Goal: Task Accomplishment & Management: Manage account settings

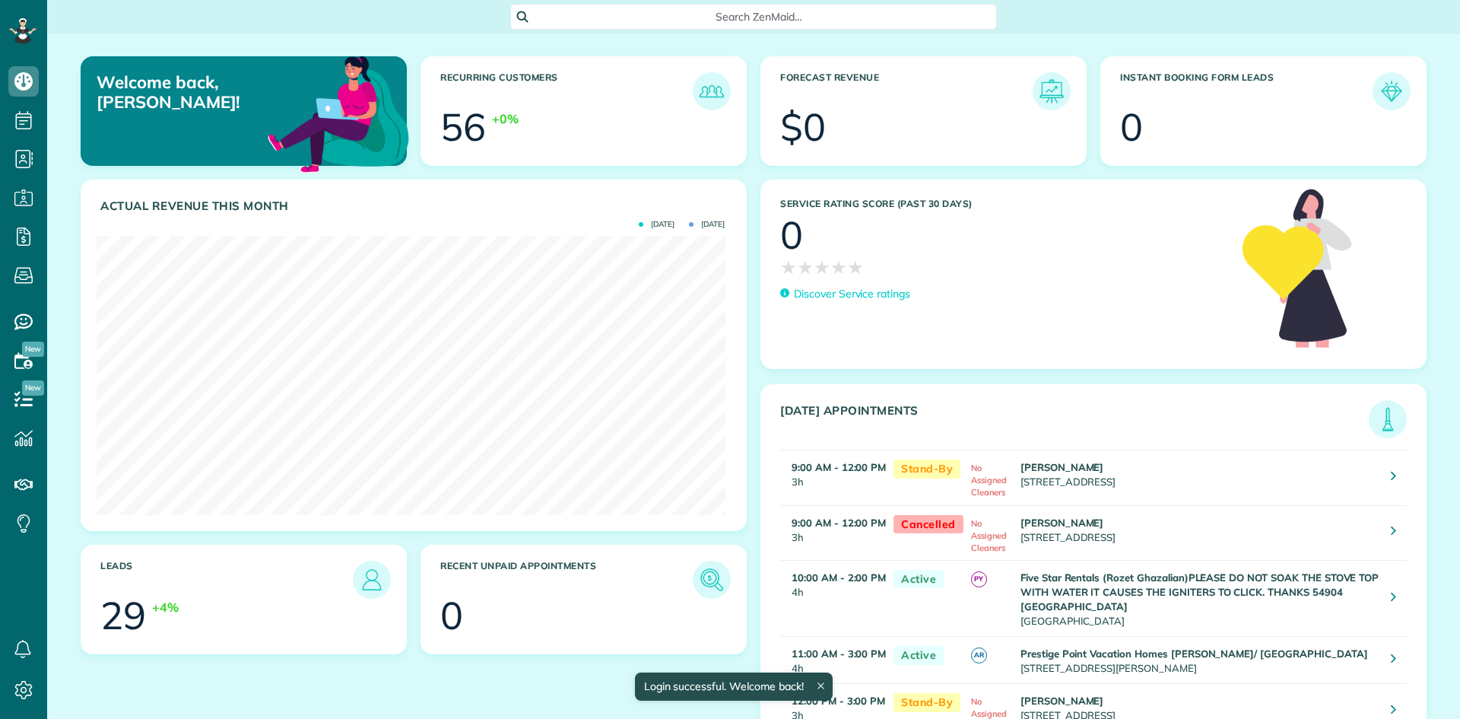
scroll to position [279, 628]
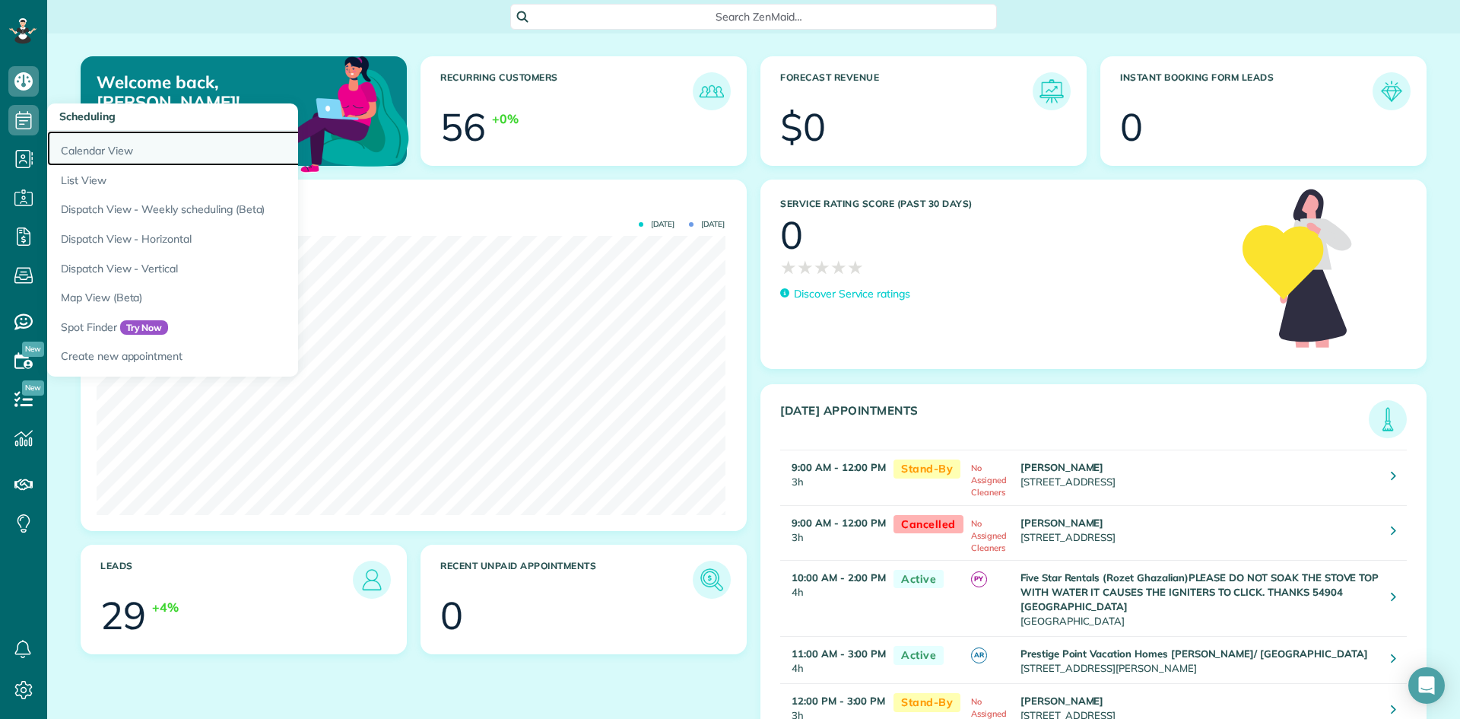
click at [78, 143] on link "Calendar View" at bounding box center [237, 148] width 380 height 35
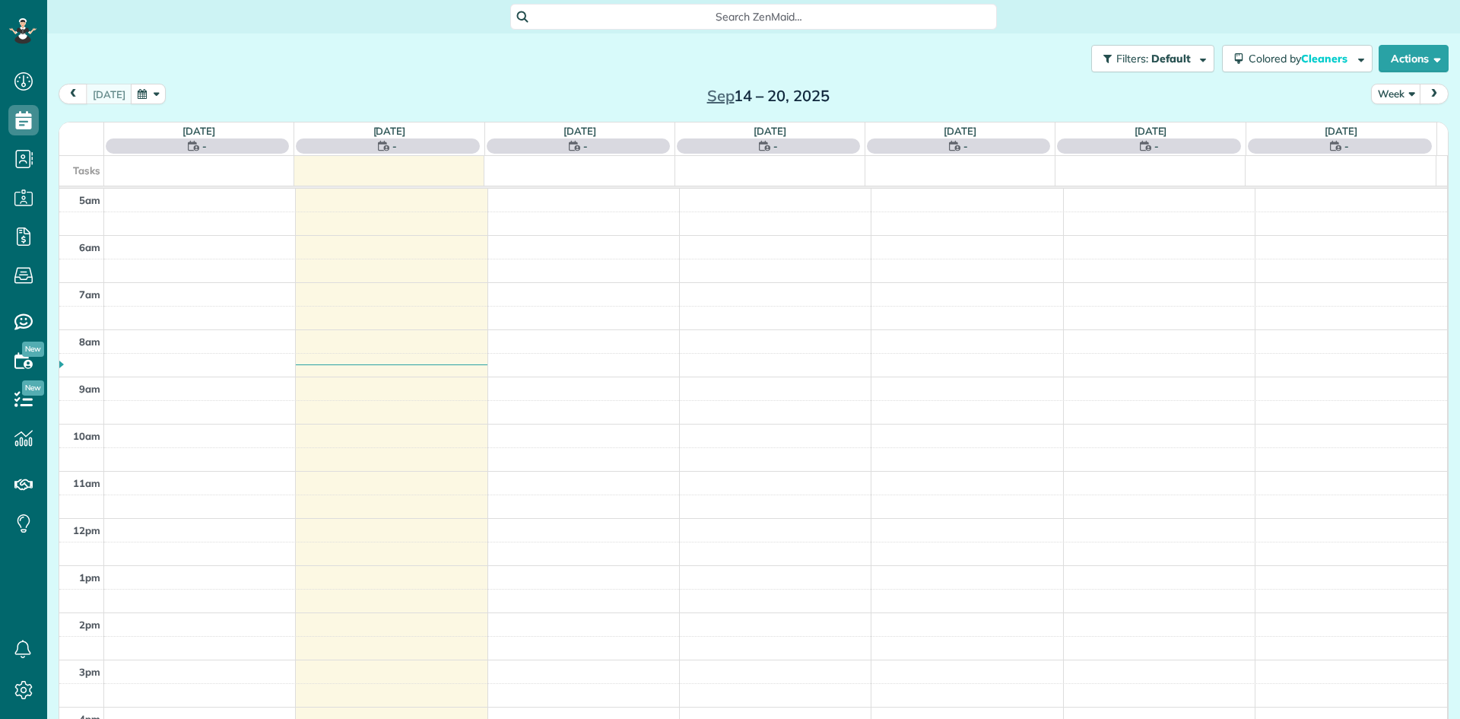
scroll to position [95, 0]
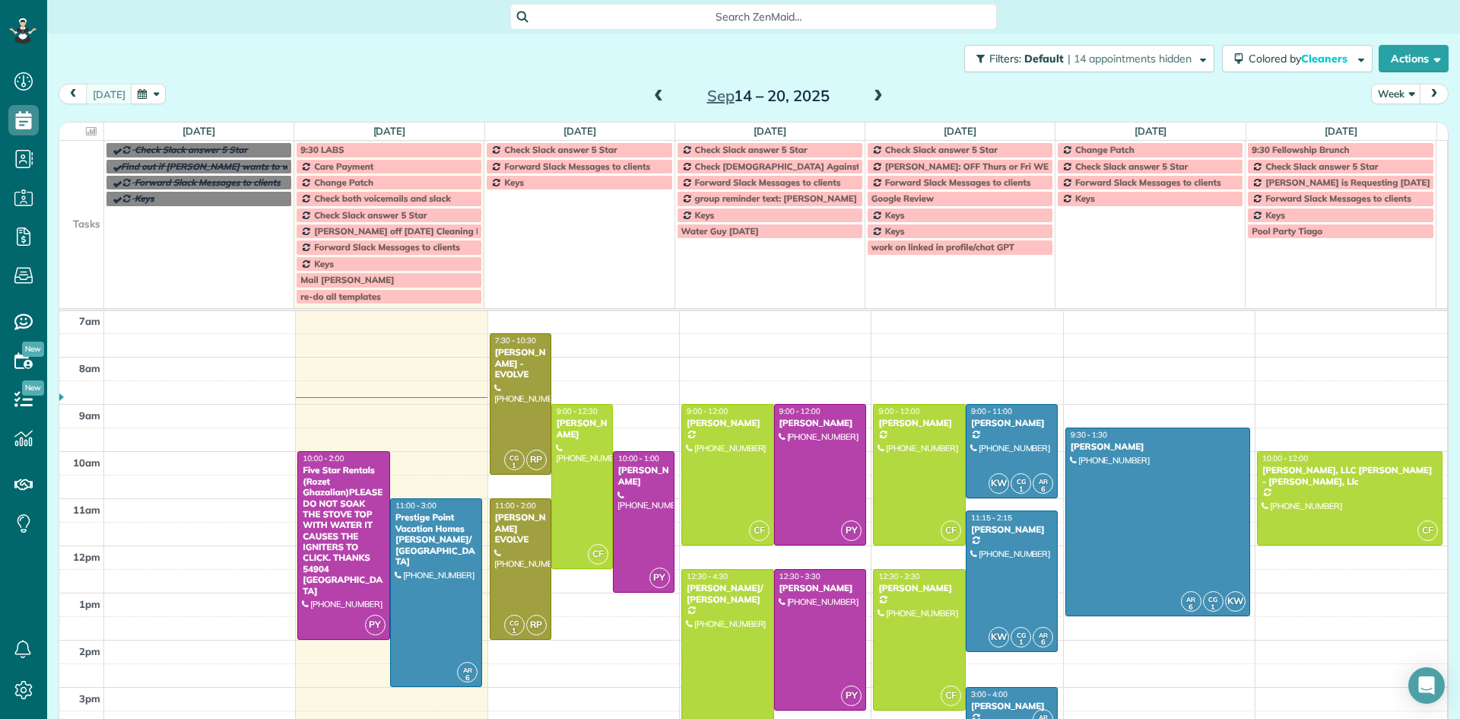
click at [870, 94] on span at bounding box center [878, 97] width 17 height 14
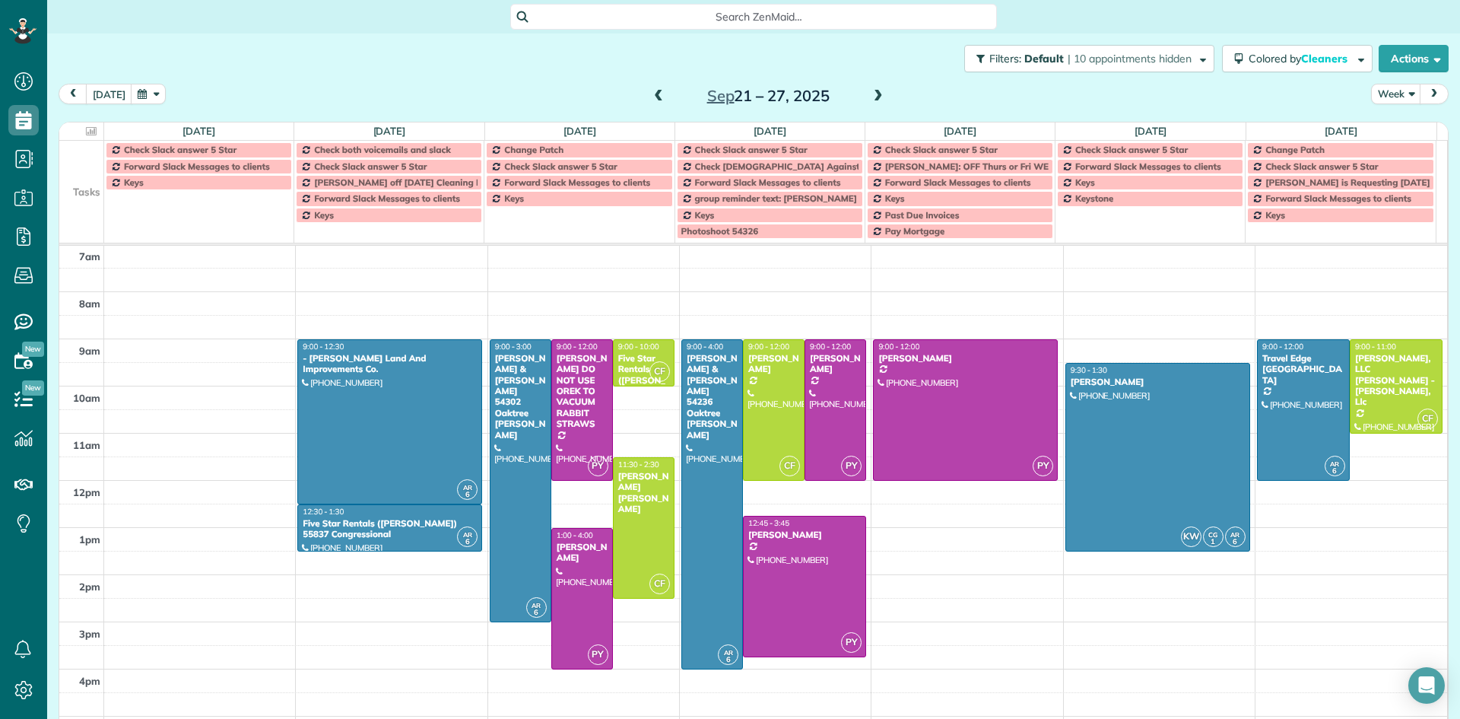
click at [870, 94] on span at bounding box center [878, 97] width 17 height 14
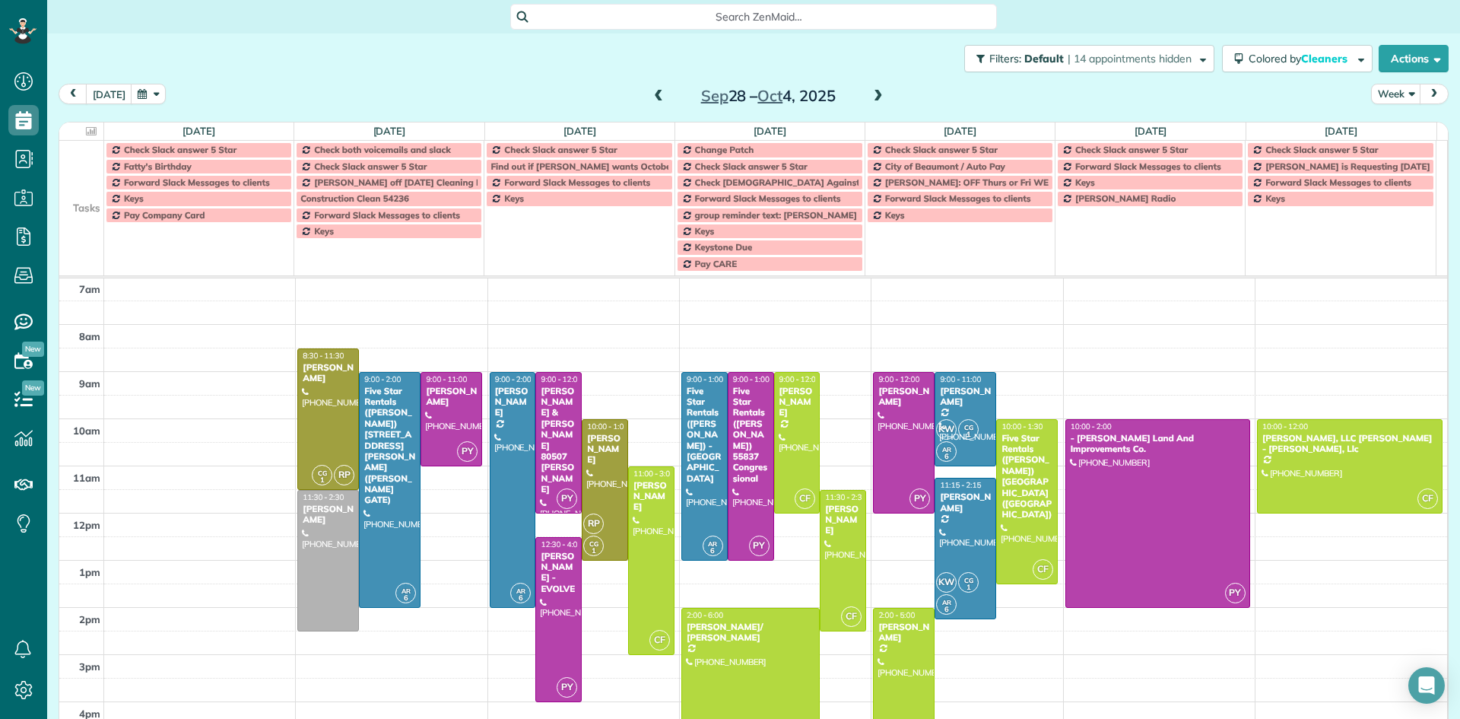
click at [652, 100] on span at bounding box center [658, 97] width 17 height 14
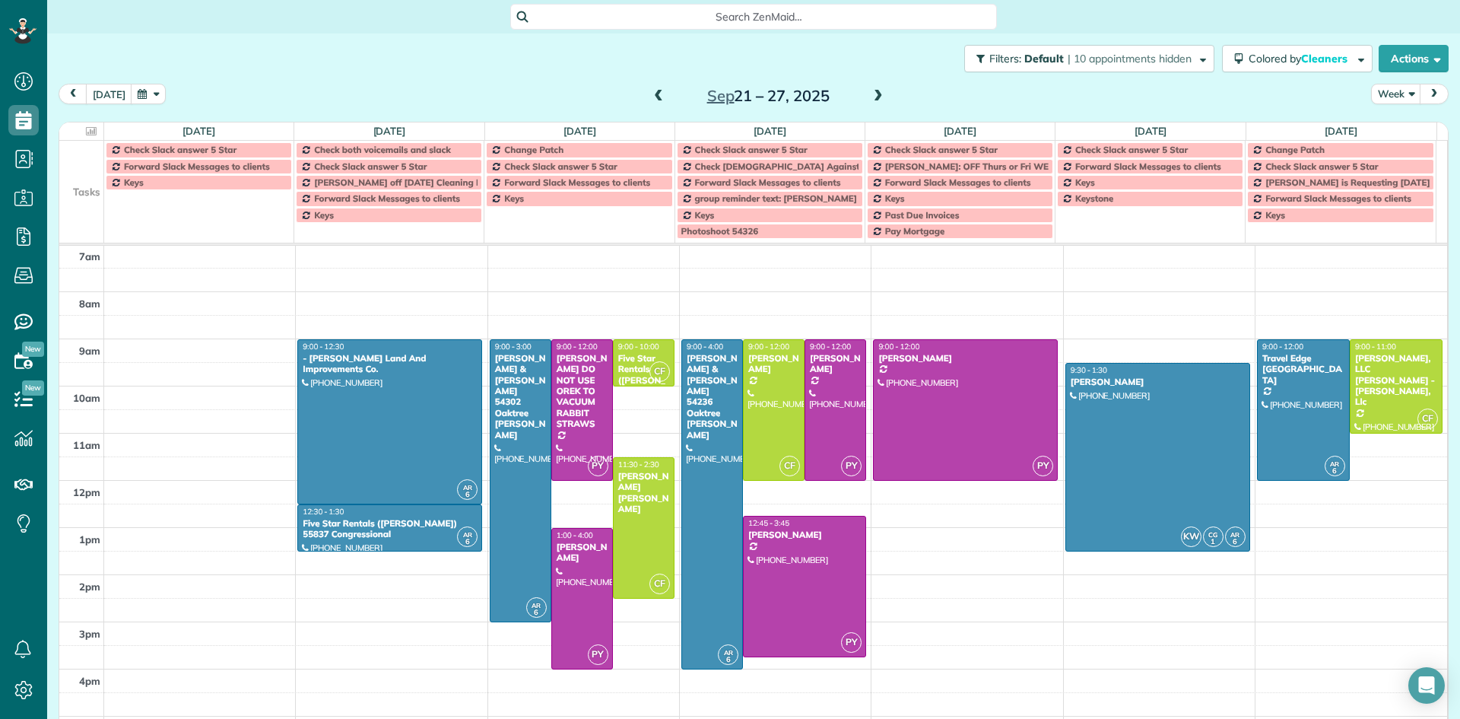
click at [870, 92] on span at bounding box center [878, 97] width 17 height 14
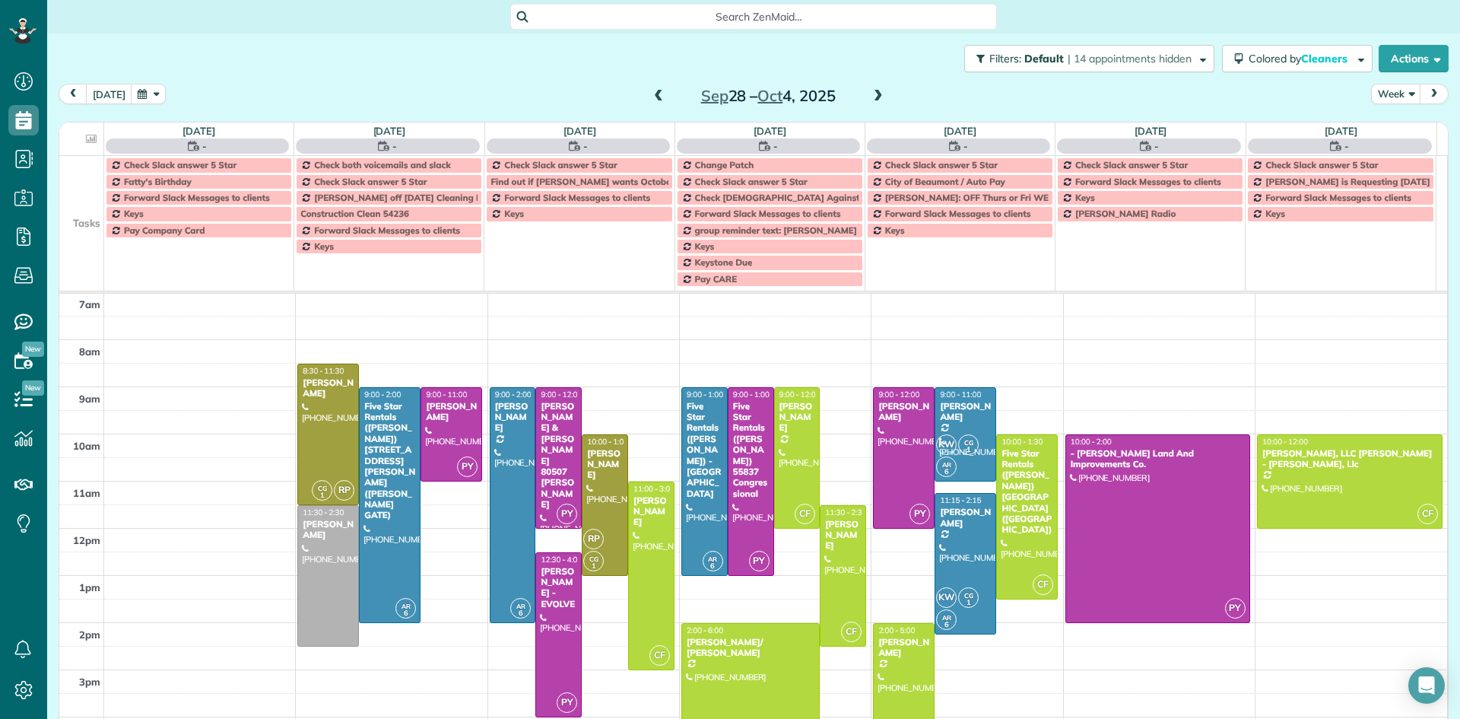
click at [870, 92] on span at bounding box center [878, 97] width 17 height 14
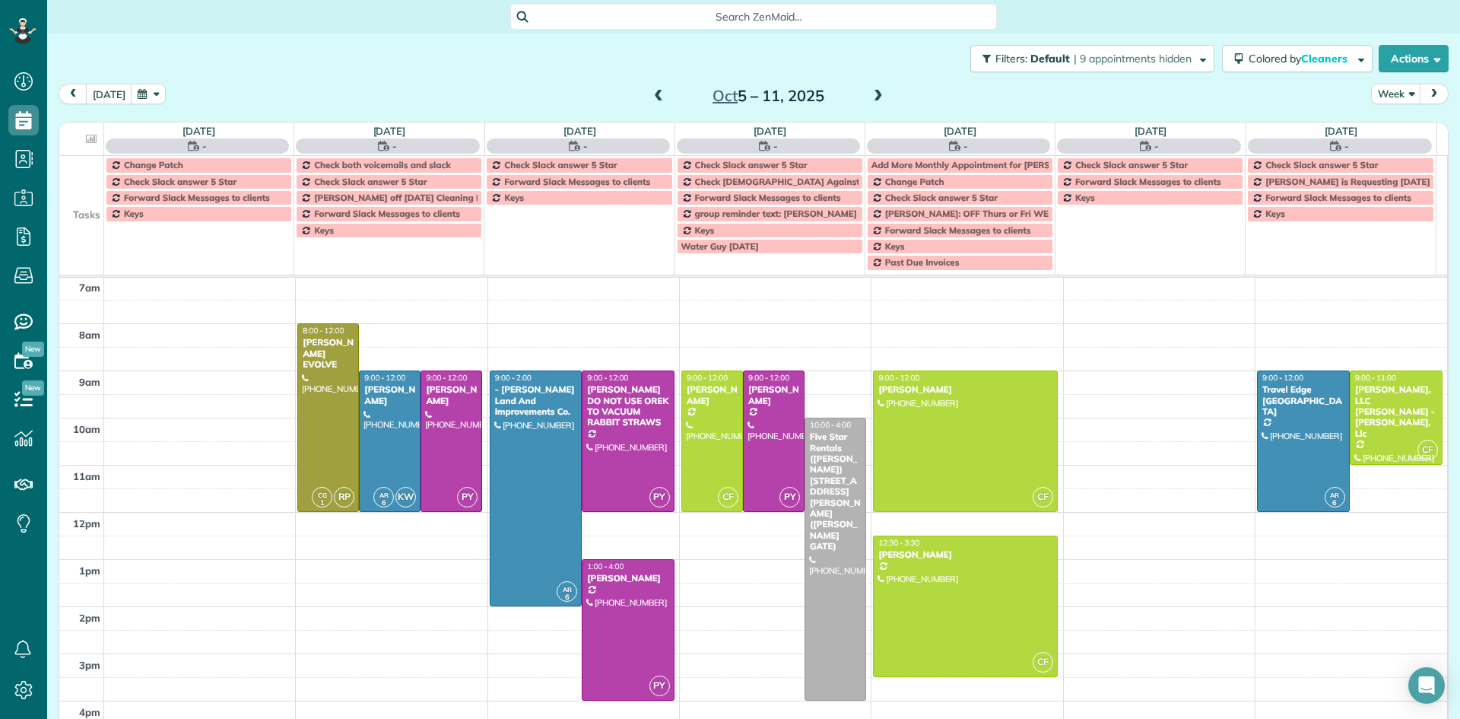
click at [870, 91] on span at bounding box center [878, 97] width 17 height 14
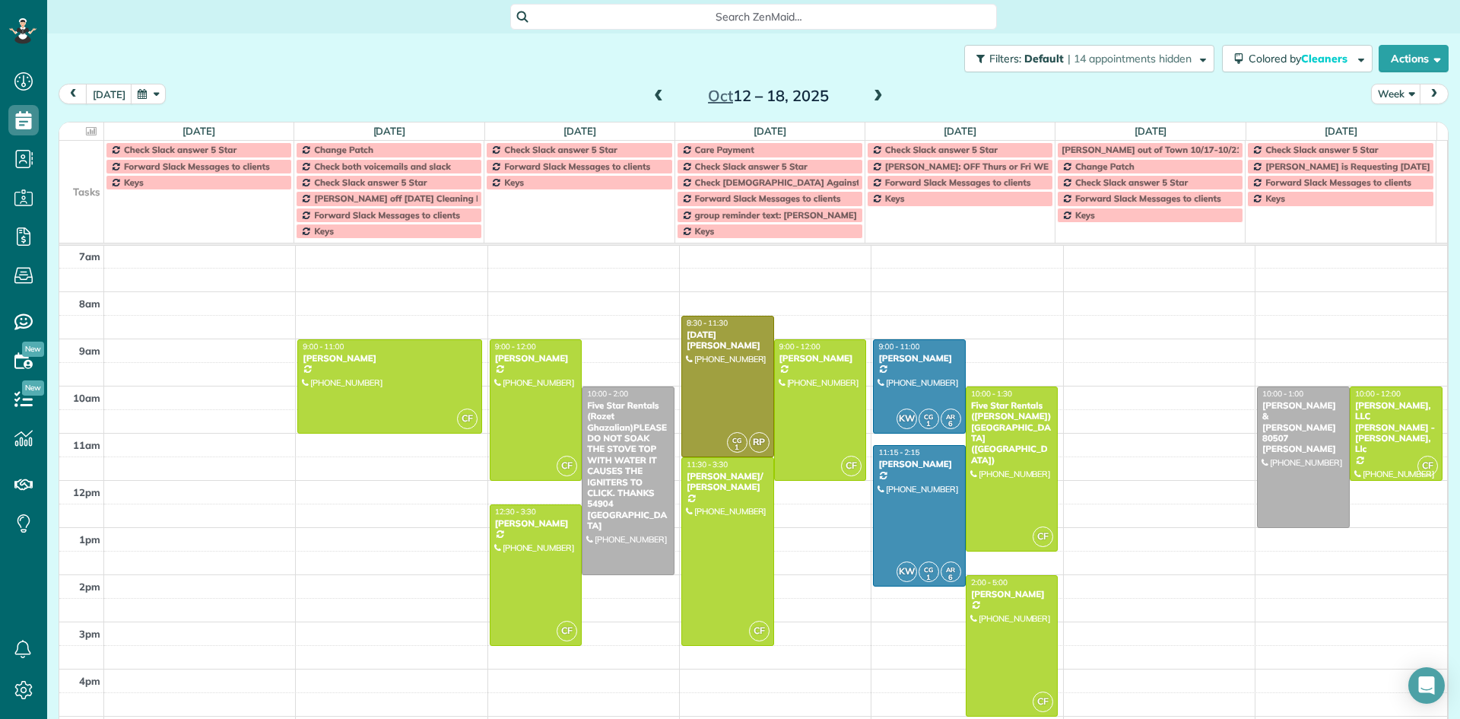
click at [870, 91] on span at bounding box center [878, 97] width 17 height 14
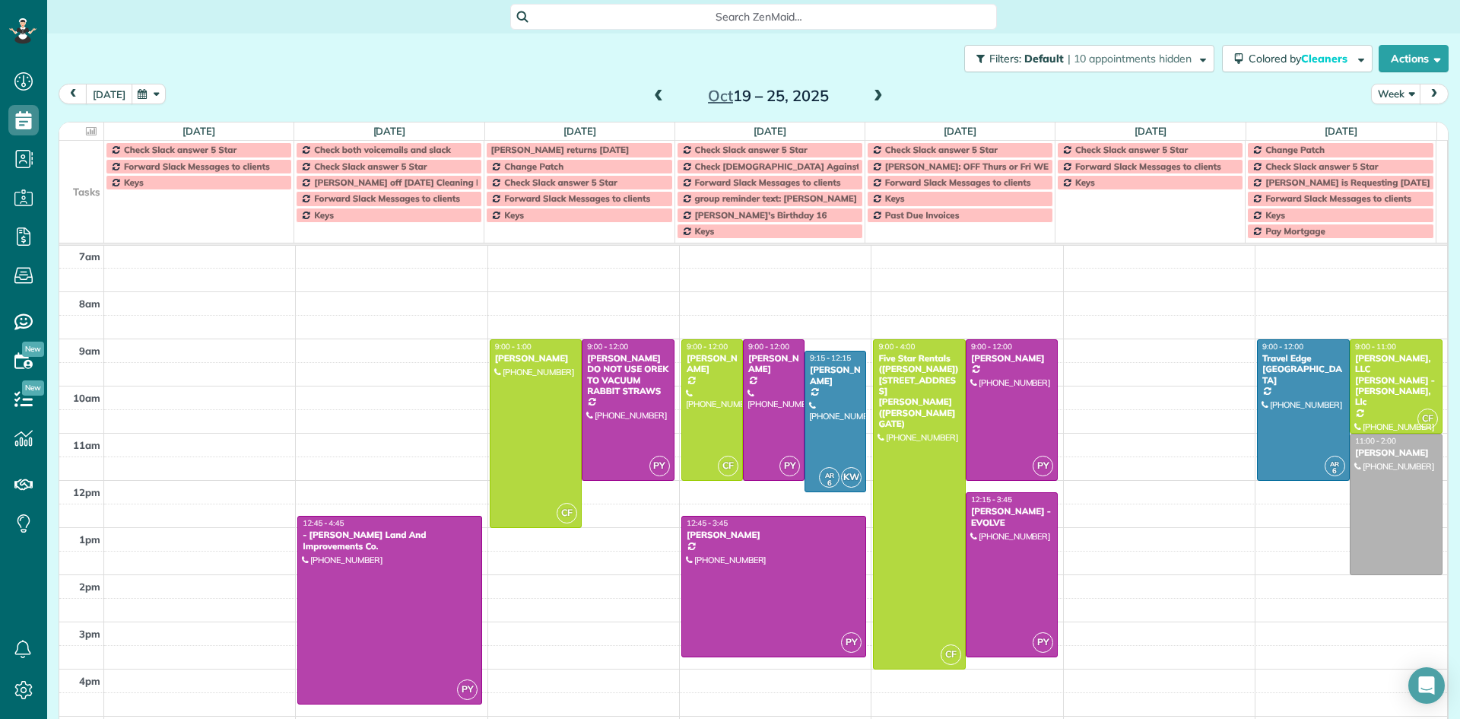
click at [110, 98] on button "[DATE]" at bounding box center [109, 94] width 46 height 21
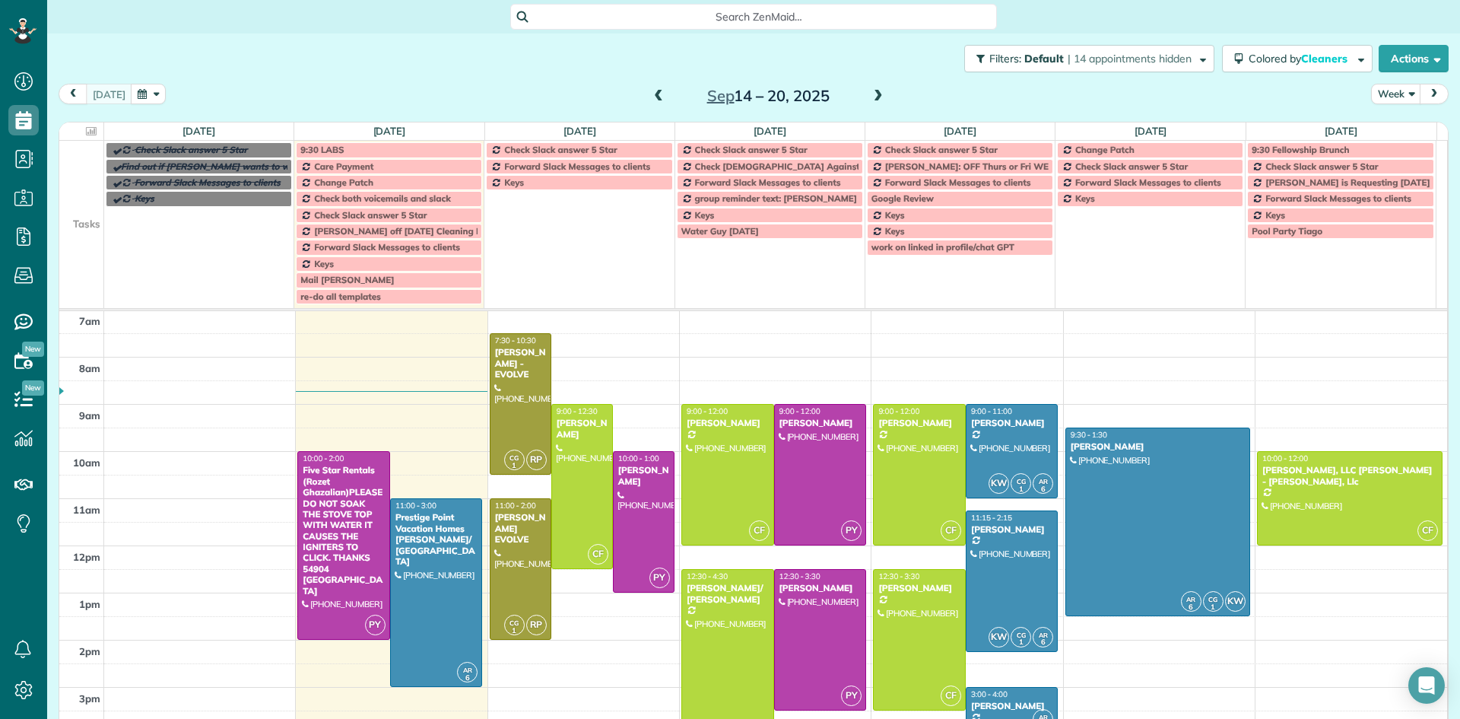
click at [870, 101] on span at bounding box center [878, 97] width 17 height 14
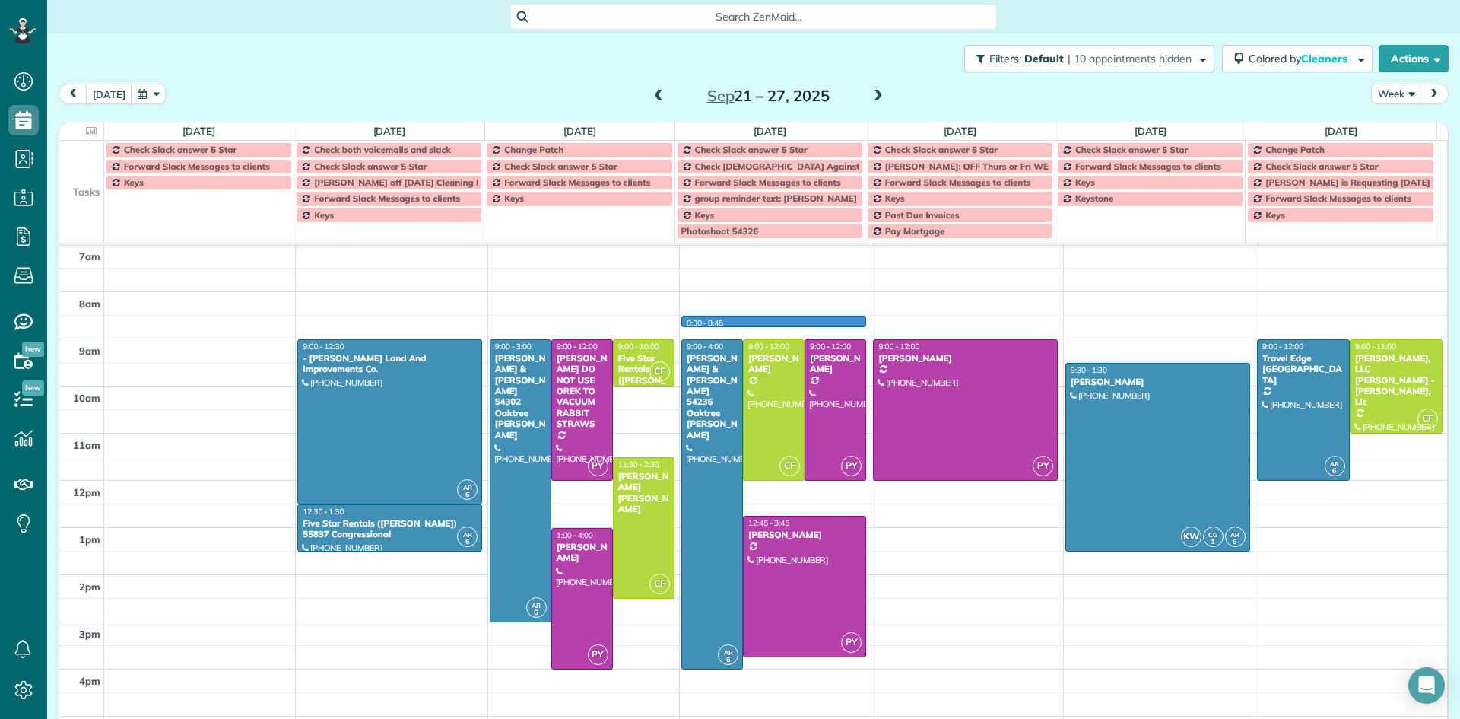
click at [775, 322] on div "5am 6am 7am 8am 9am 10am 11am 12pm 1pm 2pm 3pm 4pm 5pm 6pm 7pm 8pm 9pm 10pm AR …" at bounding box center [753, 575] width 1388 height 848
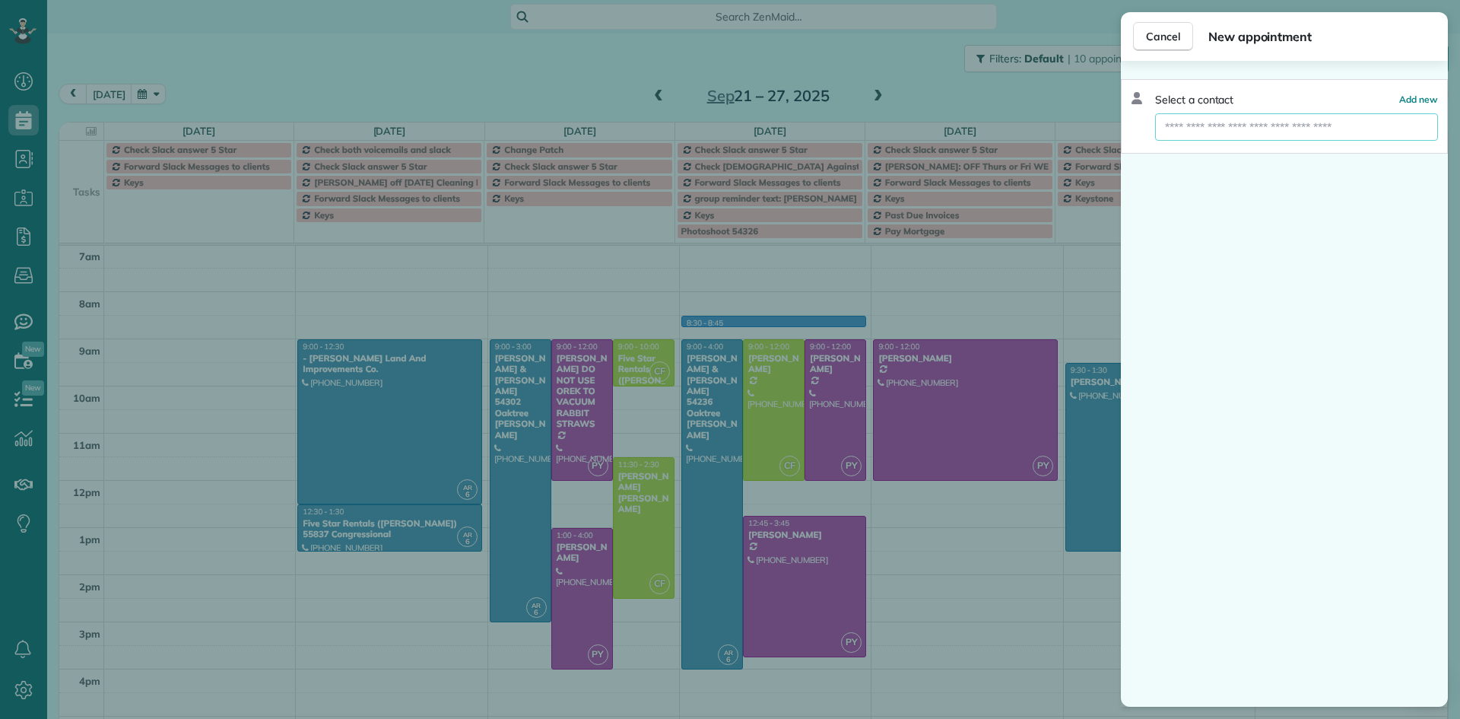
click at [1246, 128] on input "text" at bounding box center [1296, 126] width 283 height 27
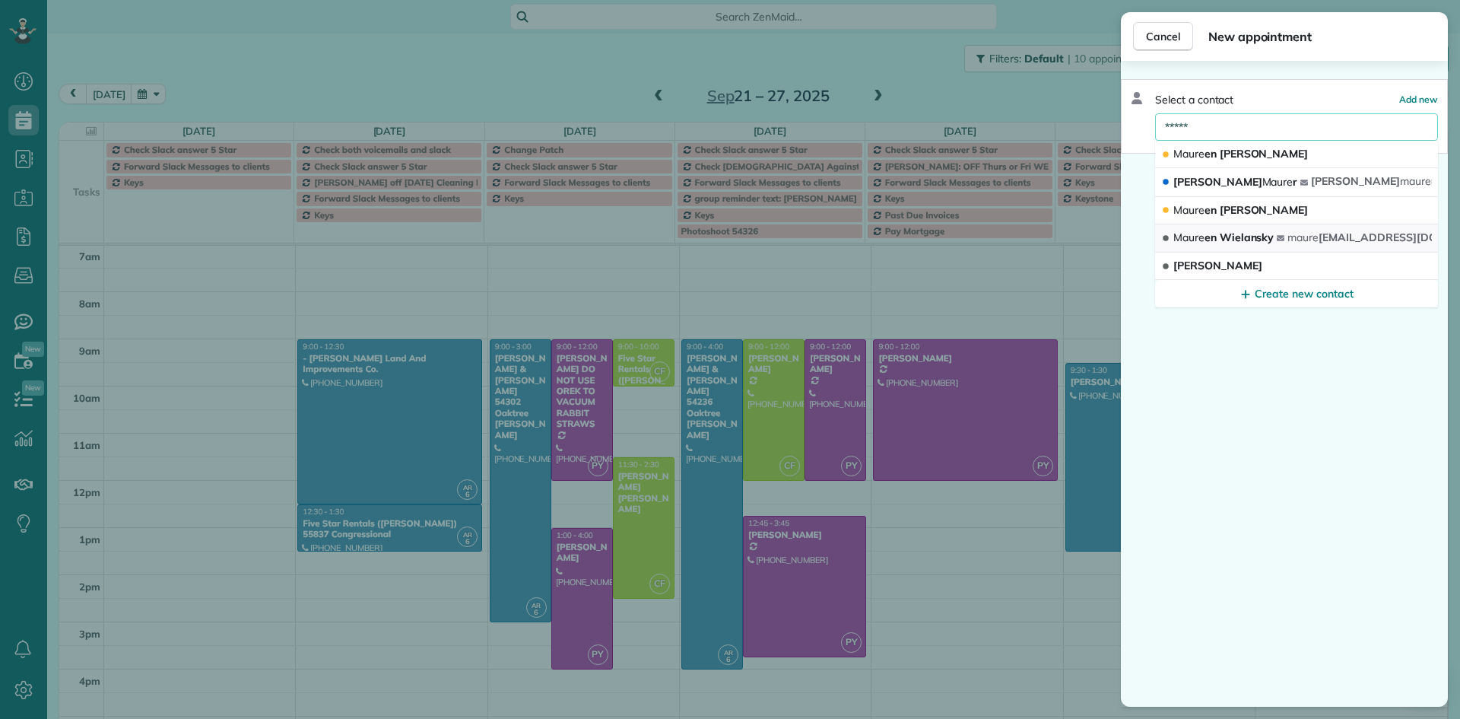
type input "*****"
click at [1240, 242] on span "Maure en Wielansky" at bounding box center [1223, 237] width 100 height 14
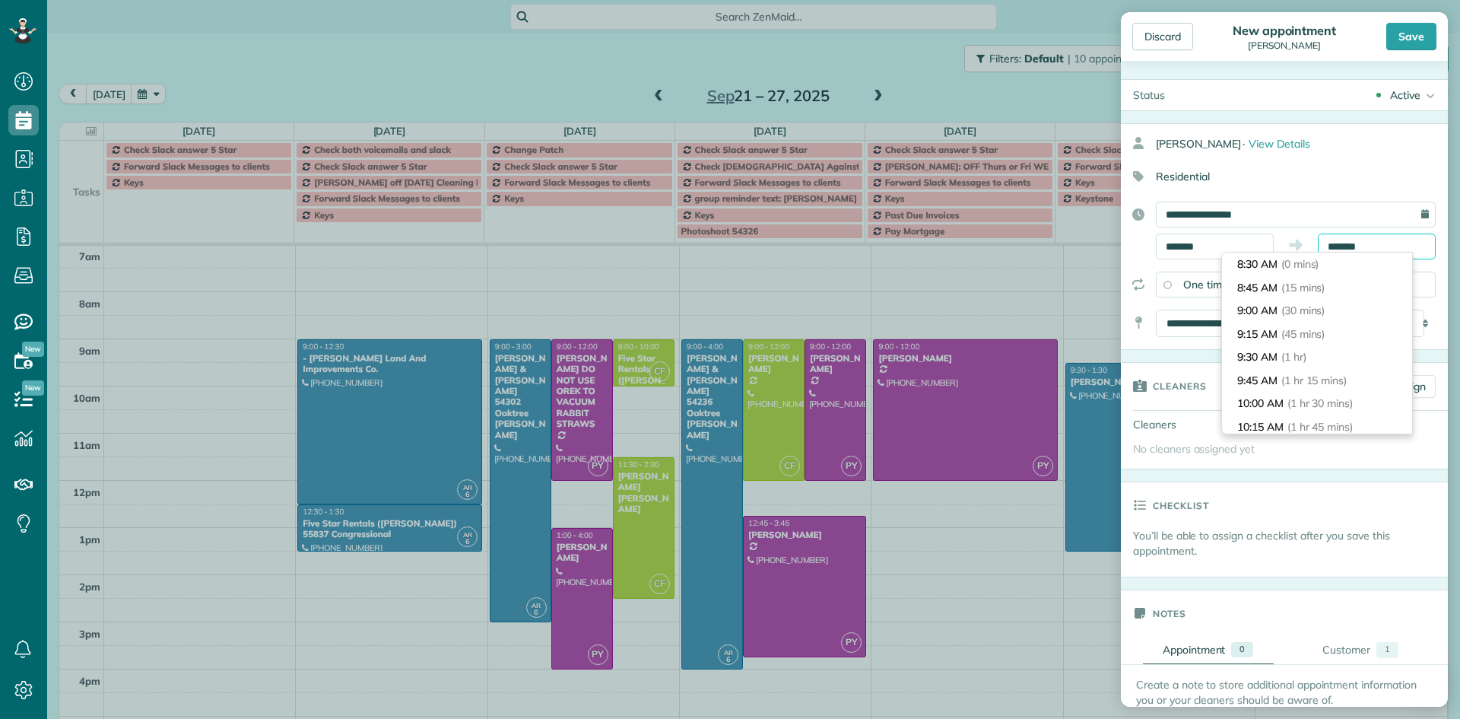
click at [1355, 243] on input "*******" at bounding box center [1377, 246] width 118 height 26
type input "********"
click at [1329, 368] on li "12:30 PM (4 hrs)" at bounding box center [1317, 375] width 190 height 24
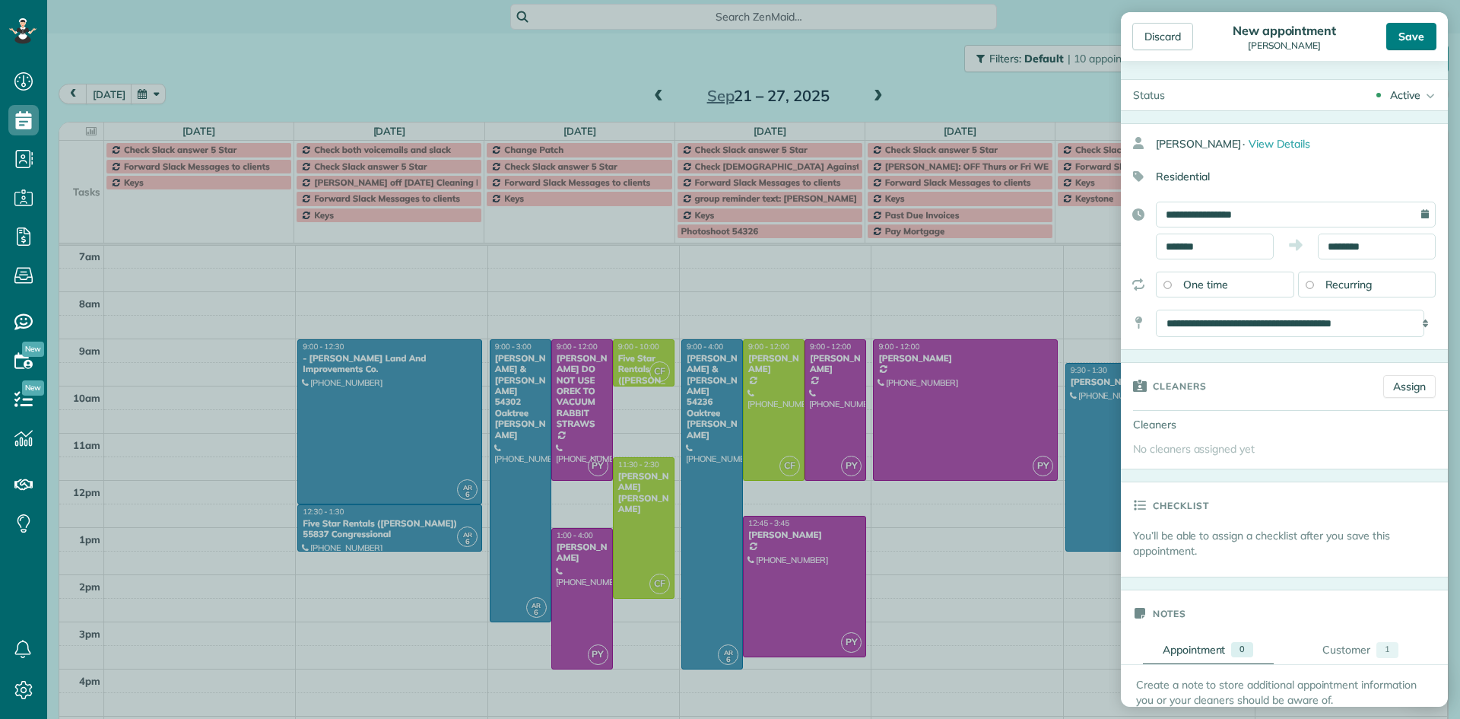
click at [1410, 36] on div "Save" at bounding box center [1411, 36] width 50 height 27
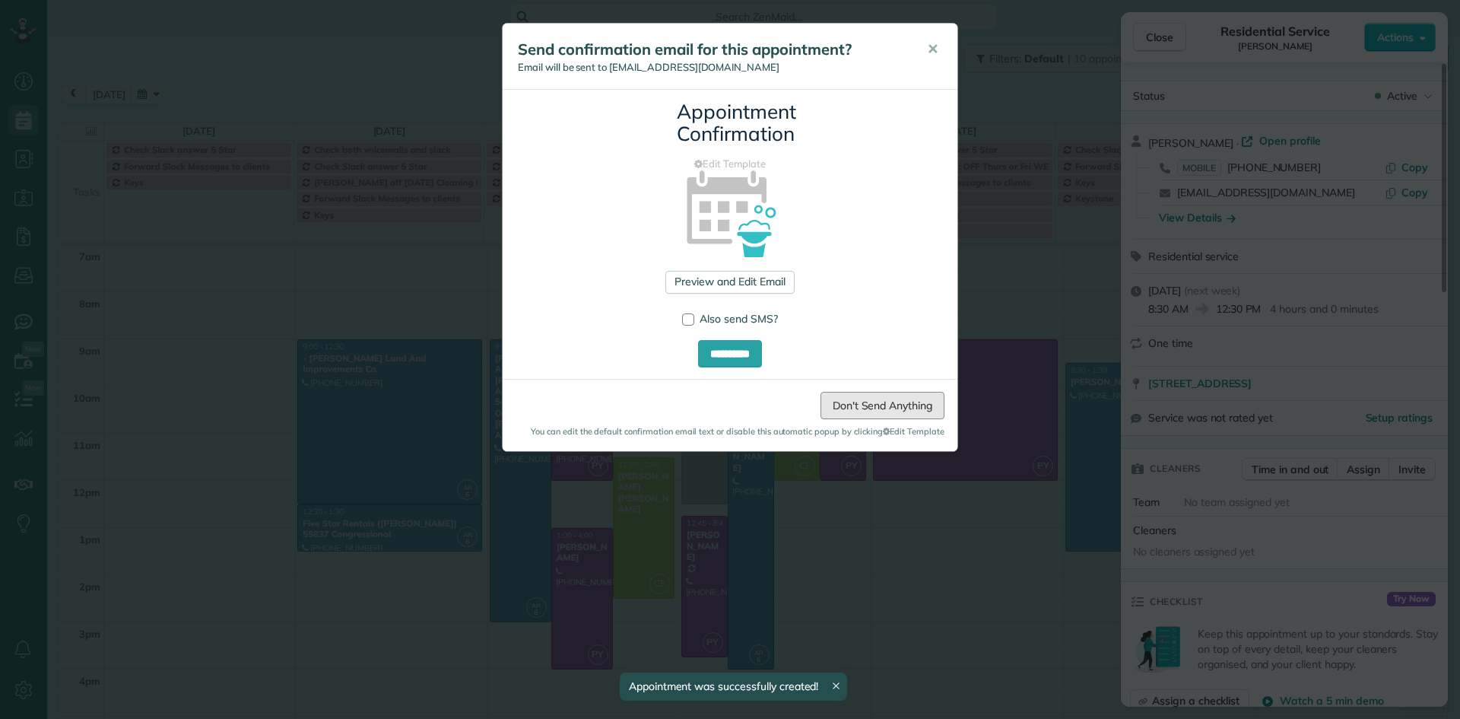
click at [887, 409] on link "Don't Send Anything" at bounding box center [882, 405] width 124 height 27
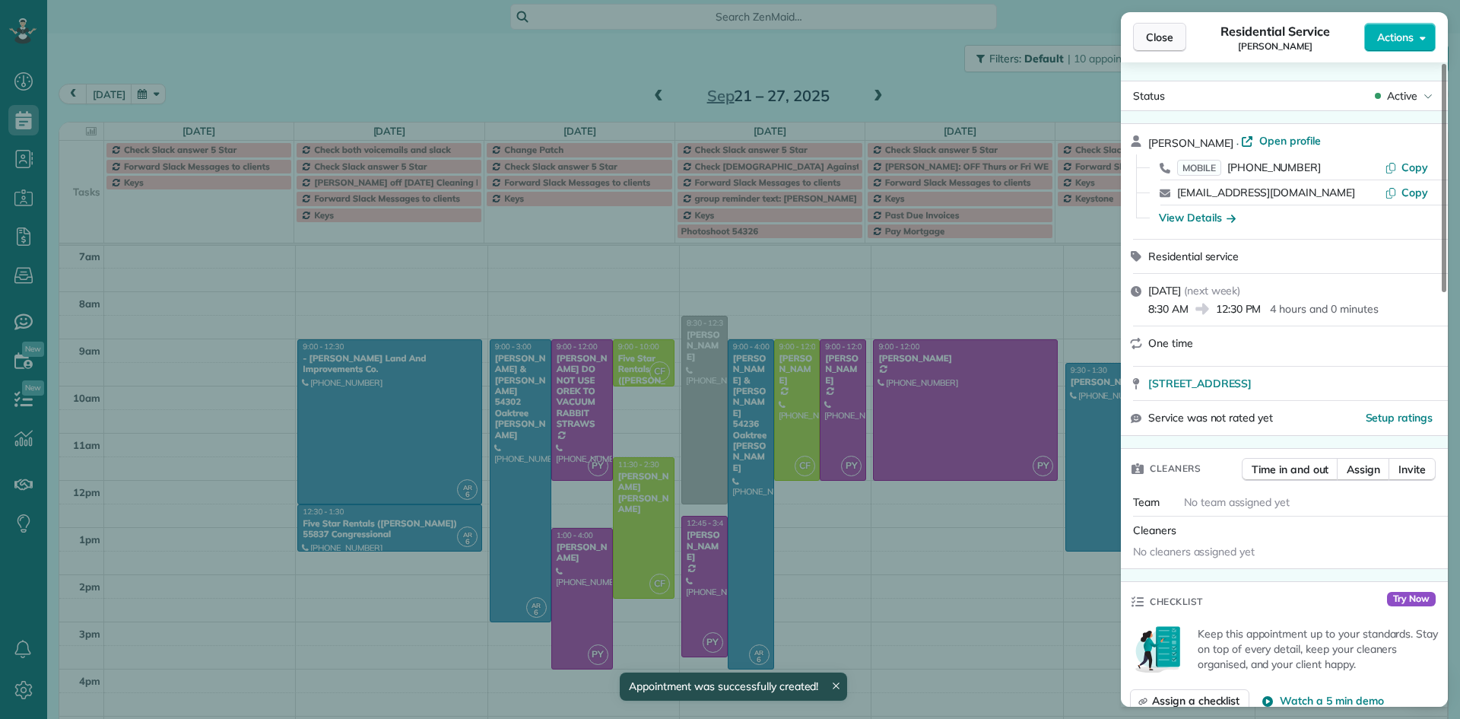
click at [1163, 36] on span "Close" at bounding box center [1159, 37] width 27 height 15
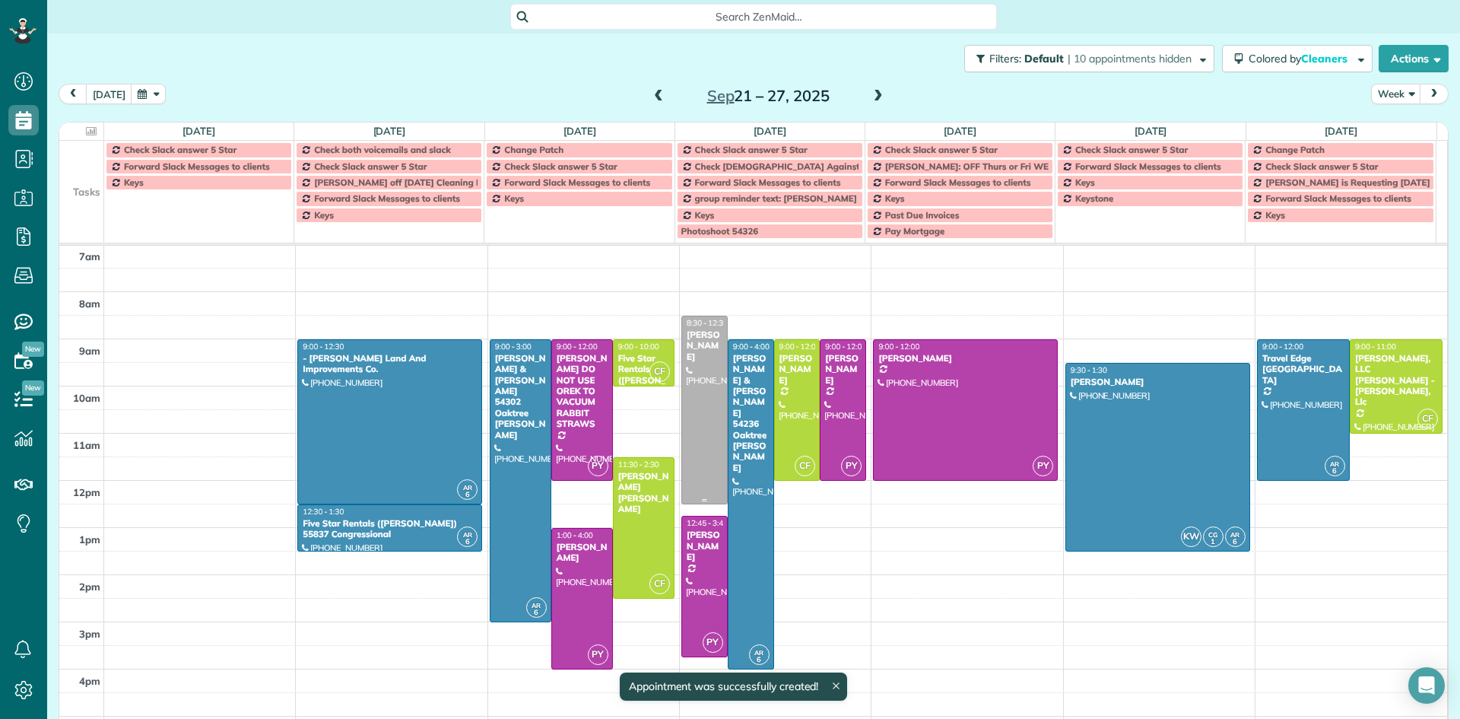
click at [693, 395] on div at bounding box center [704, 409] width 45 height 187
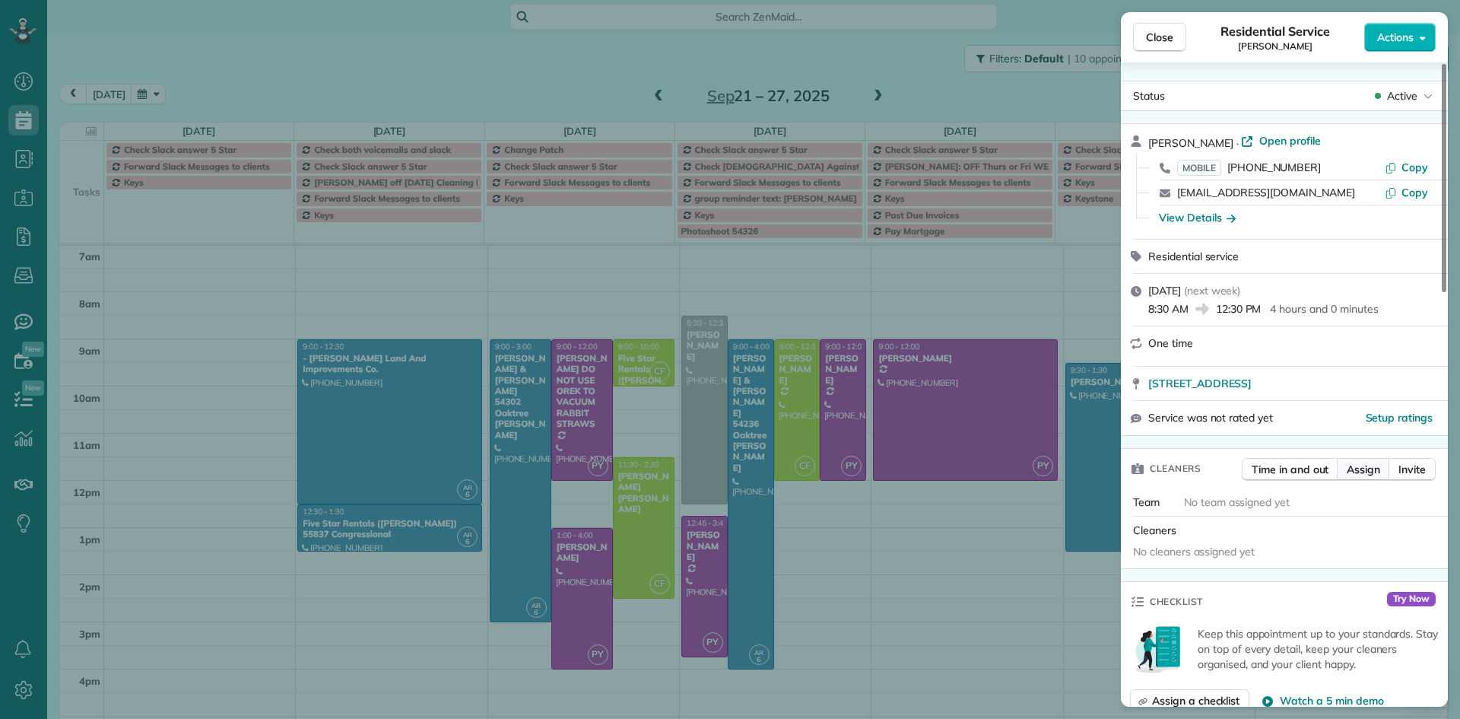
click at [1377, 472] on span "Assign" at bounding box center [1363, 469] width 33 height 15
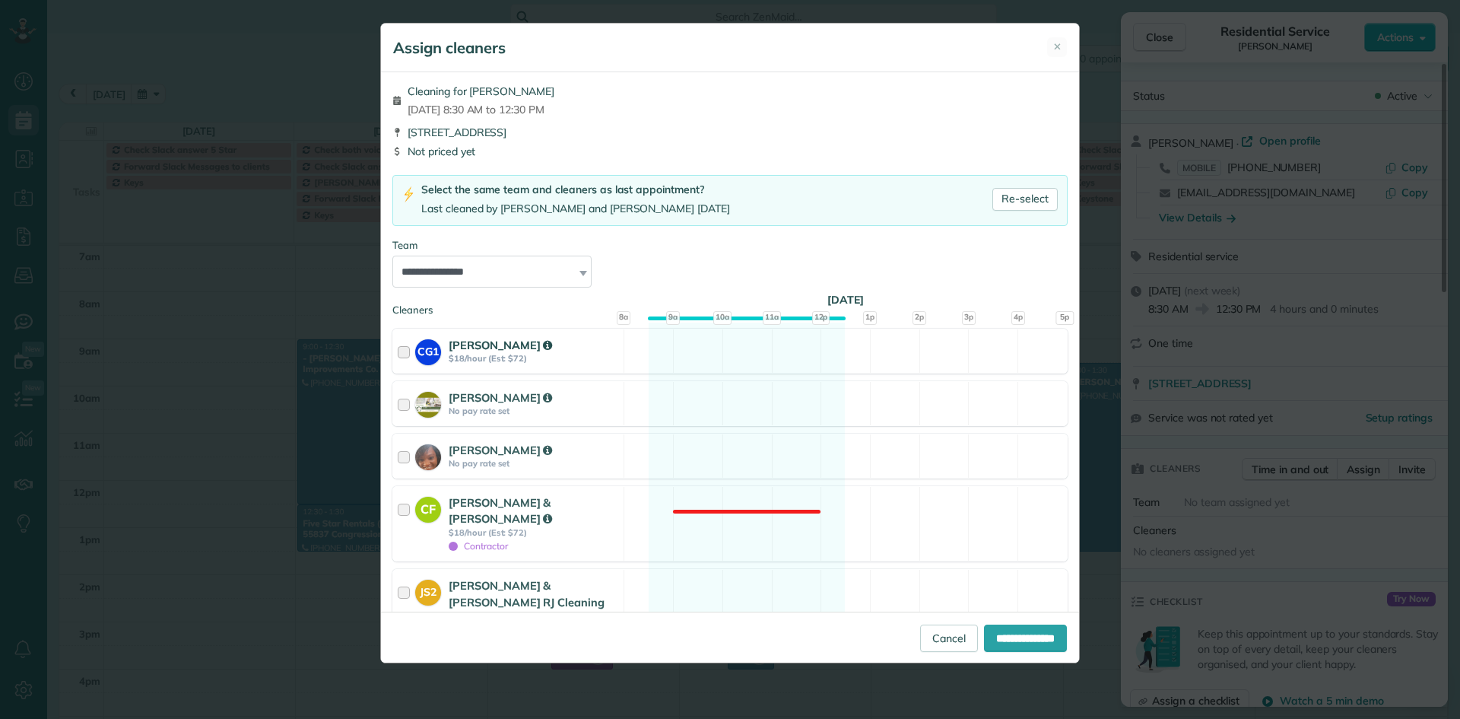
click at [396, 354] on div "CG1 Chi Green $18/hour (Est: $72)" at bounding box center [508, 350] width 230 height 43
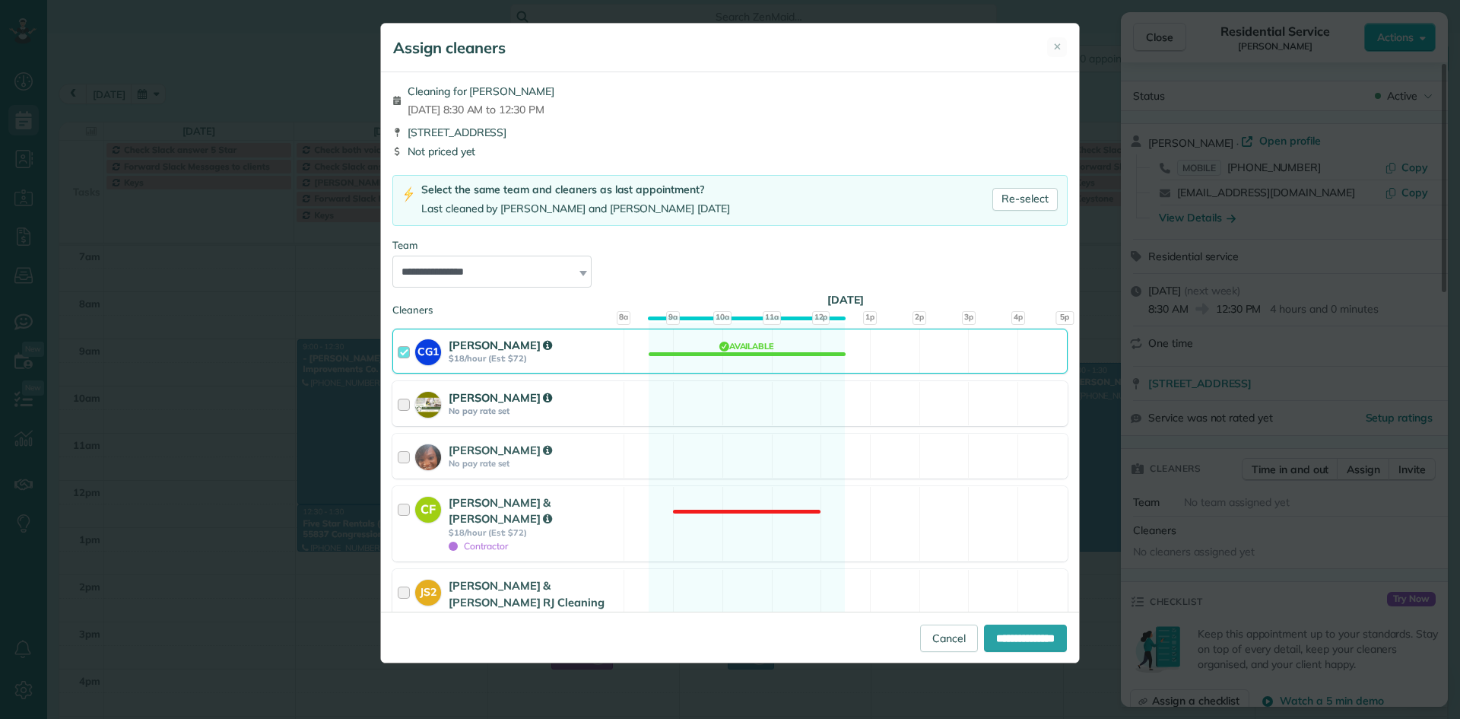
click at [406, 402] on div at bounding box center [406, 403] width 17 height 28
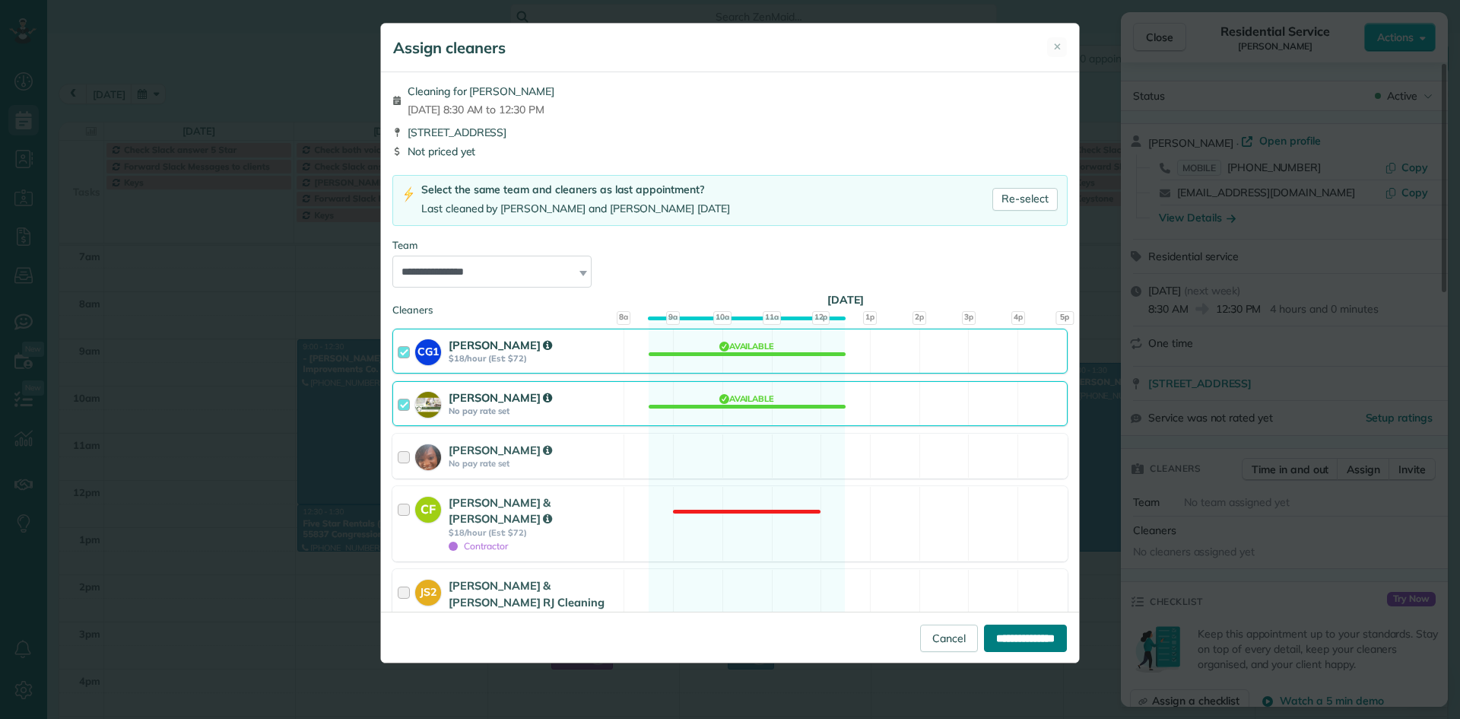
click at [1021, 631] on input "**********" at bounding box center [1025, 637] width 83 height 27
type input "**********"
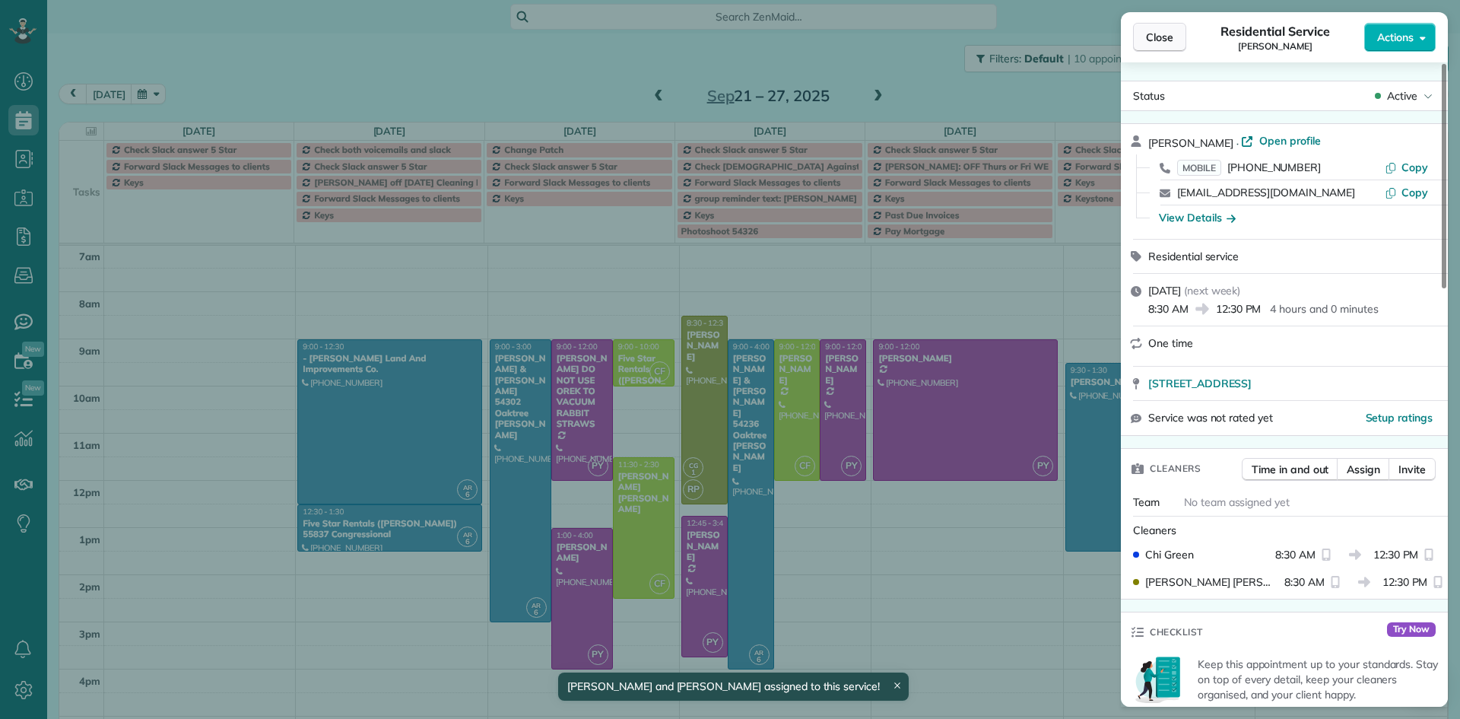
click at [1160, 31] on span "Close" at bounding box center [1159, 37] width 27 height 15
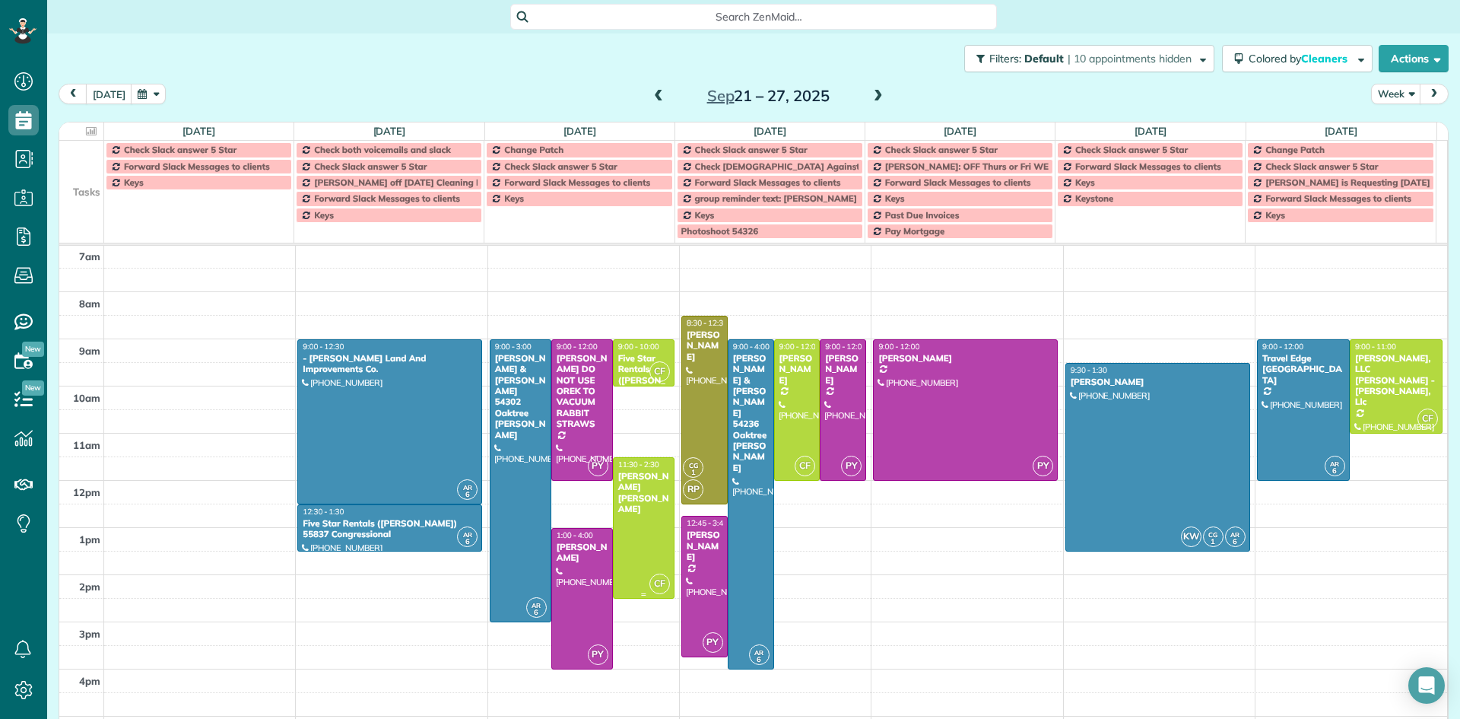
click at [635, 474] on div "Cindy Unger Liz Caruthers" at bounding box center [643, 493] width 52 height 44
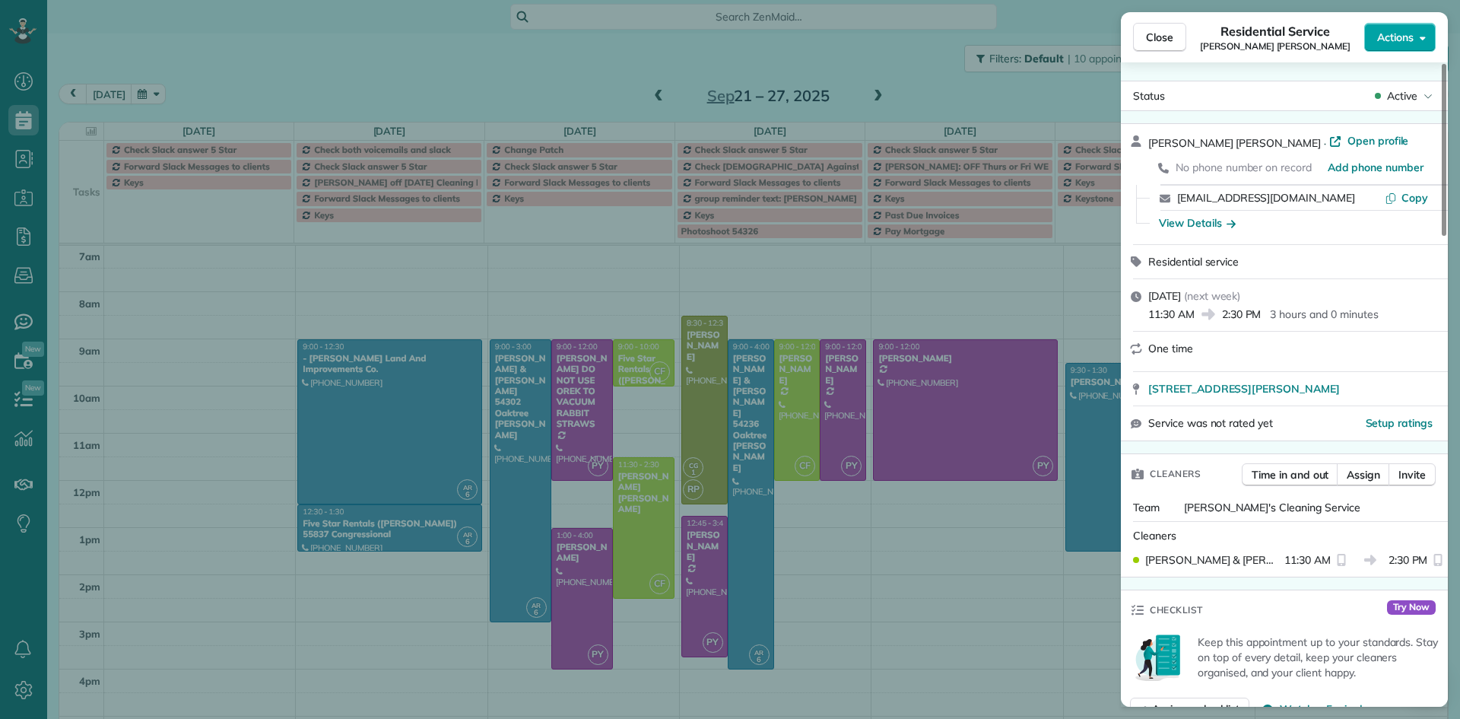
click at [1408, 40] on span "Actions" at bounding box center [1395, 37] width 36 height 15
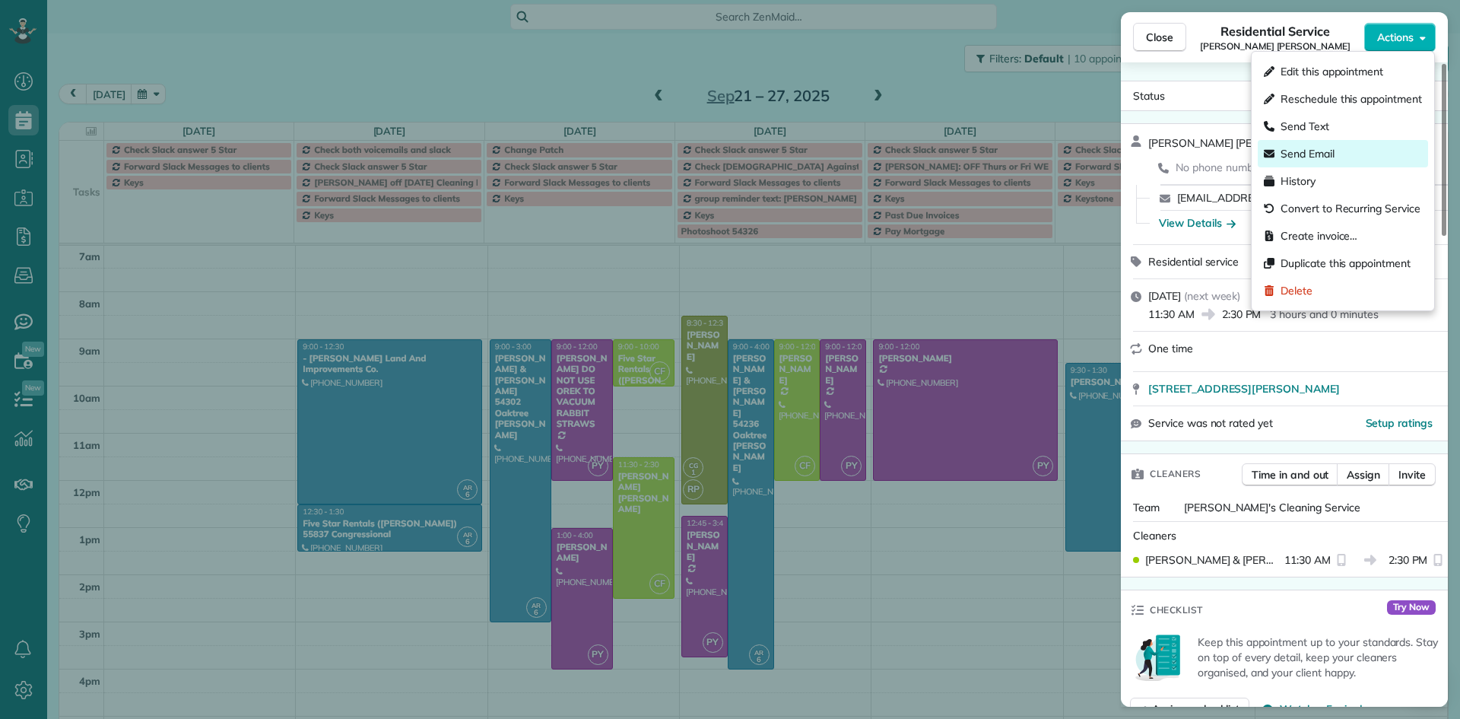
click at [1331, 150] on span "Send Email" at bounding box center [1307, 153] width 54 height 15
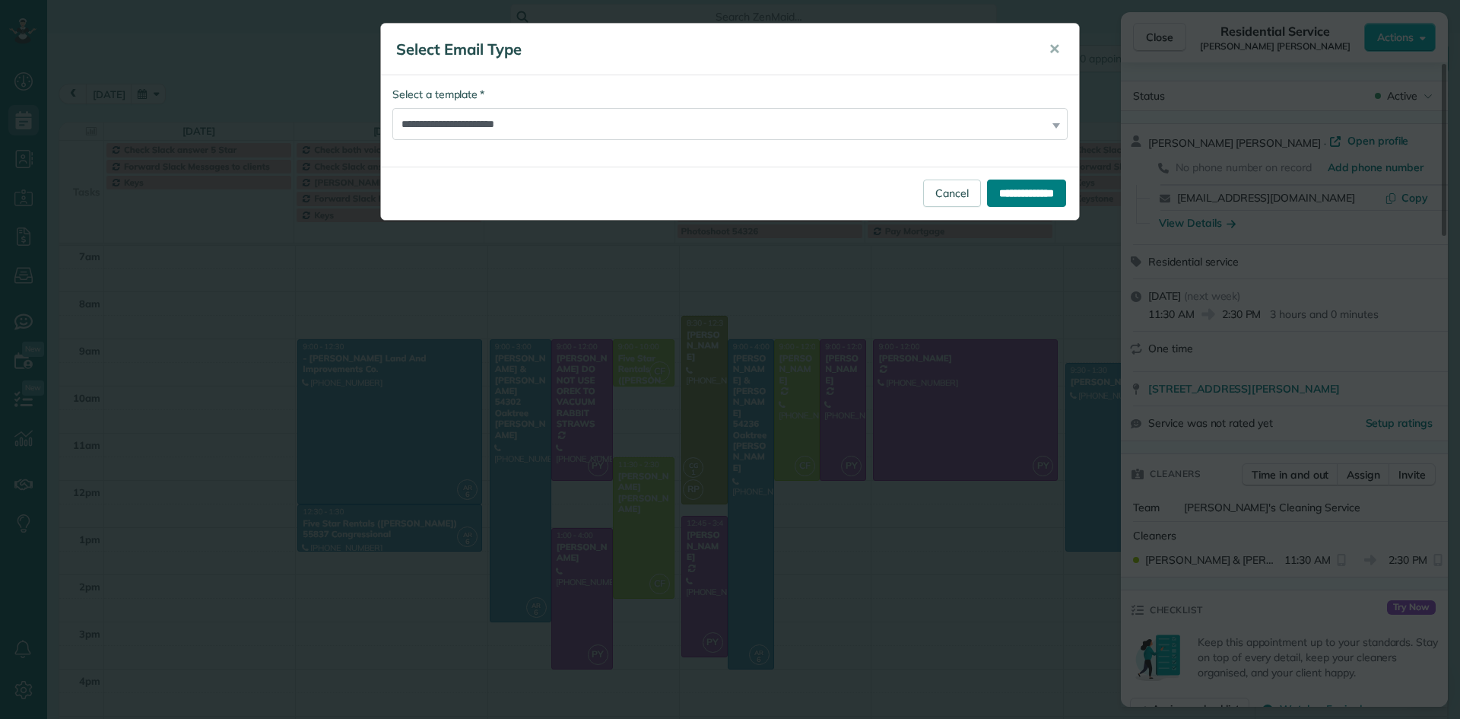
click at [1025, 196] on input "**********" at bounding box center [1026, 192] width 79 height 27
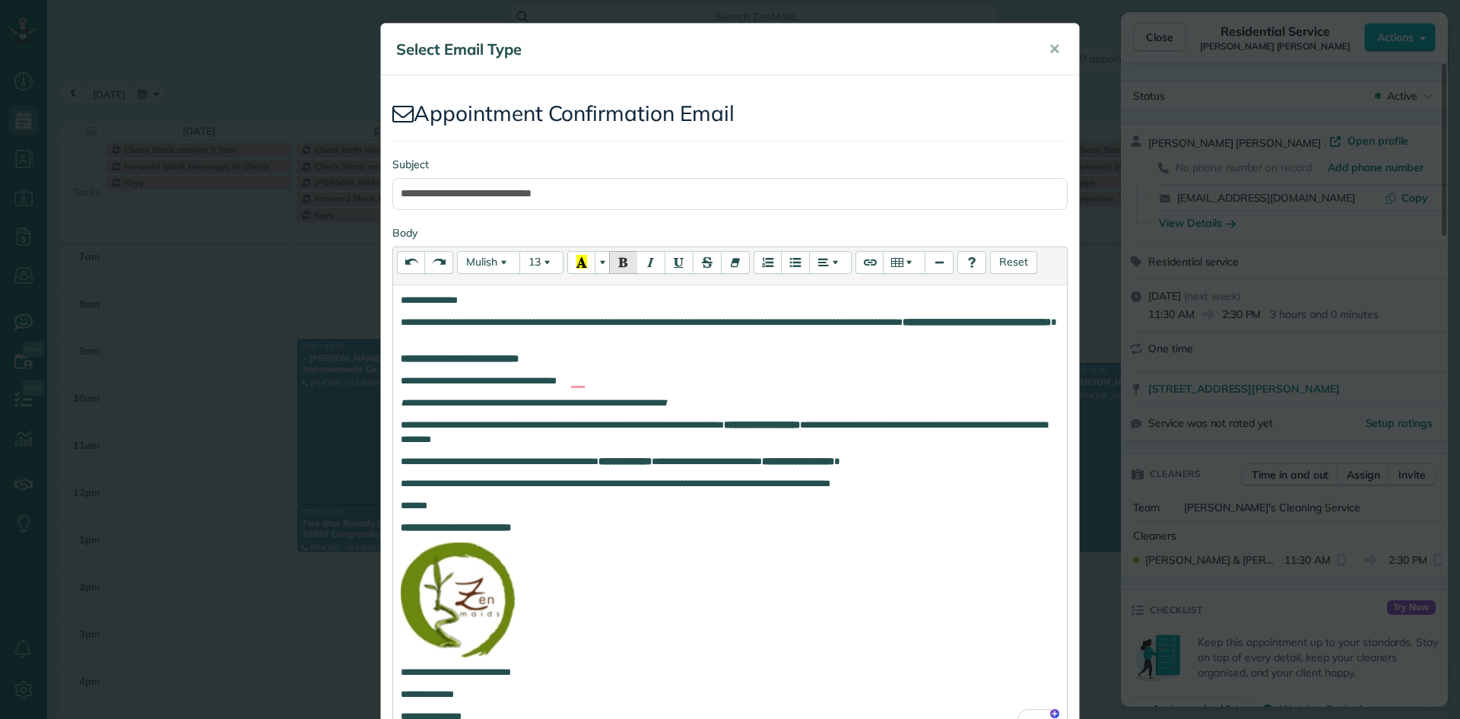
drag, startPoint x: 1010, startPoint y: 318, endPoint x: 1048, endPoint y: 329, distance: 40.4
click at [1048, 329] on p "**********" at bounding box center [730, 329] width 658 height 29
click at [578, 256] on icon "Recent Color" at bounding box center [581, 262] width 11 height 14
click at [804, 381] on p "**********" at bounding box center [730, 380] width 658 height 14
click at [1048, 48] on span "✕" at bounding box center [1053, 48] width 11 height 17
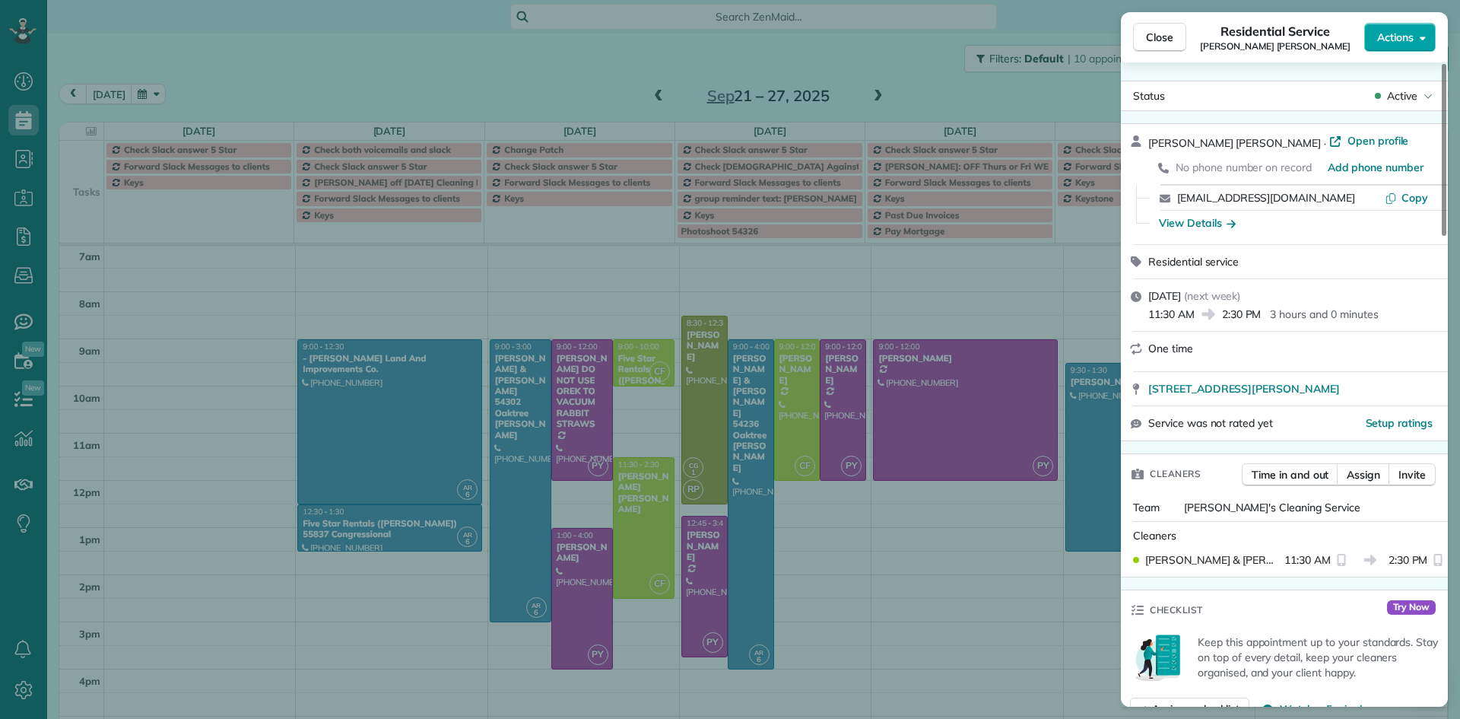
click at [1388, 34] on span "Actions" at bounding box center [1395, 37] width 36 height 15
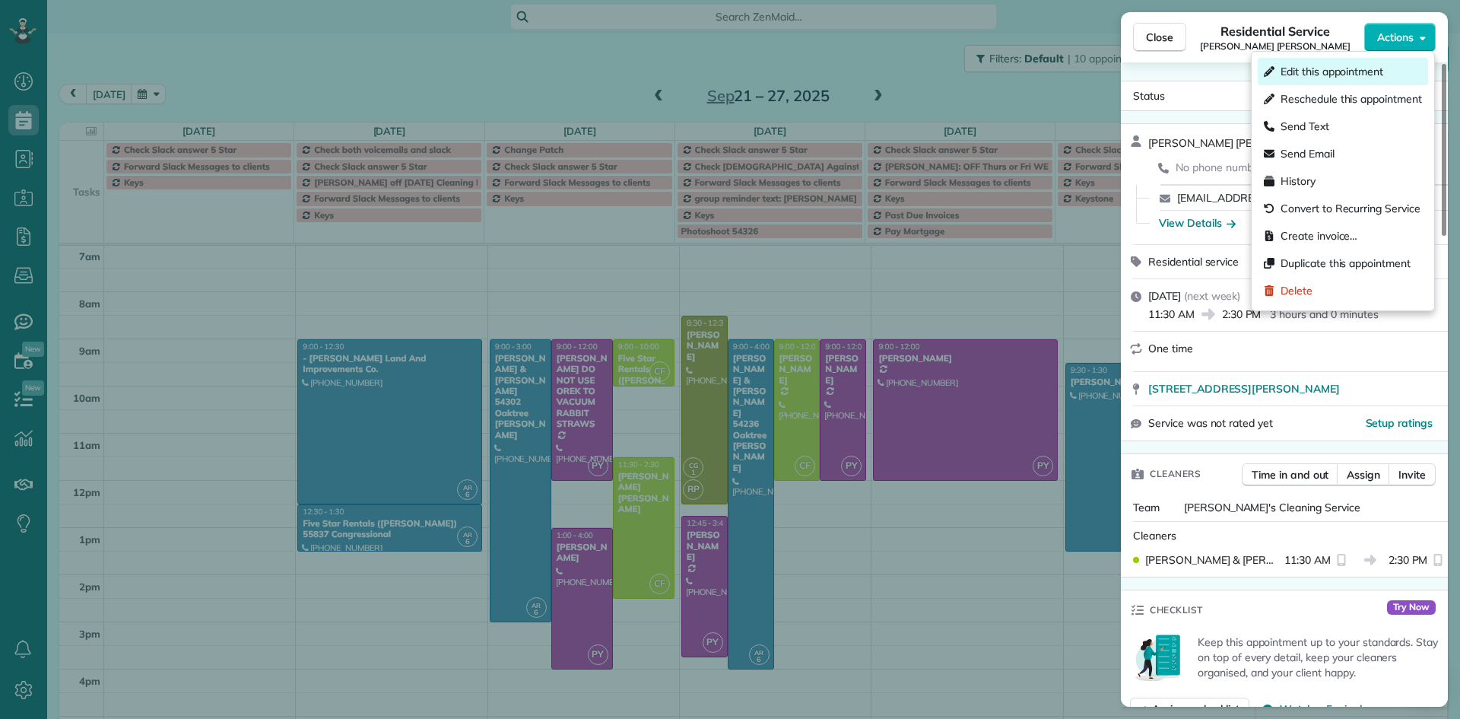
click at [1344, 68] on span "Edit this appointment" at bounding box center [1331, 71] width 103 height 15
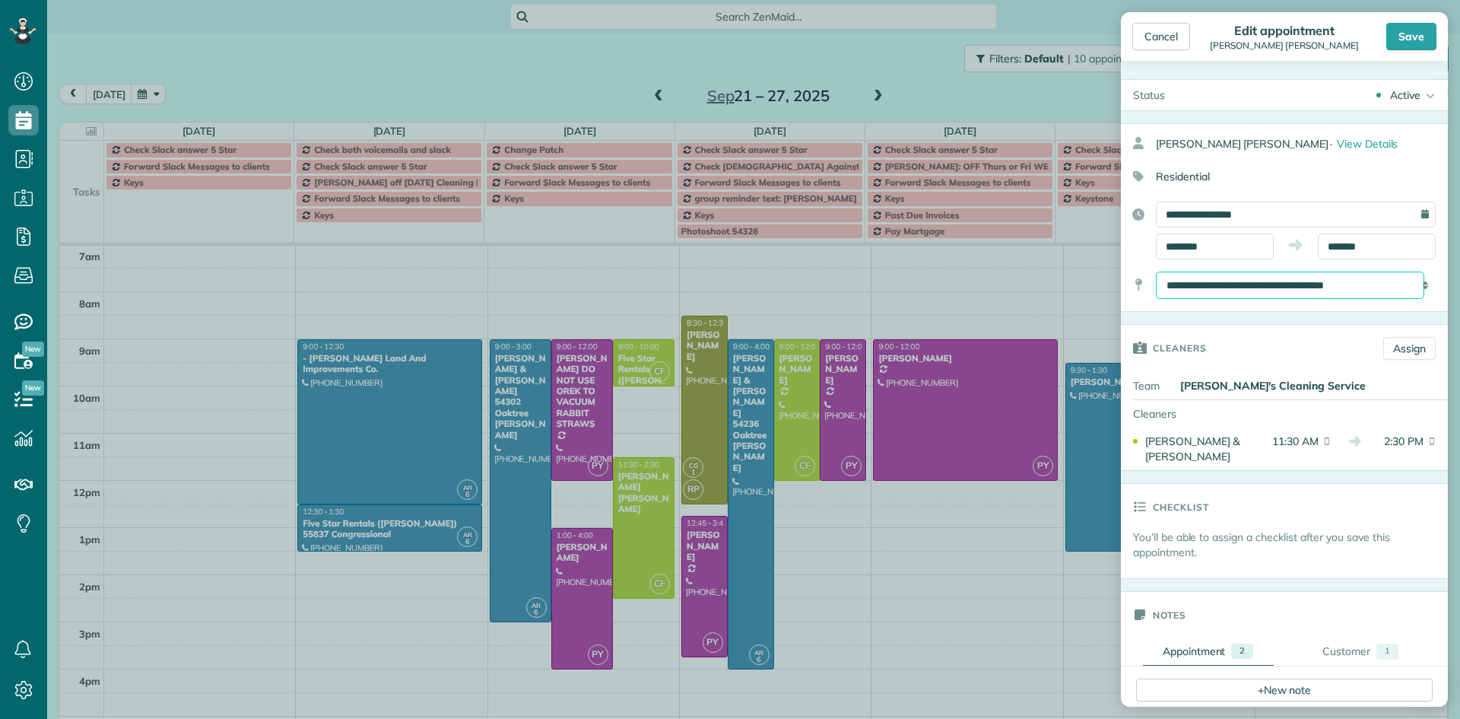
click at [1315, 281] on select "**********" at bounding box center [1290, 284] width 268 height 27
select select "*******"
click at [1156, 271] on select "**********" at bounding box center [1290, 284] width 268 height 27
click at [1411, 41] on div "Save" at bounding box center [1411, 36] width 50 height 27
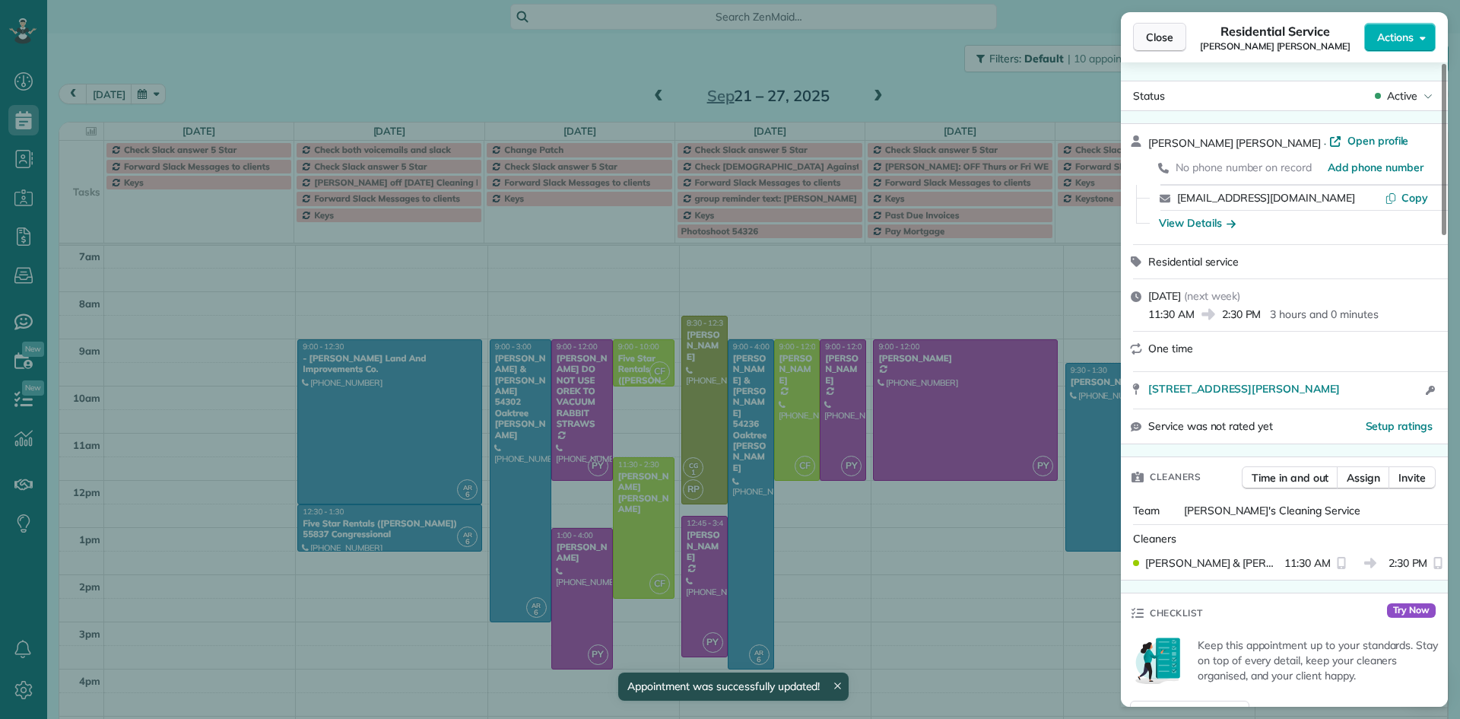
click at [1146, 44] on span "Close" at bounding box center [1159, 37] width 27 height 15
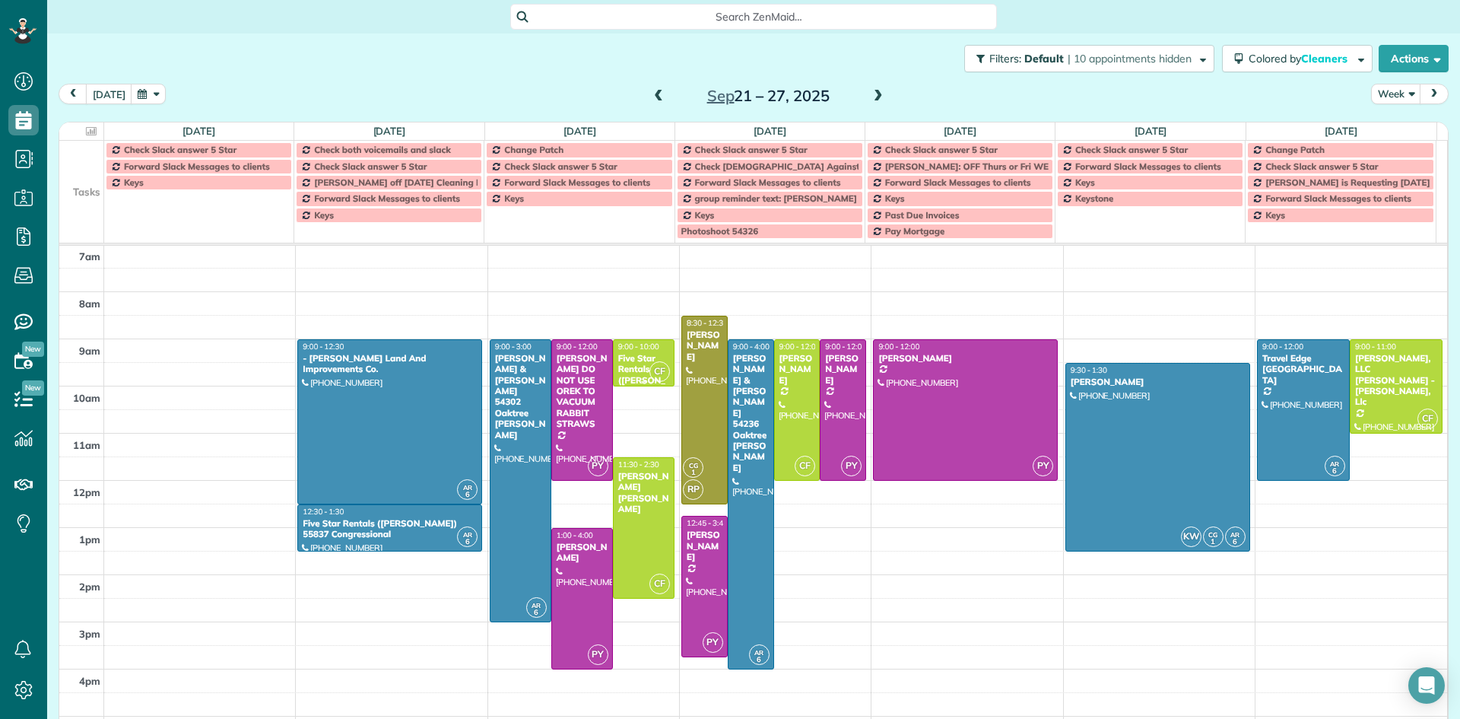
click at [636, 358] on div "Five Star Rentals ([PERSON_NAME]) [STREET_ADDRESS][PERSON_NAME] ([PERSON_NAME] …" at bounding box center [643, 413] width 52 height 120
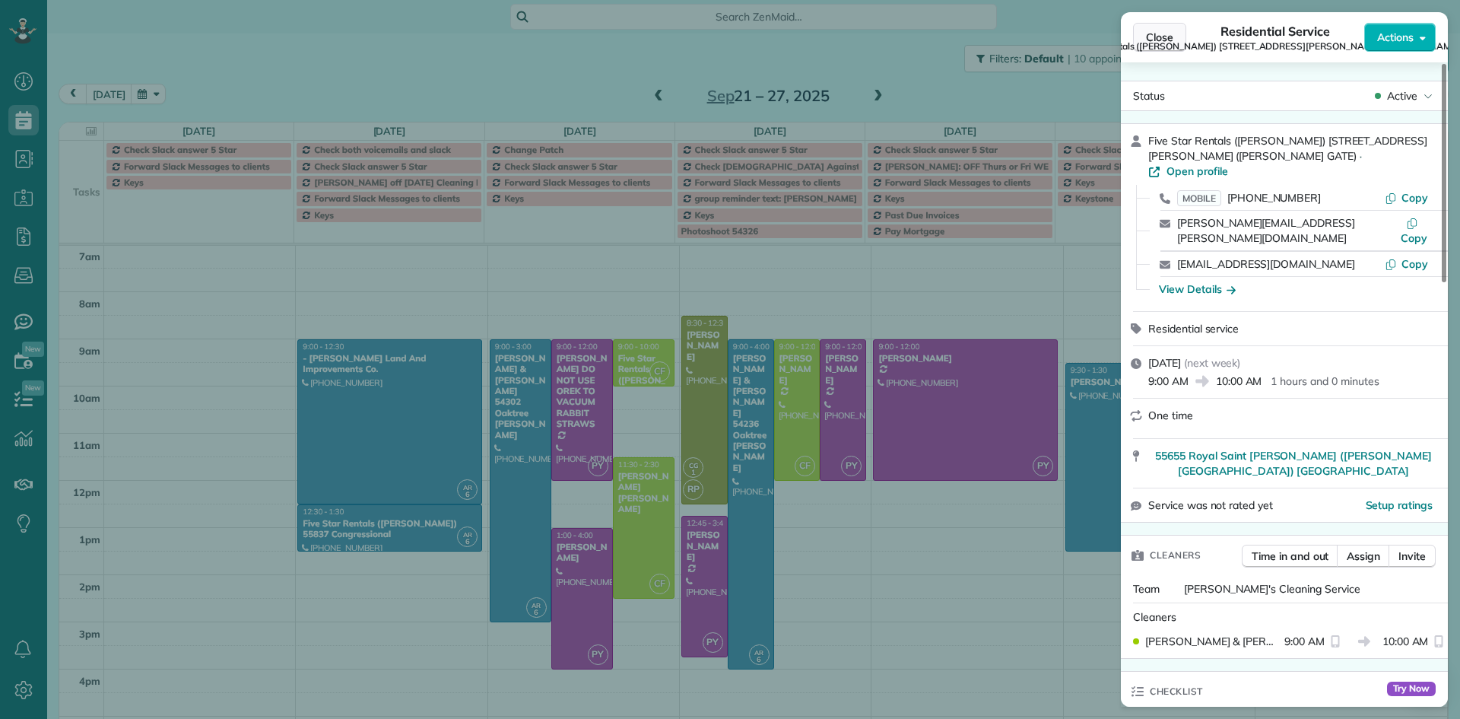
click at [1156, 39] on span "Close" at bounding box center [1159, 37] width 27 height 15
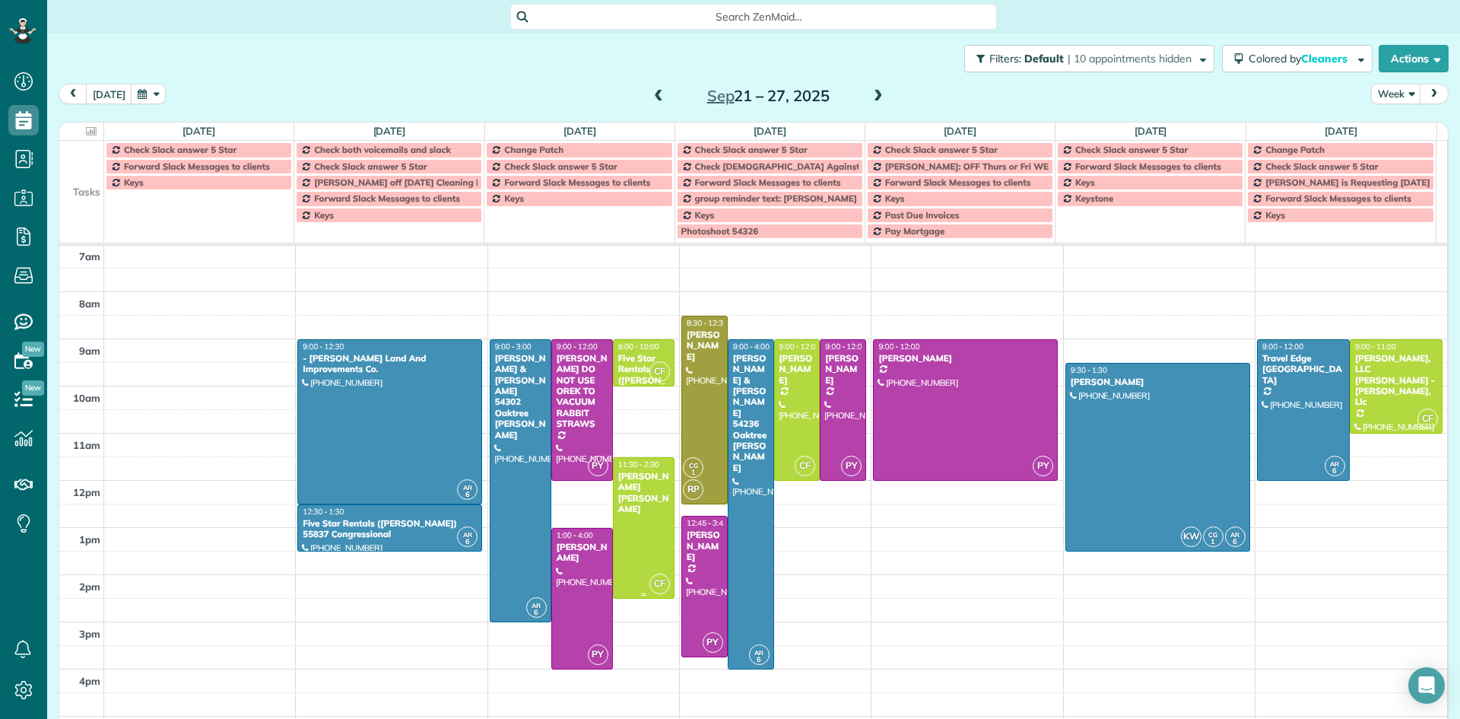
click at [625, 492] on div "Cindy Unger Liz Caruthers" at bounding box center [643, 493] width 52 height 44
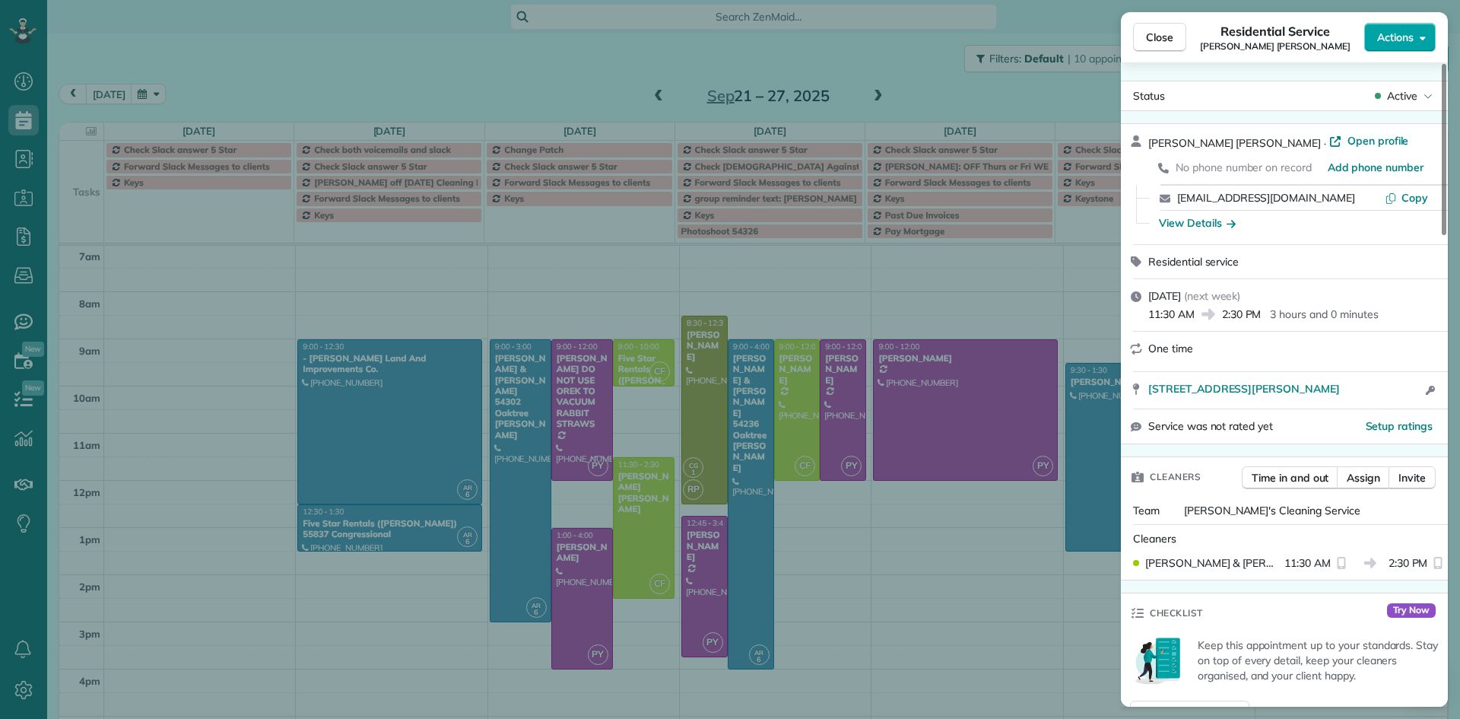
click at [1394, 35] on span "Actions" at bounding box center [1395, 37] width 36 height 15
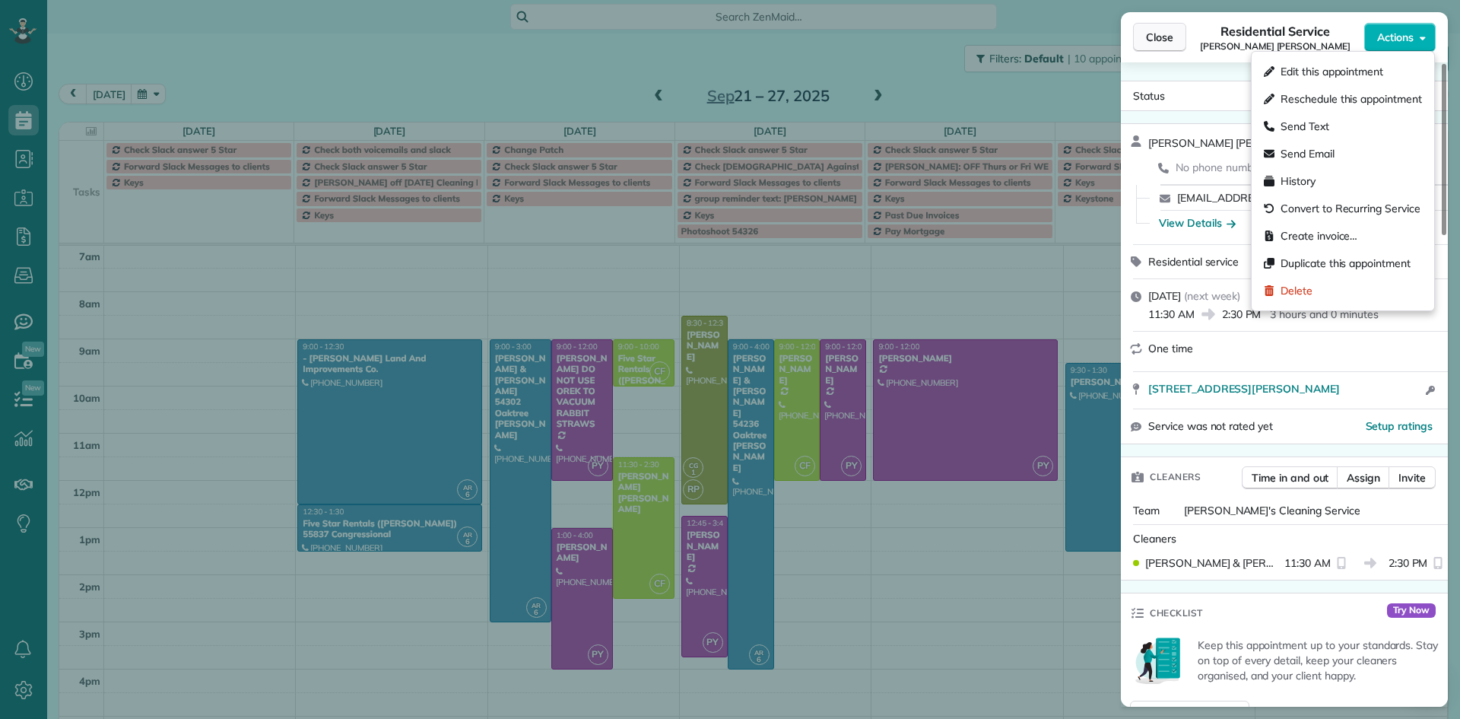
click at [1164, 41] on span "Close" at bounding box center [1159, 37] width 27 height 15
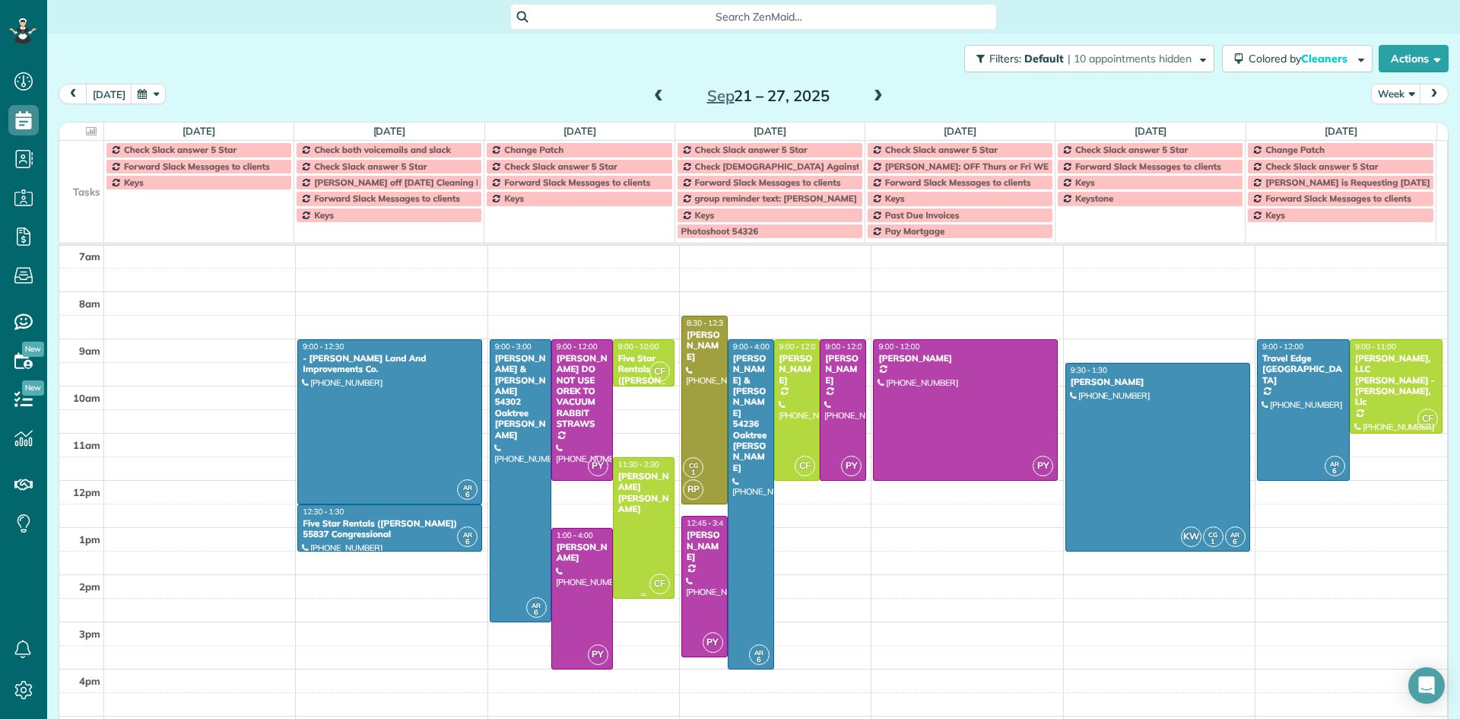
click at [625, 483] on div "Cindy Unger Liz Caruthers" at bounding box center [643, 493] width 52 height 44
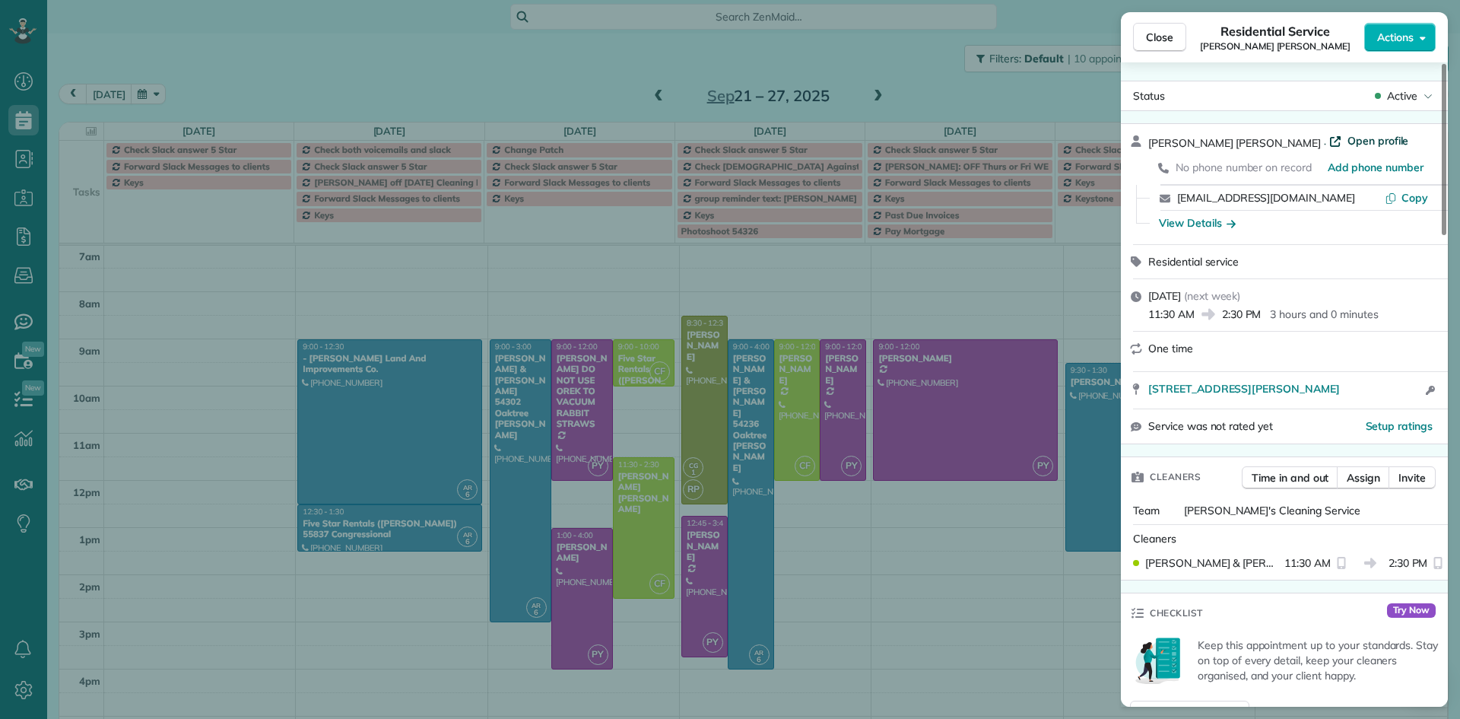
click at [1347, 137] on span "Open profile" at bounding box center [1378, 140] width 62 height 15
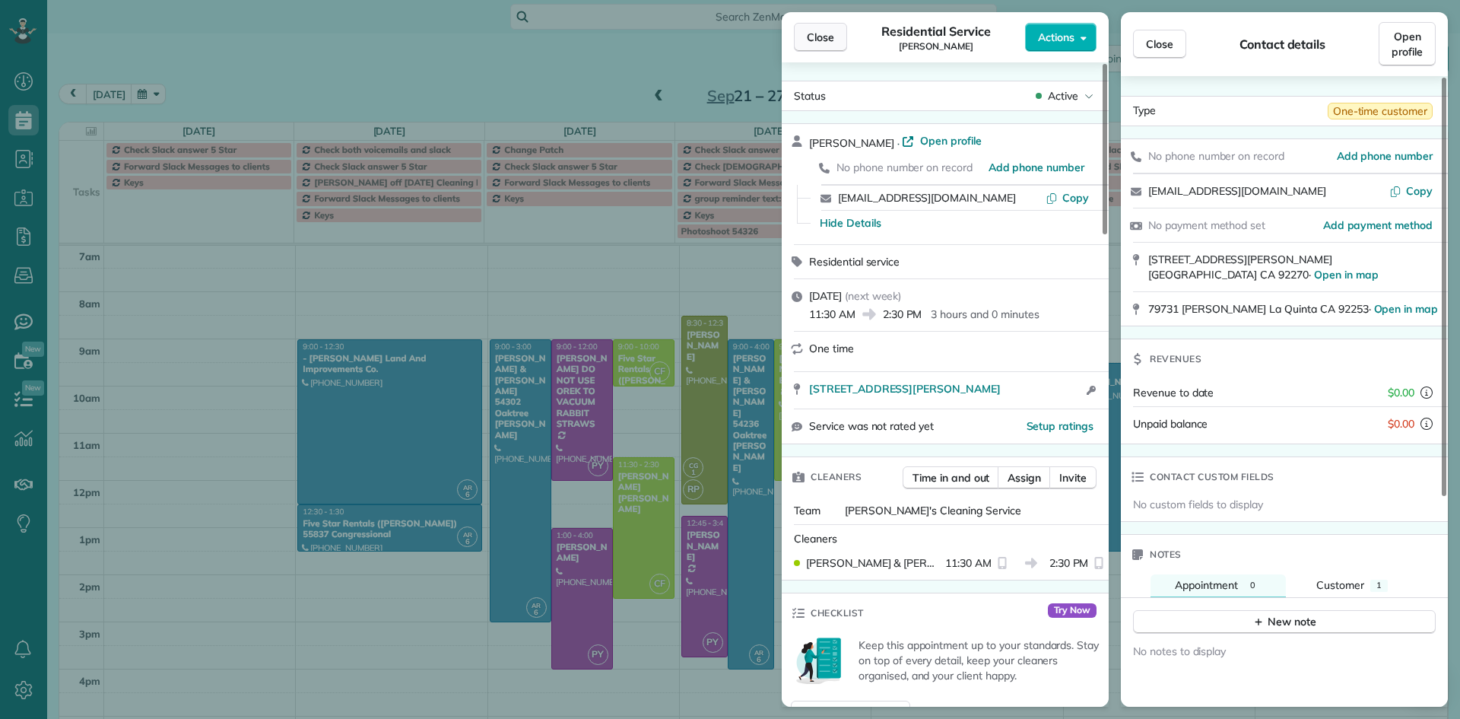
click at [830, 41] on span "Close" at bounding box center [820, 37] width 27 height 15
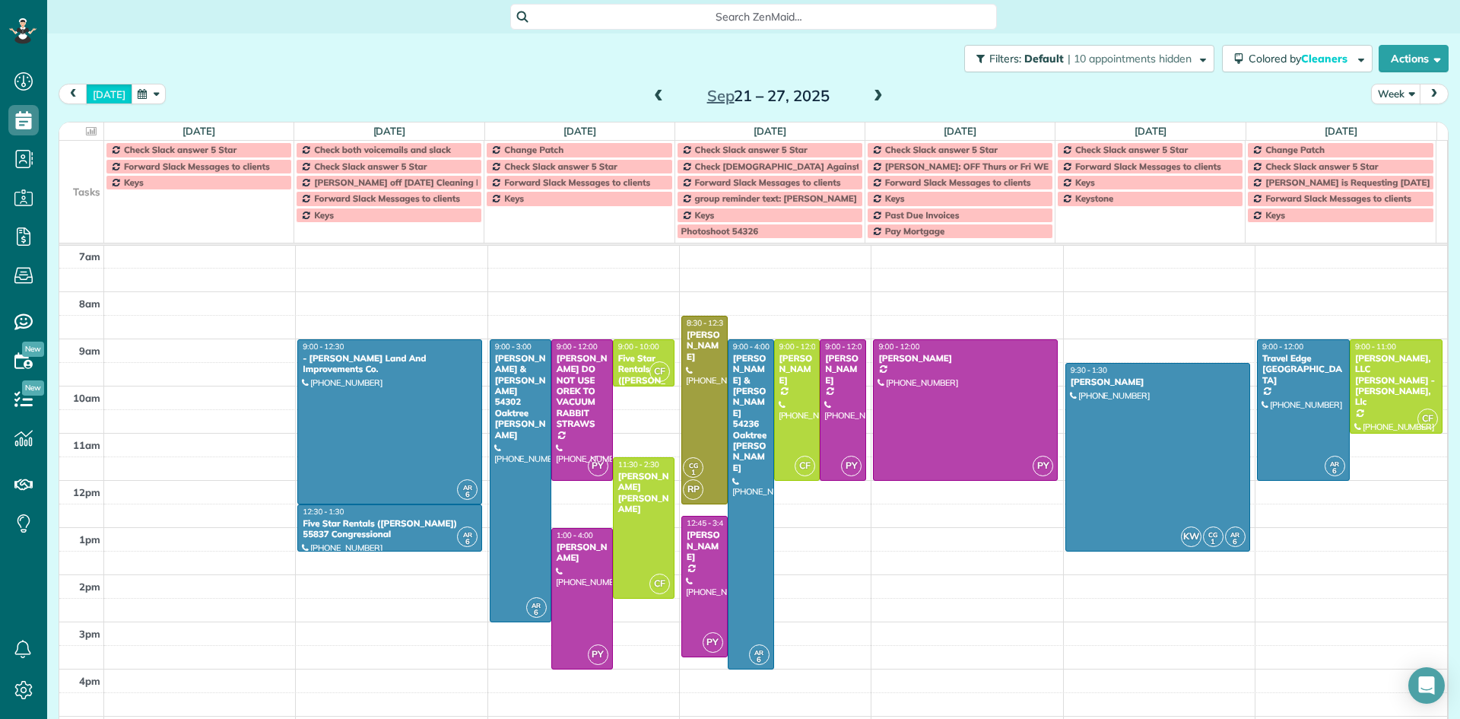
click at [113, 95] on button "[DATE]" at bounding box center [109, 94] width 46 height 21
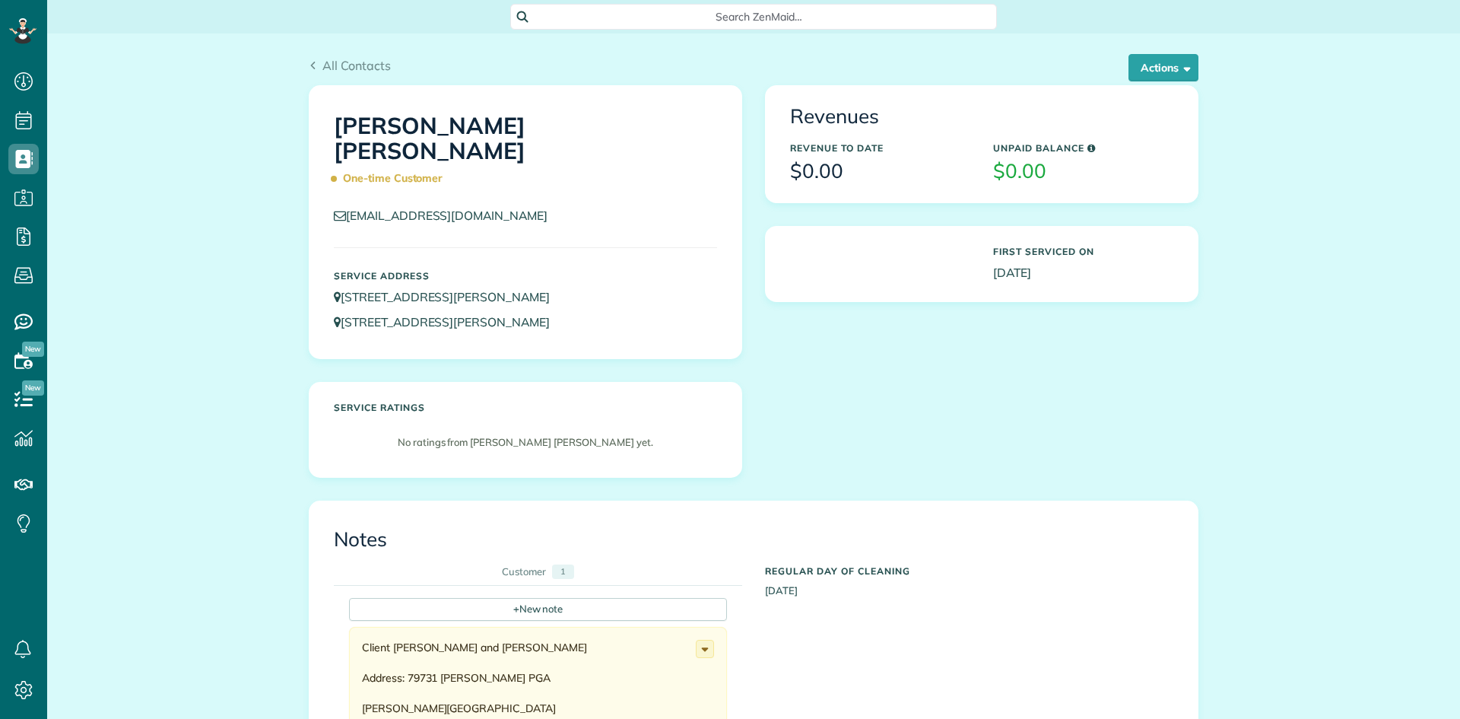
scroll to position [7, 7]
click at [1163, 75] on button "Actions" at bounding box center [1163, 67] width 70 height 27
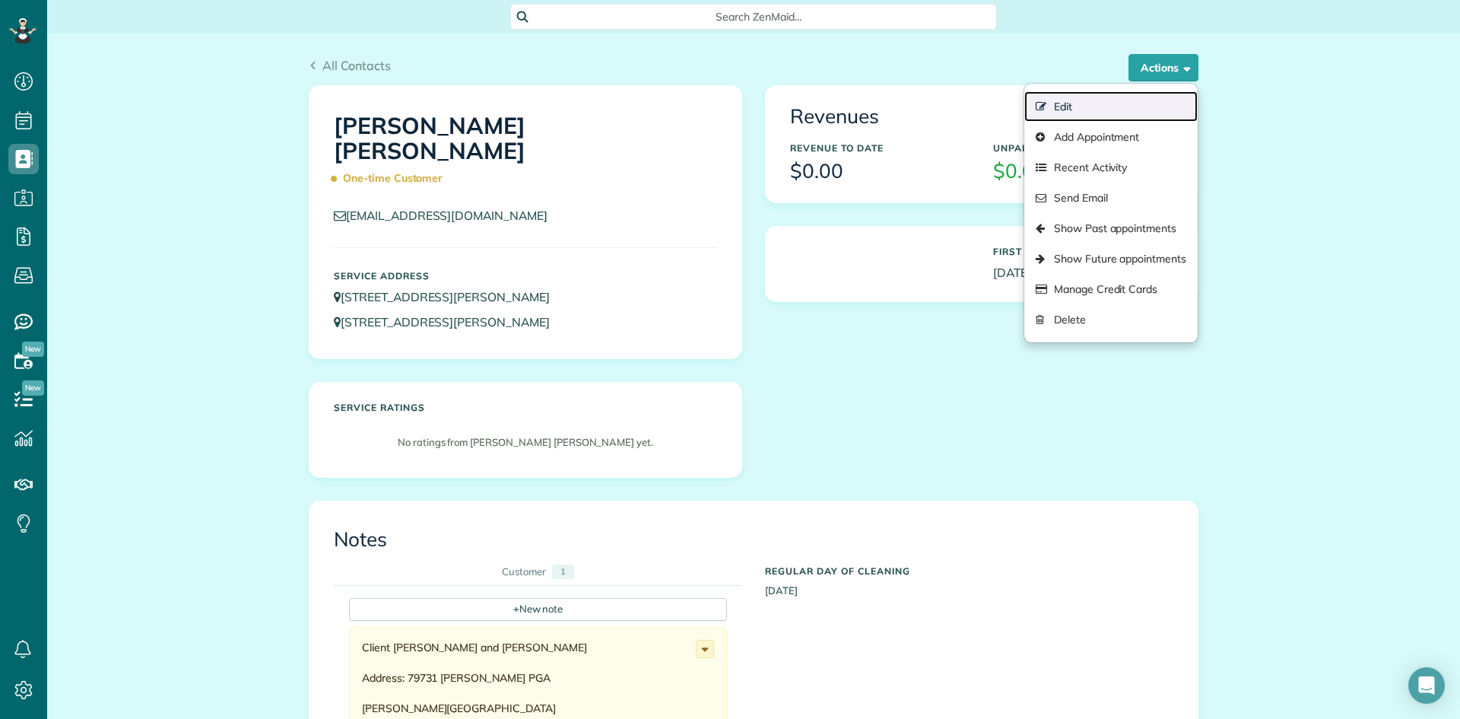
click at [1101, 111] on link "Edit" at bounding box center [1110, 106] width 173 height 30
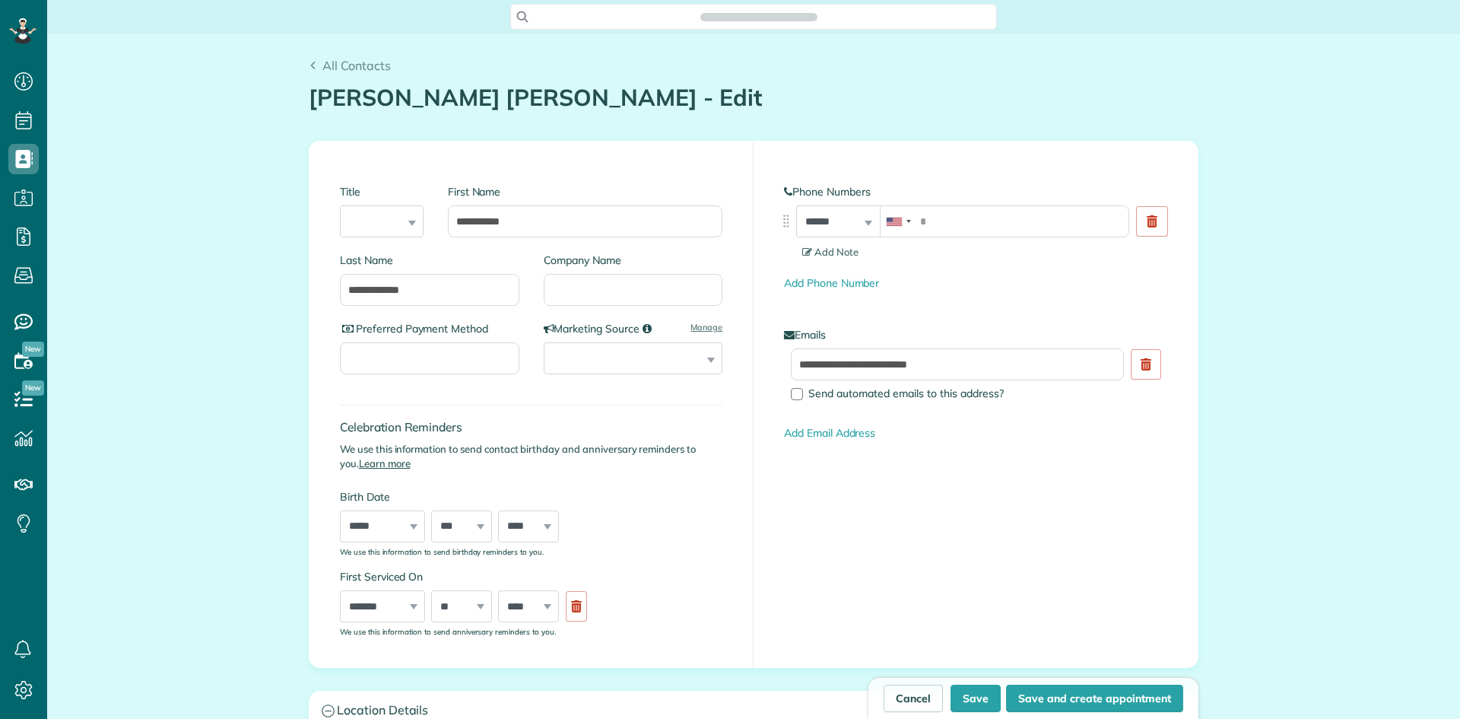
scroll to position [7, 7]
click at [586, 97] on h1 "Cindy Unger Liz Caruthers - Edit" at bounding box center [754, 97] width 890 height 25
click at [582, 101] on h1 "Cindy Unger Liz Caruthers - Edit" at bounding box center [754, 97] width 890 height 25
drag, startPoint x: 444, startPoint y: 294, endPoint x: 256, endPoint y: 275, distance: 188.8
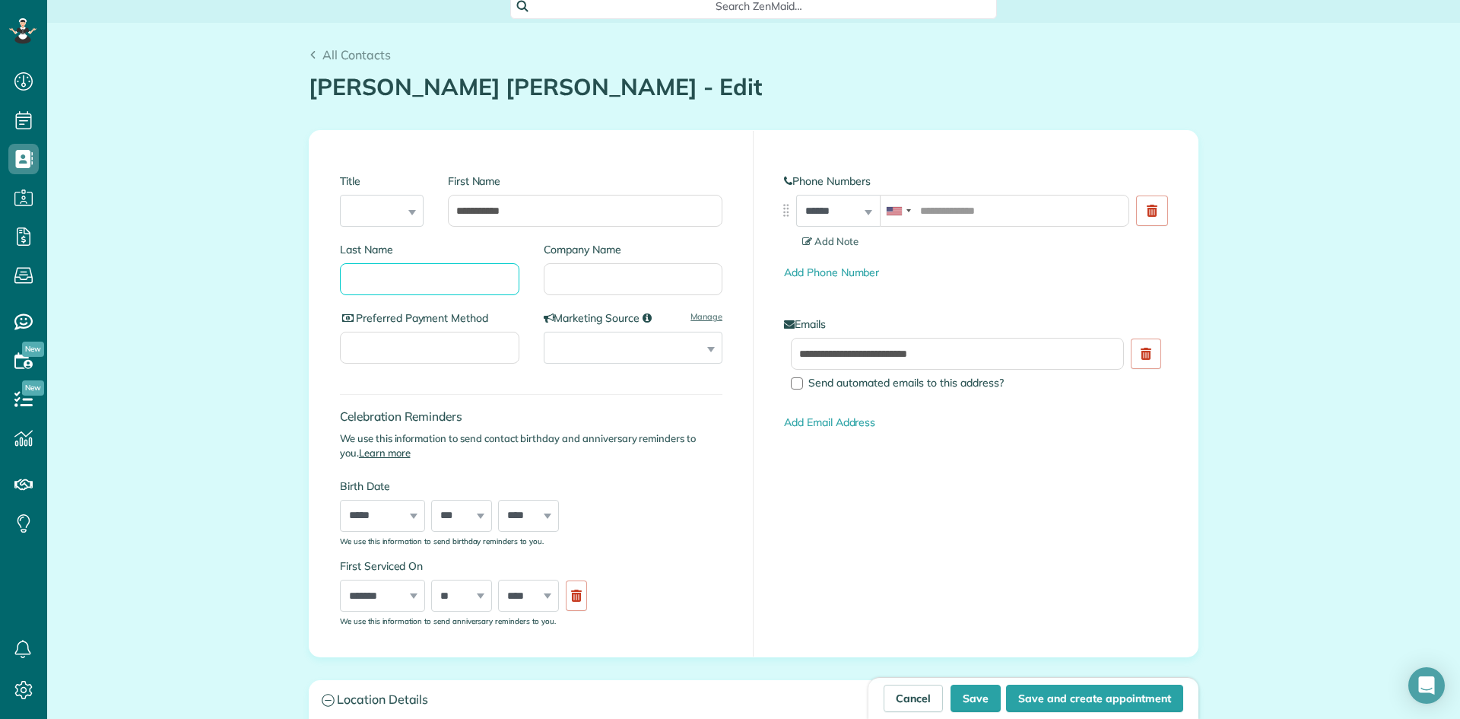
scroll to position [0, 0]
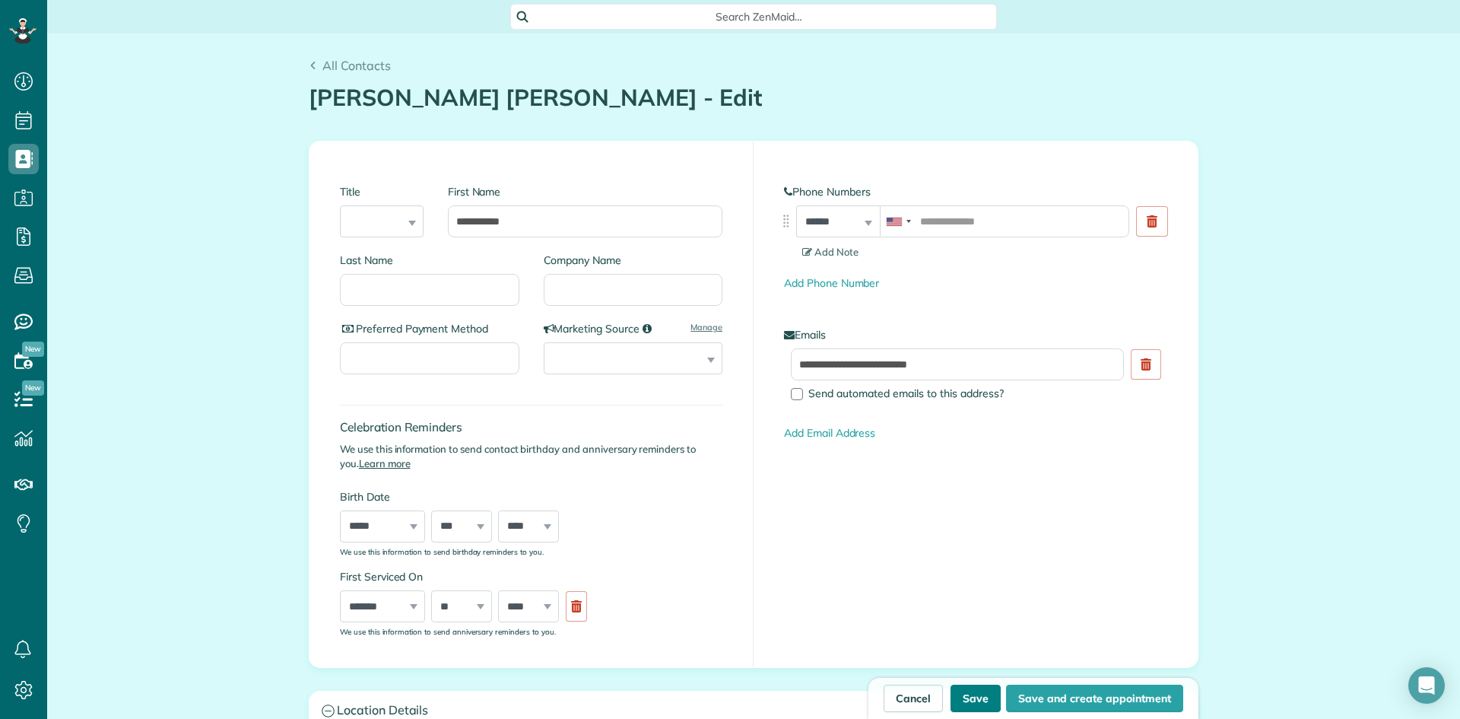
click at [976, 700] on button "Save" at bounding box center [975, 697] width 50 height 27
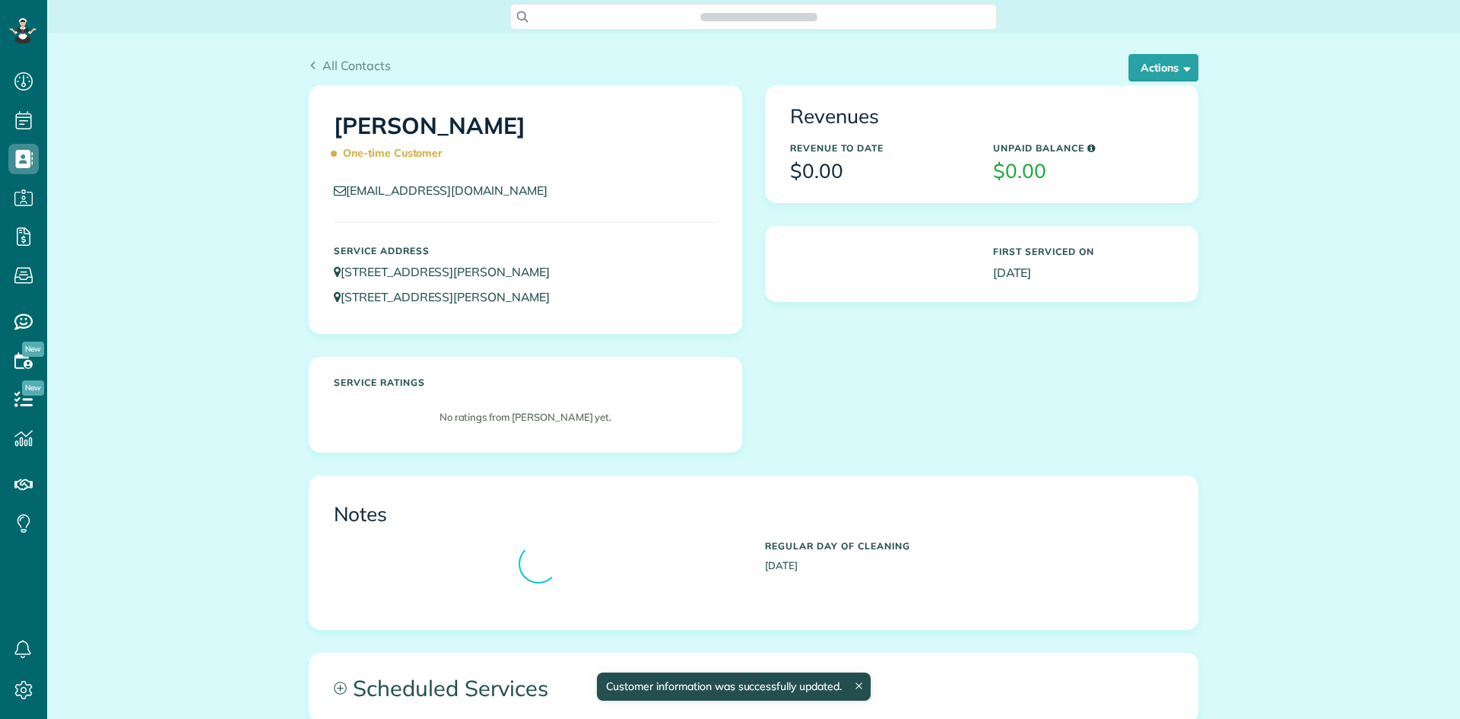
scroll to position [7, 7]
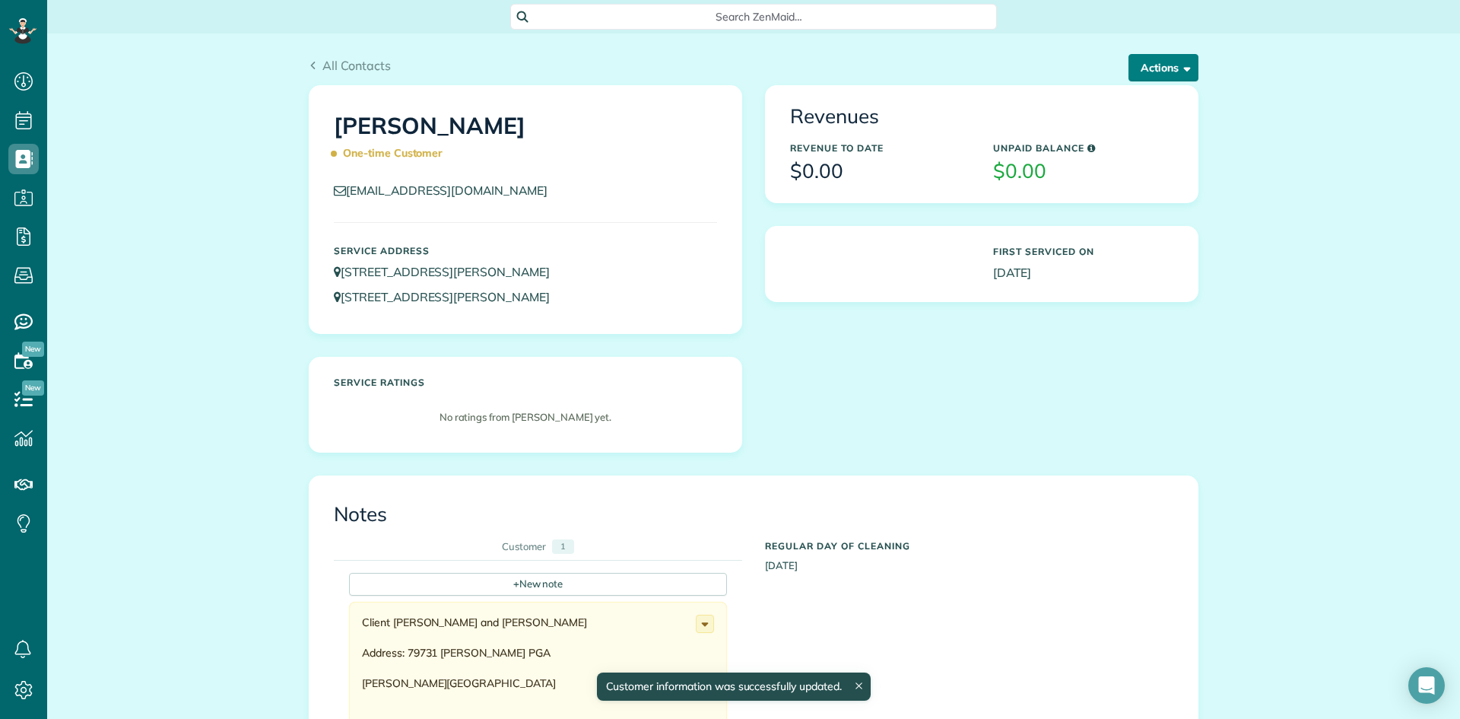
click at [1153, 67] on button "Actions" at bounding box center [1163, 67] width 70 height 27
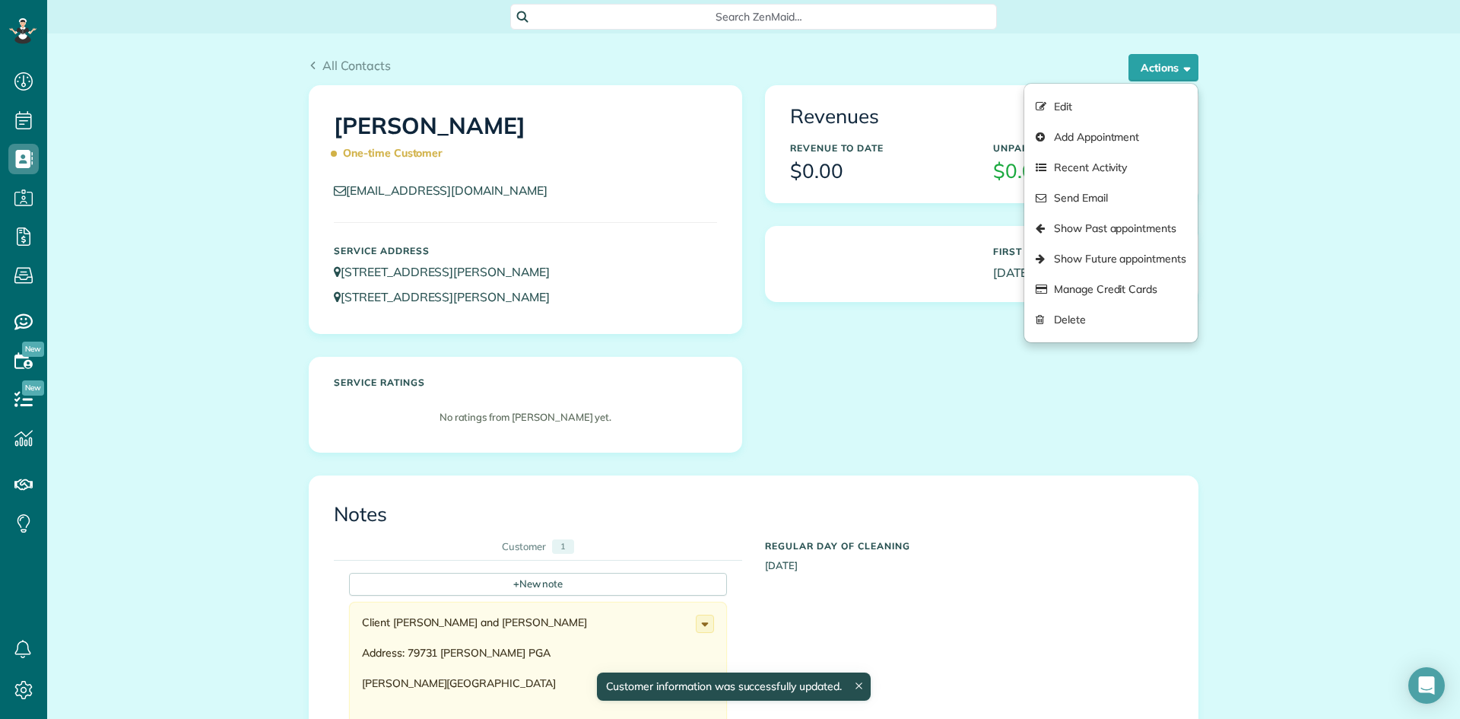
click at [1264, 163] on div "All Contacts Actions Edit Add Appointment Recent Activity Send Email Show Past …" at bounding box center [753, 727] width 1413 height 1389
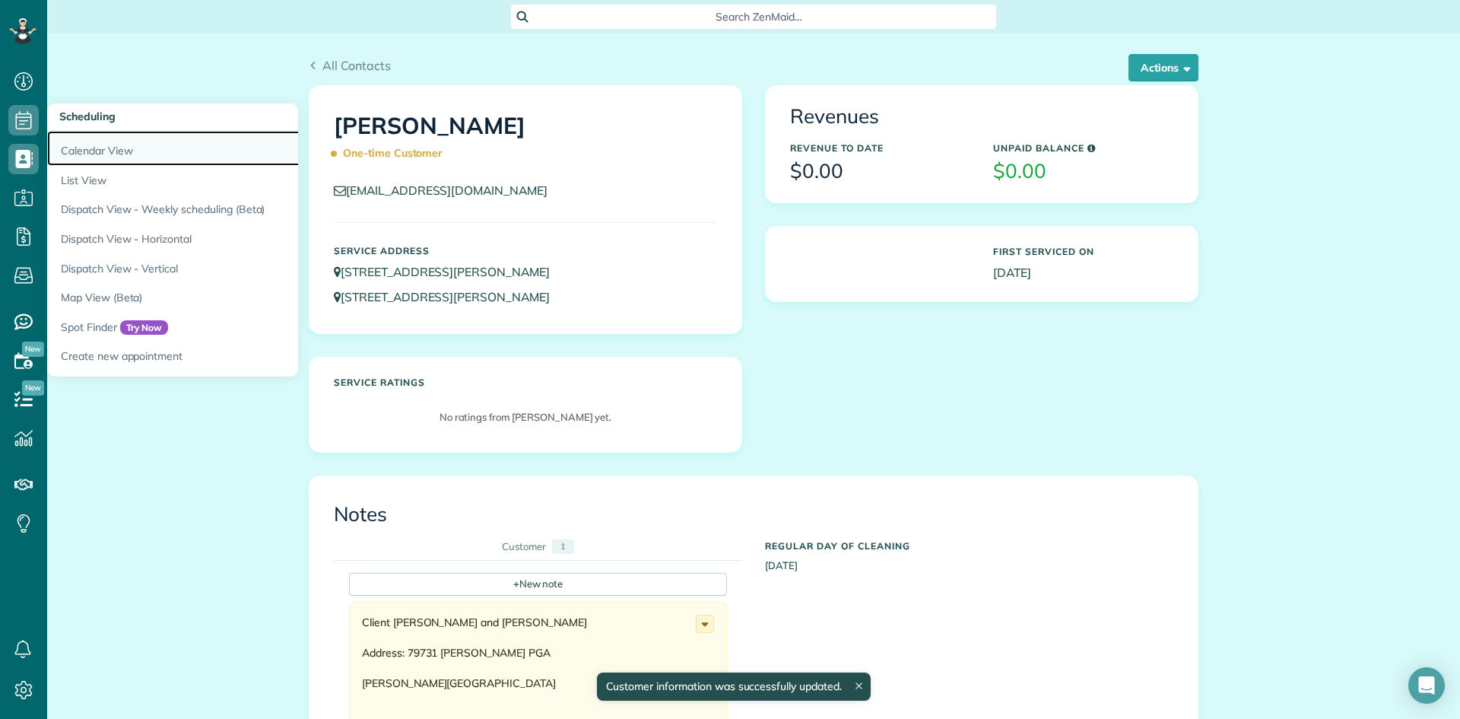
click at [95, 149] on link "Calendar View" at bounding box center [237, 148] width 380 height 35
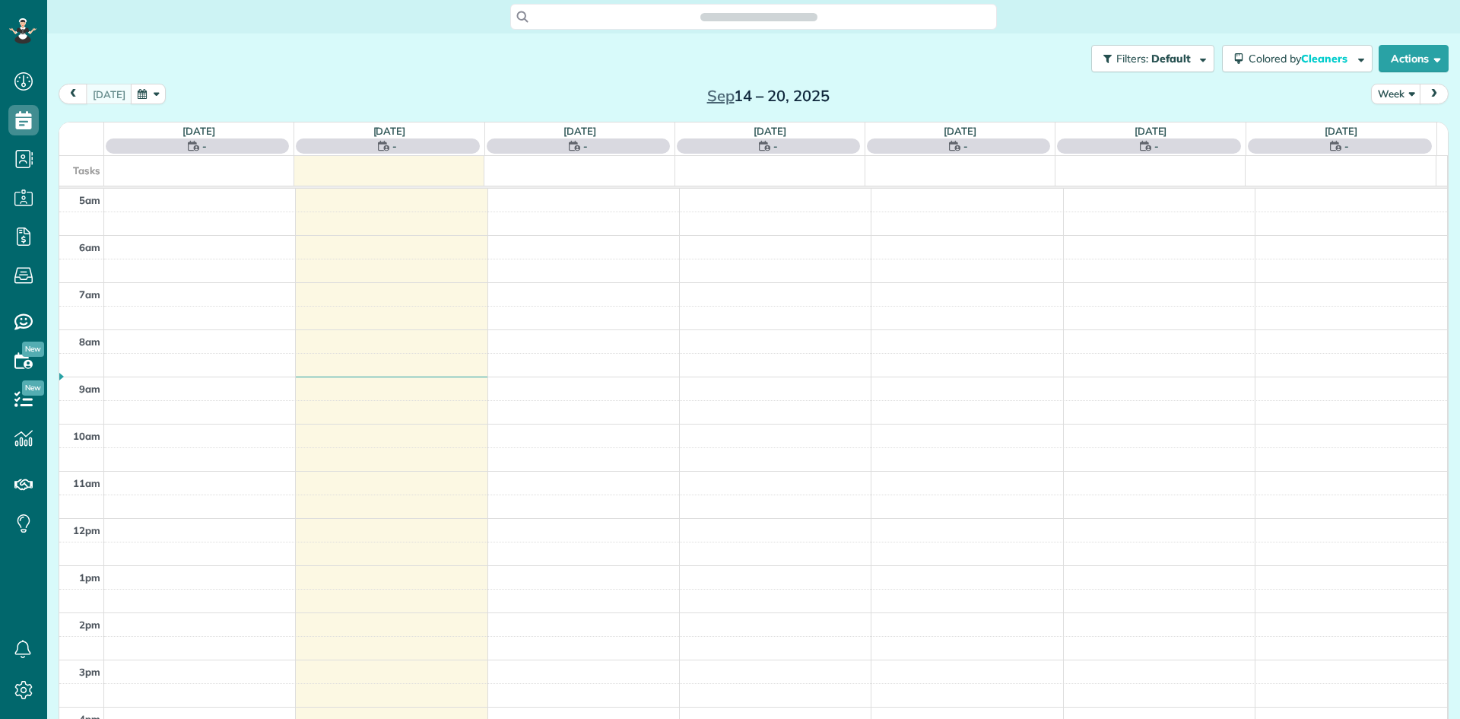
scroll to position [95, 0]
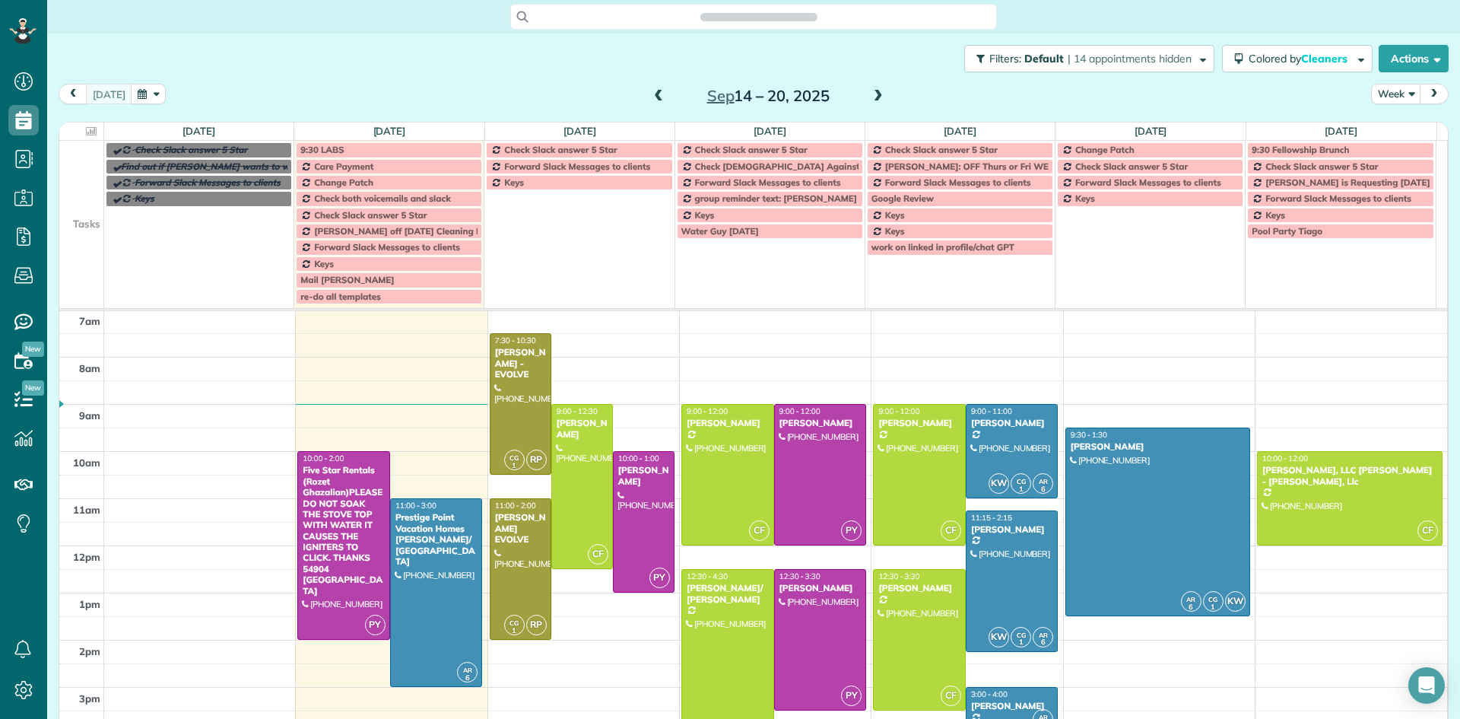
click at [871, 97] on span at bounding box center [878, 97] width 17 height 14
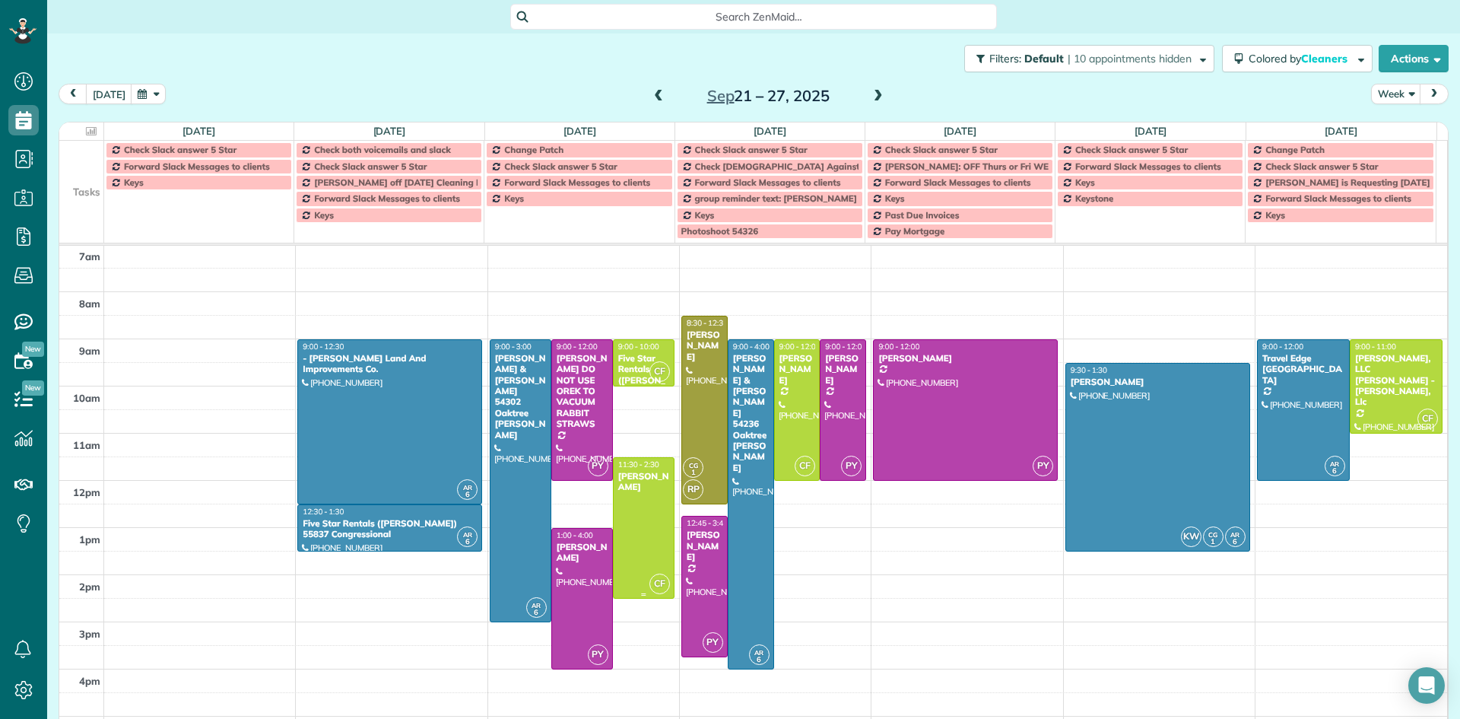
click at [623, 503] on div at bounding box center [644, 528] width 60 height 140
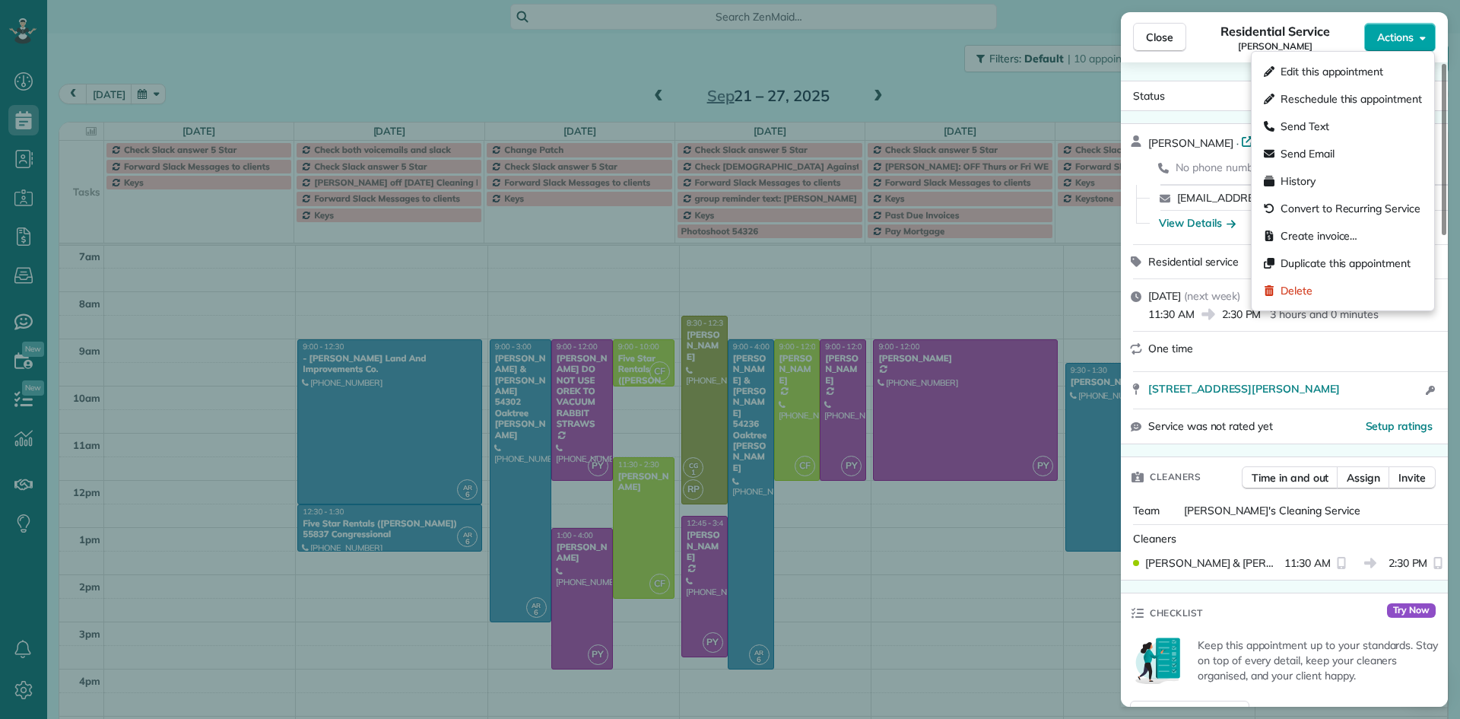
click at [1395, 34] on span "Actions" at bounding box center [1395, 37] width 36 height 15
click at [1340, 77] on span "Edit this appointment" at bounding box center [1331, 71] width 103 height 15
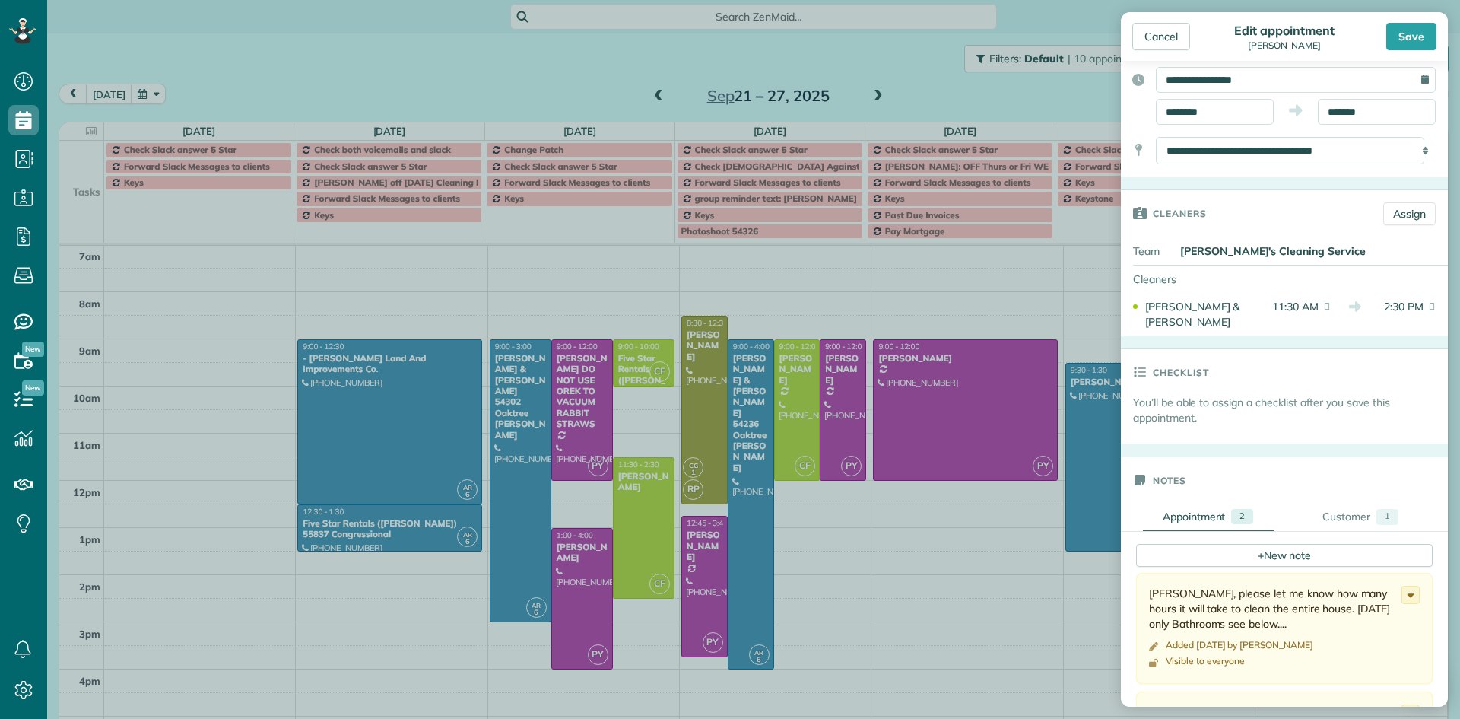
scroll to position [132, 0]
click at [1410, 152] on select "**********" at bounding box center [1290, 153] width 268 height 27
select select "*******"
click at [1156, 140] on select "**********" at bounding box center [1290, 153] width 268 height 27
click at [1415, 33] on div "Save" at bounding box center [1411, 36] width 50 height 27
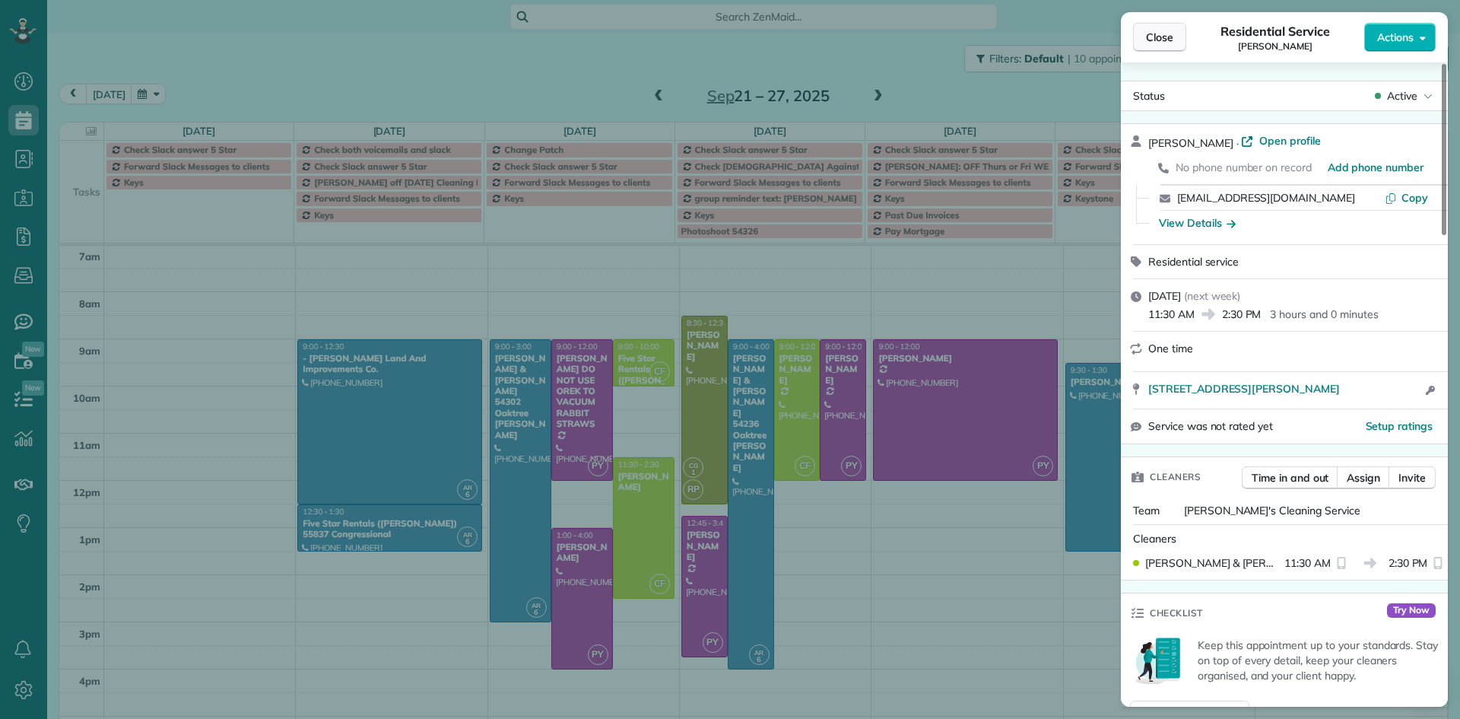
click at [1157, 42] on span "Close" at bounding box center [1159, 37] width 27 height 15
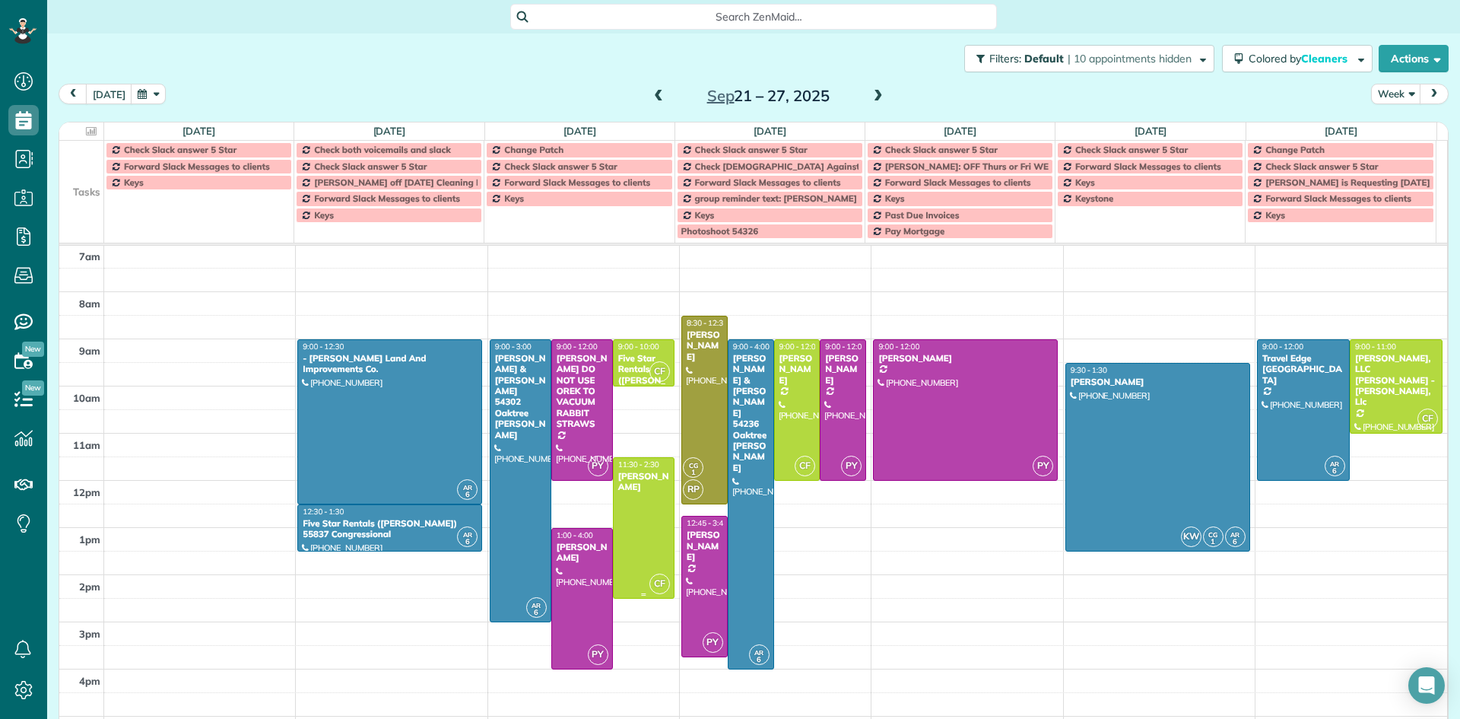
click at [634, 487] on div "[PERSON_NAME]" at bounding box center [643, 482] width 52 height 22
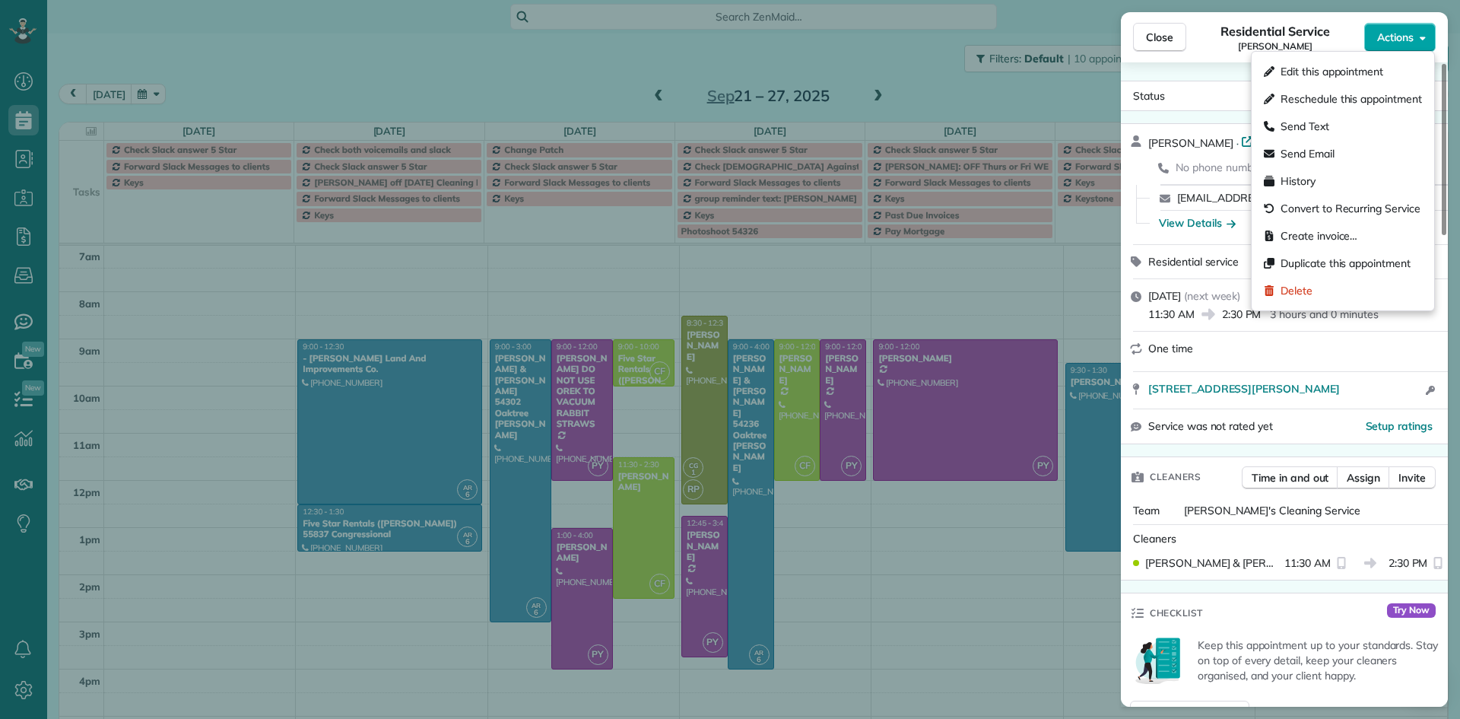
click at [1385, 44] on span "Actions" at bounding box center [1395, 37] width 36 height 15
click at [1345, 149] on div "Send Email" at bounding box center [1343, 153] width 170 height 27
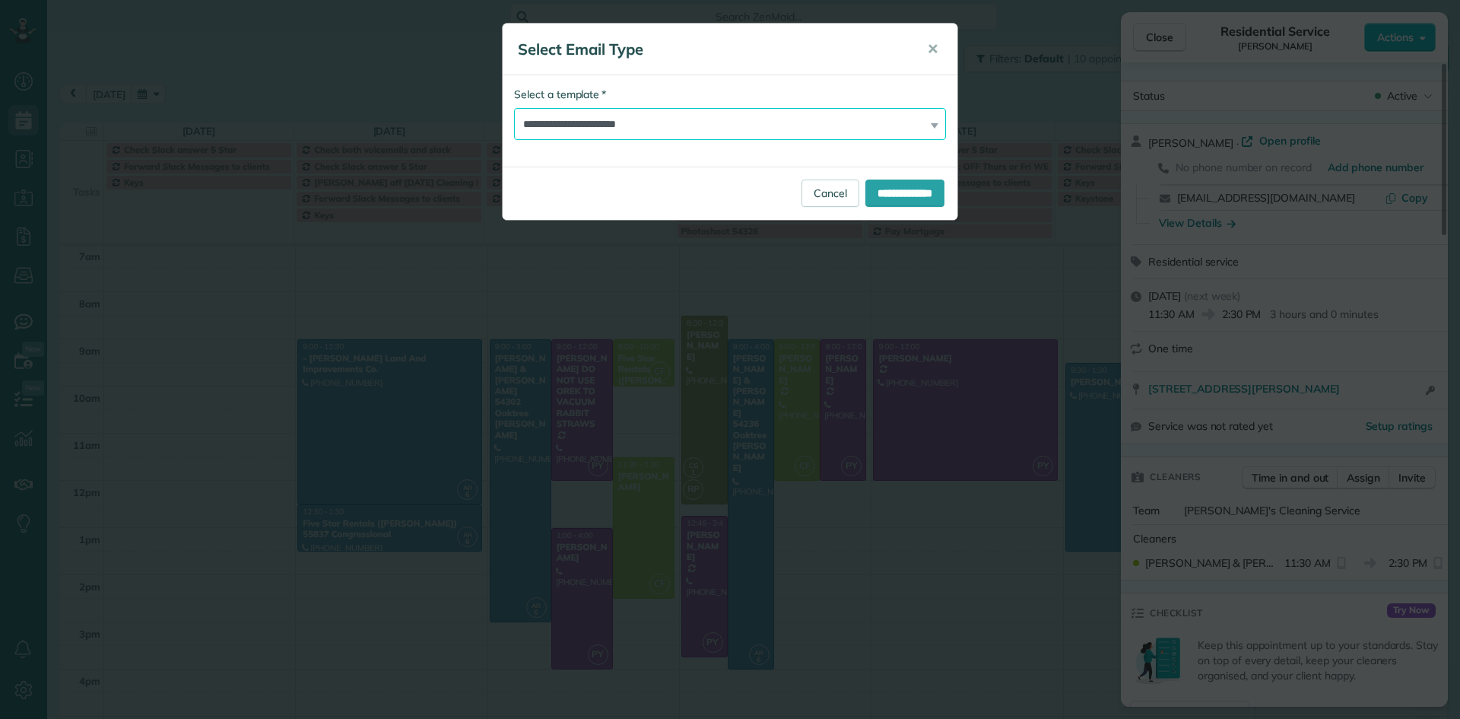
click at [661, 122] on select "**********" at bounding box center [730, 124] width 432 height 32
click at [514, 108] on select "**********" at bounding box center [730, 124] width 432 height 32
click at [918, 191] on input "**********" at bounding box center [904, 192] width 79 height 27
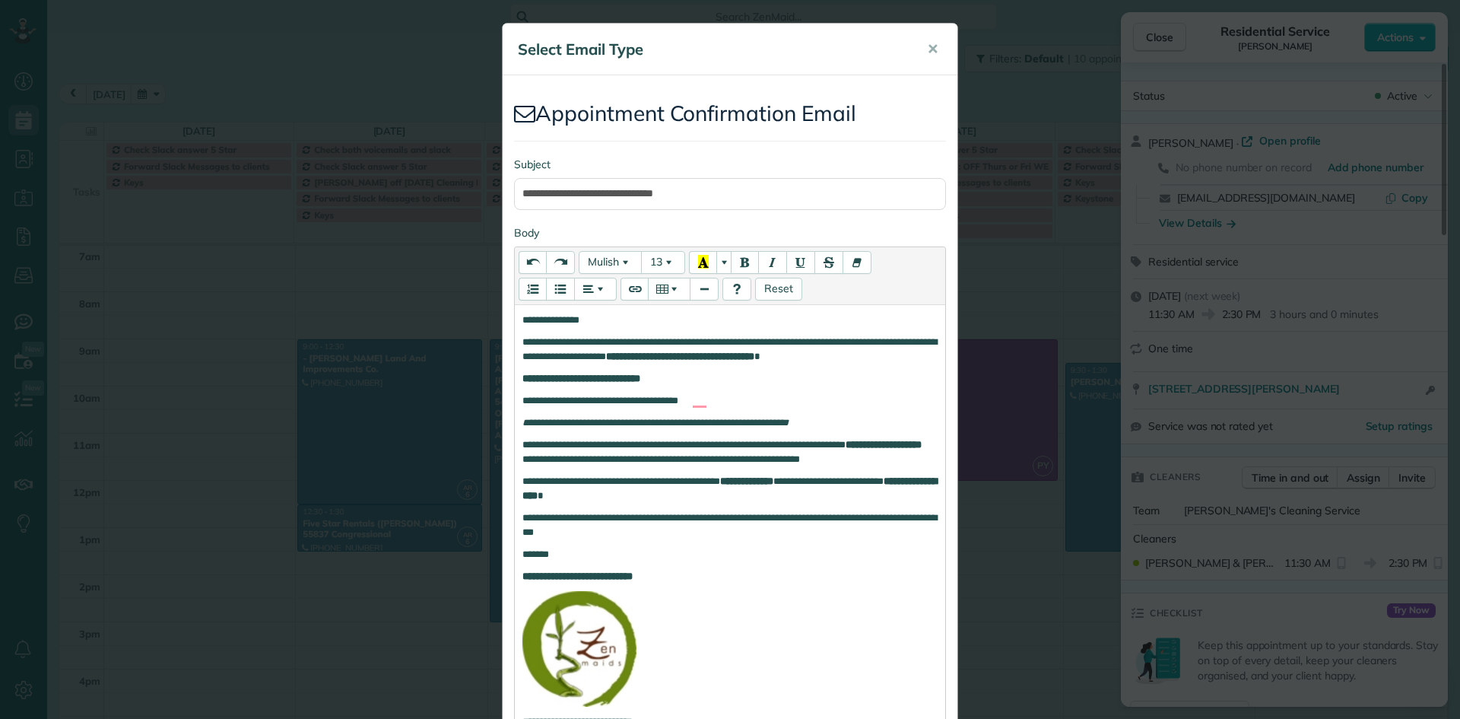
drag, startPoint x: 721, startPoint y: 355, endPoint x: 925, endPoint y: 363, distance: 204.7
click at [925, 363] on div "**********" at bounding box center [730, 546] width 430 height 483
click at [698, 262] on icon "Recent Color" at bounding box center [703, 262] width 11 height 14
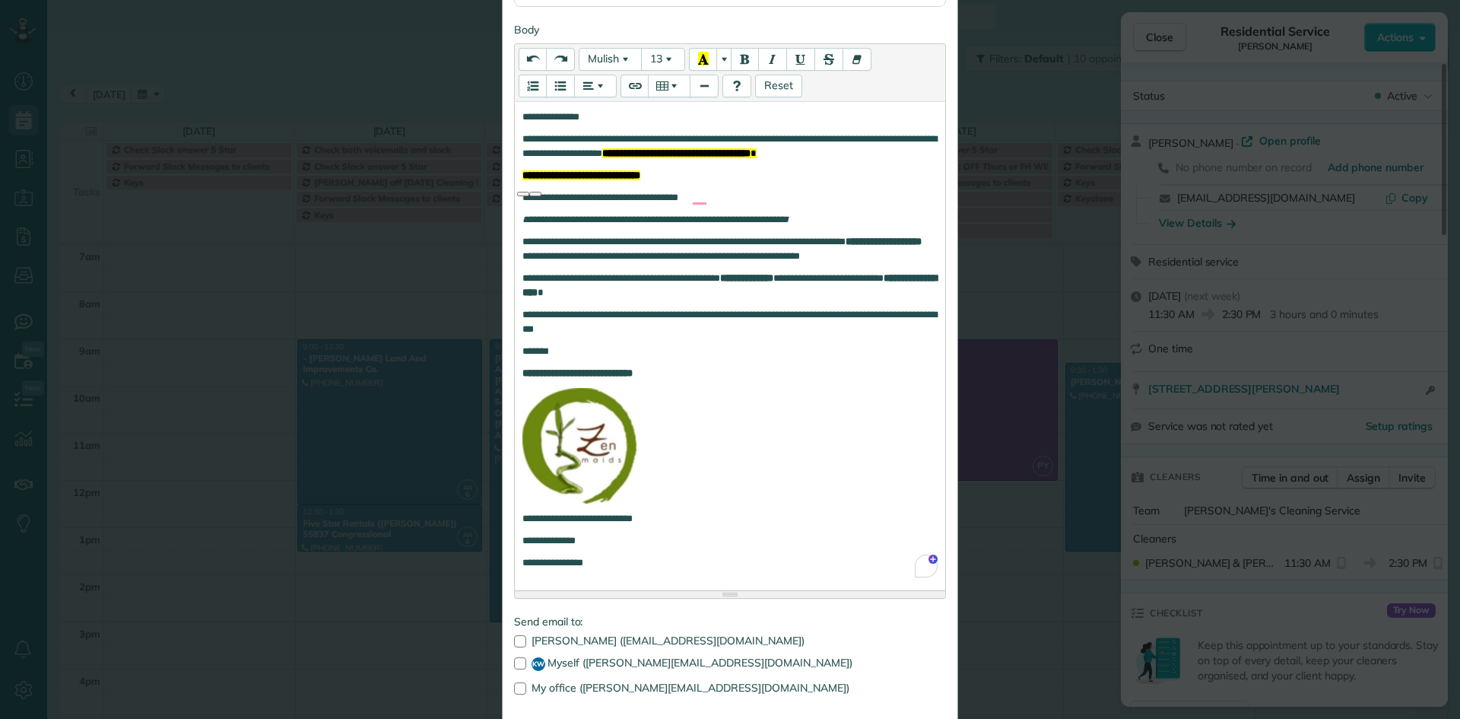
scroll to position [205, 0]
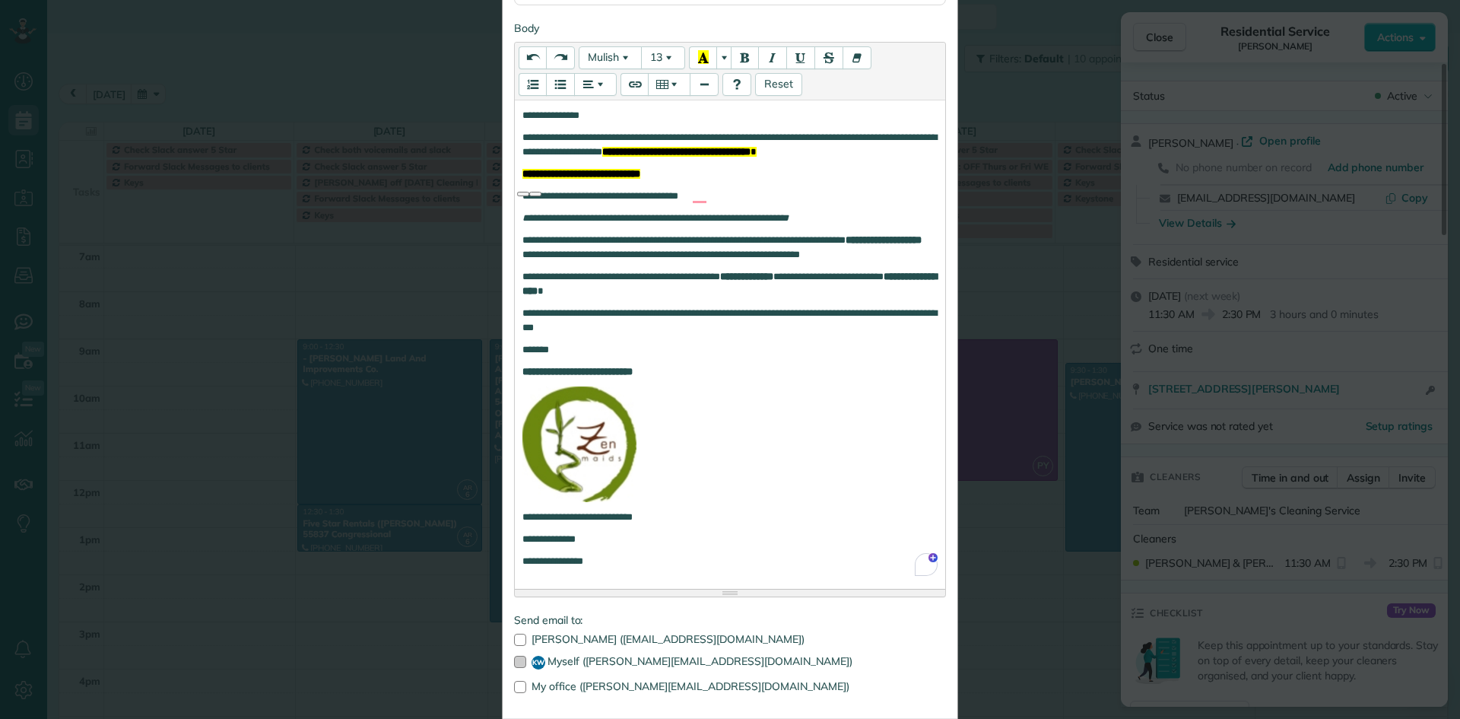
click at [515, 659] on div at bounding box center [520, 661] width 12 height 12
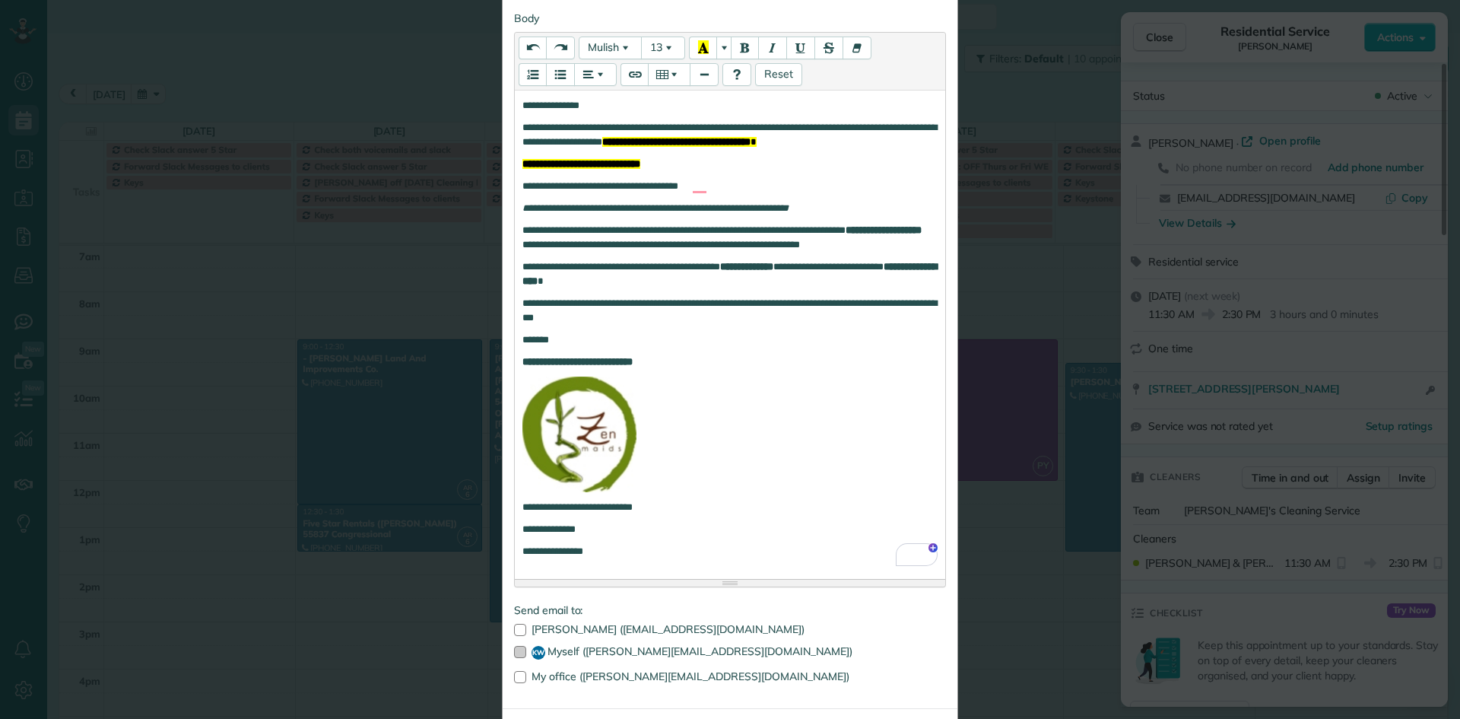
scroll to position [241, 0]
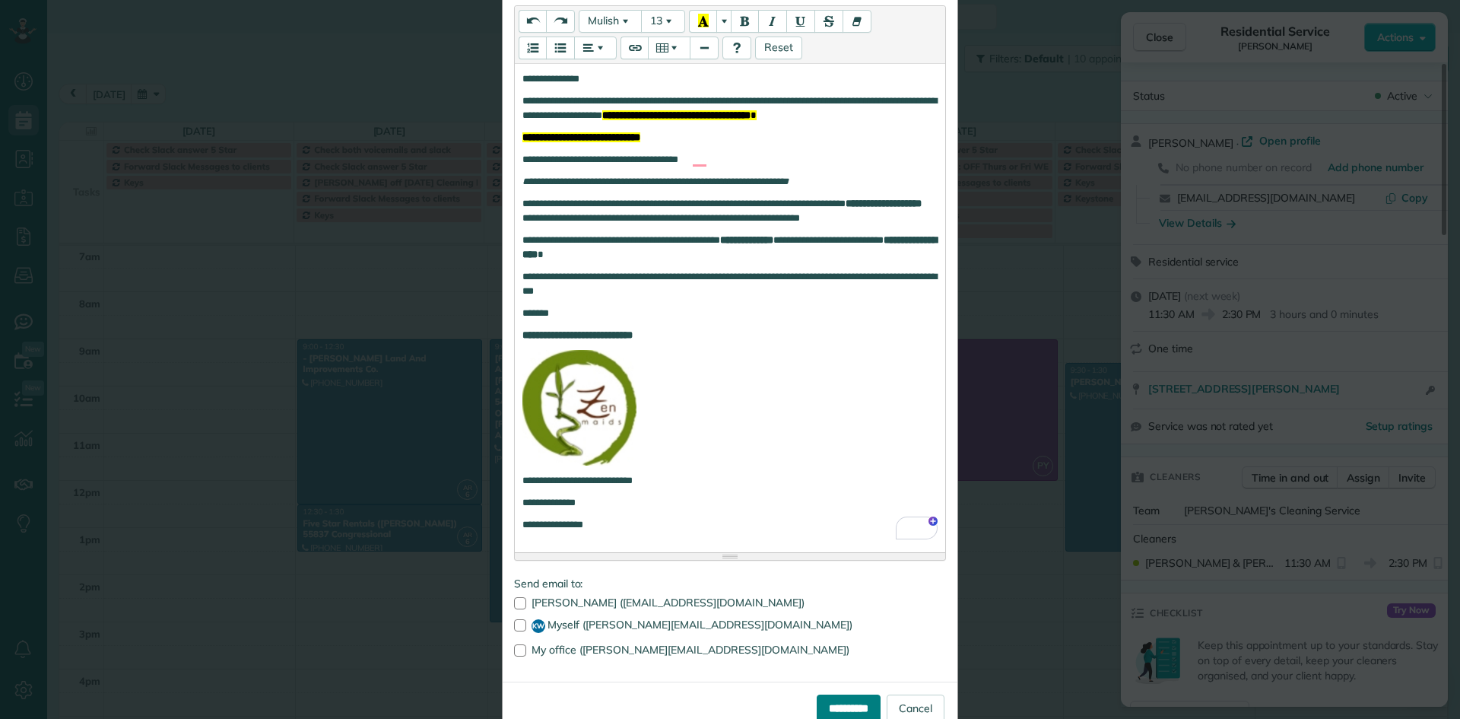
click at [823, 709] on input "**********" at bounding box center [849, 707] width 64 height 27
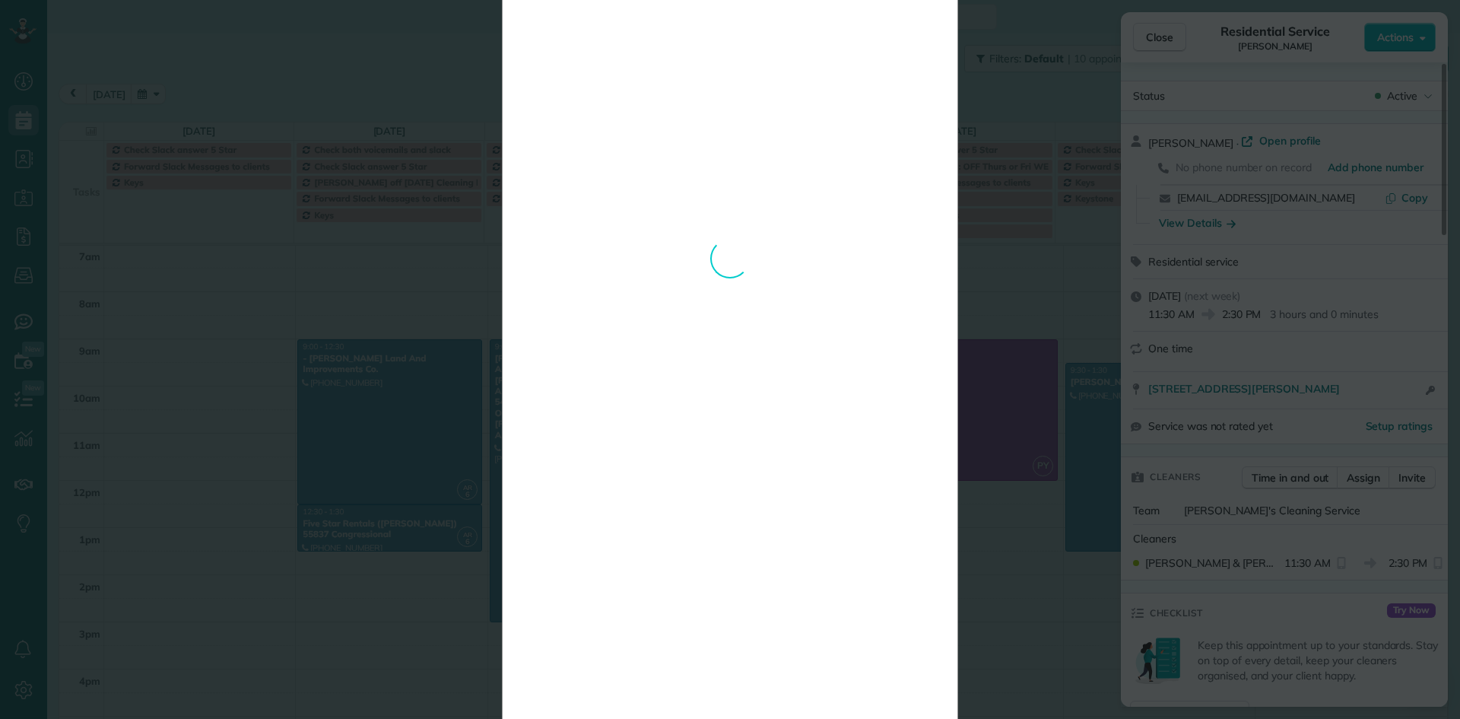
scroll to position [0, 0]
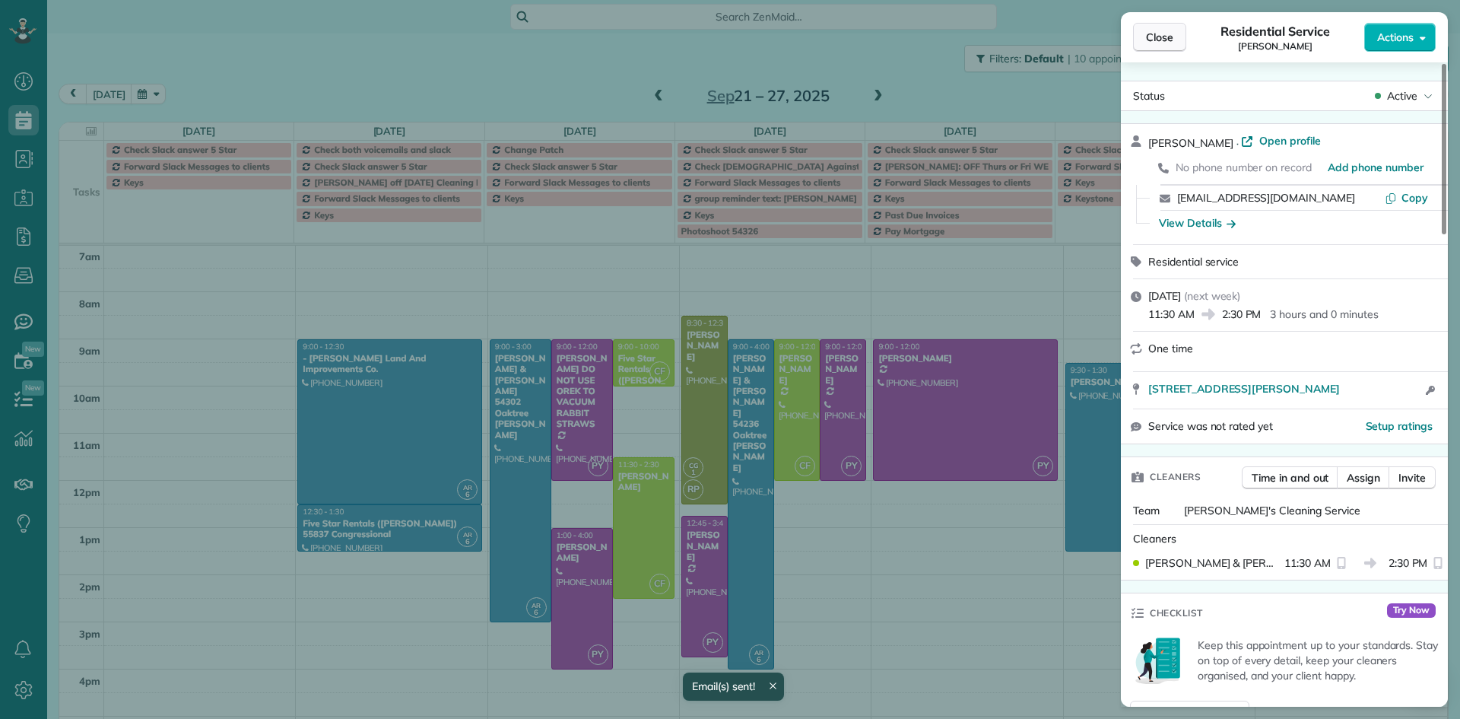
click at [1166, 39] on span "Close" at bounding box center [1159, 37] width 27 height 15
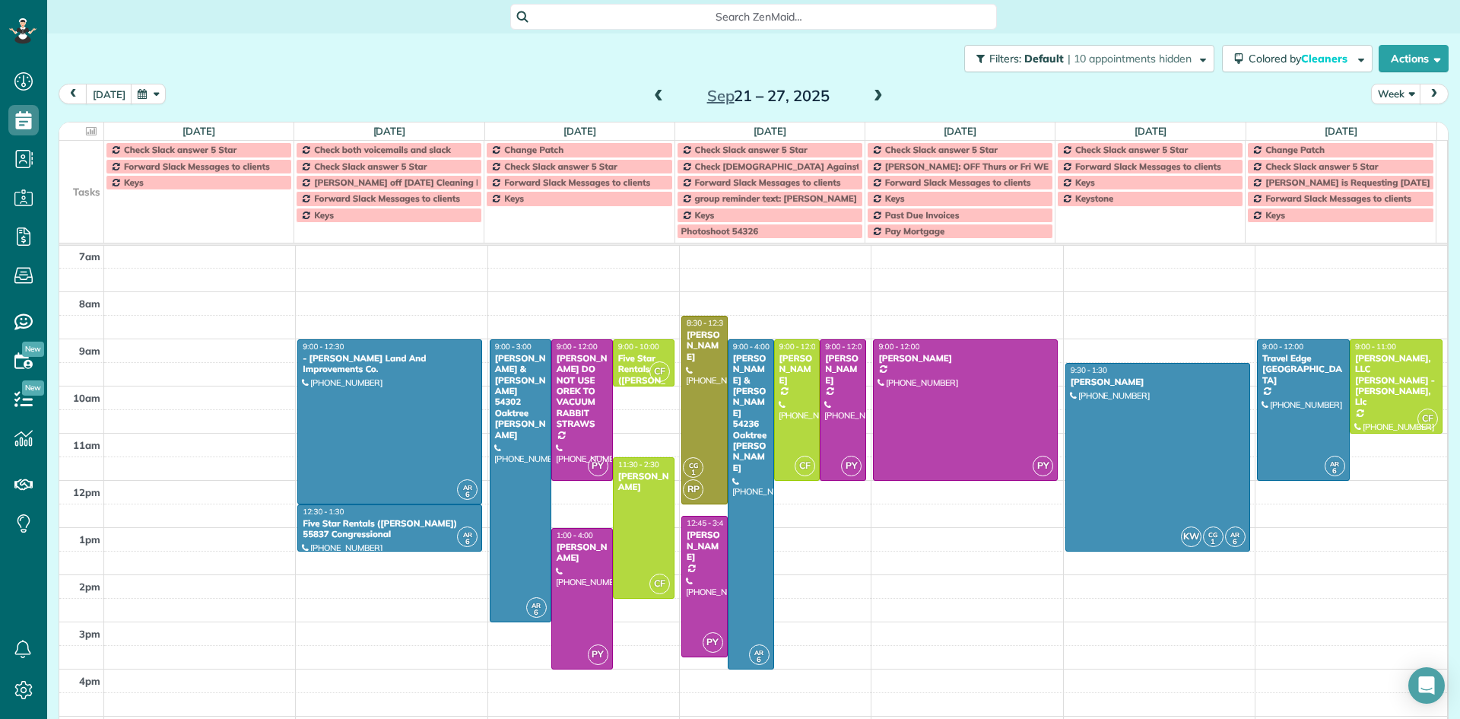
click at [876, 96] on span at bounding box center [878, 97] width 17 height 14
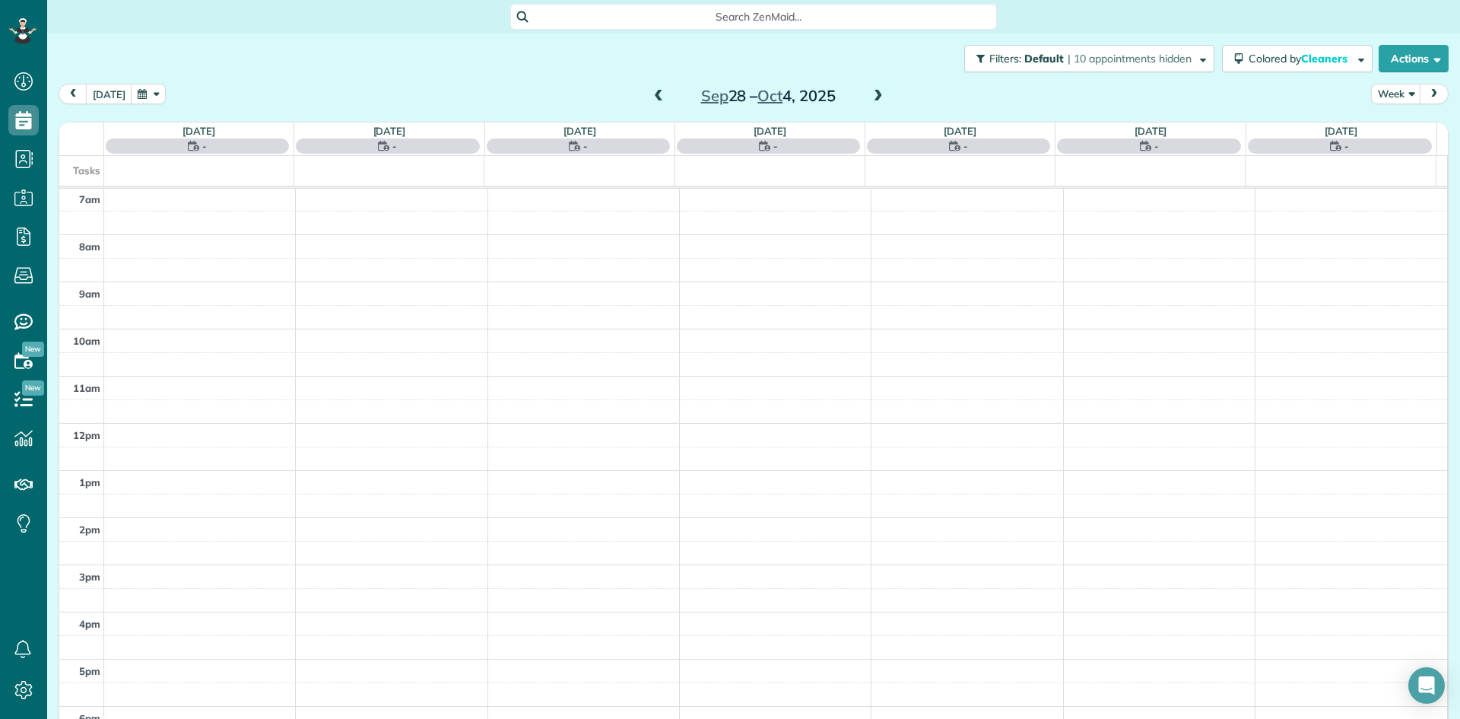
click at [873, 97] on span at bounding box center [878, 97] width 17 height 14
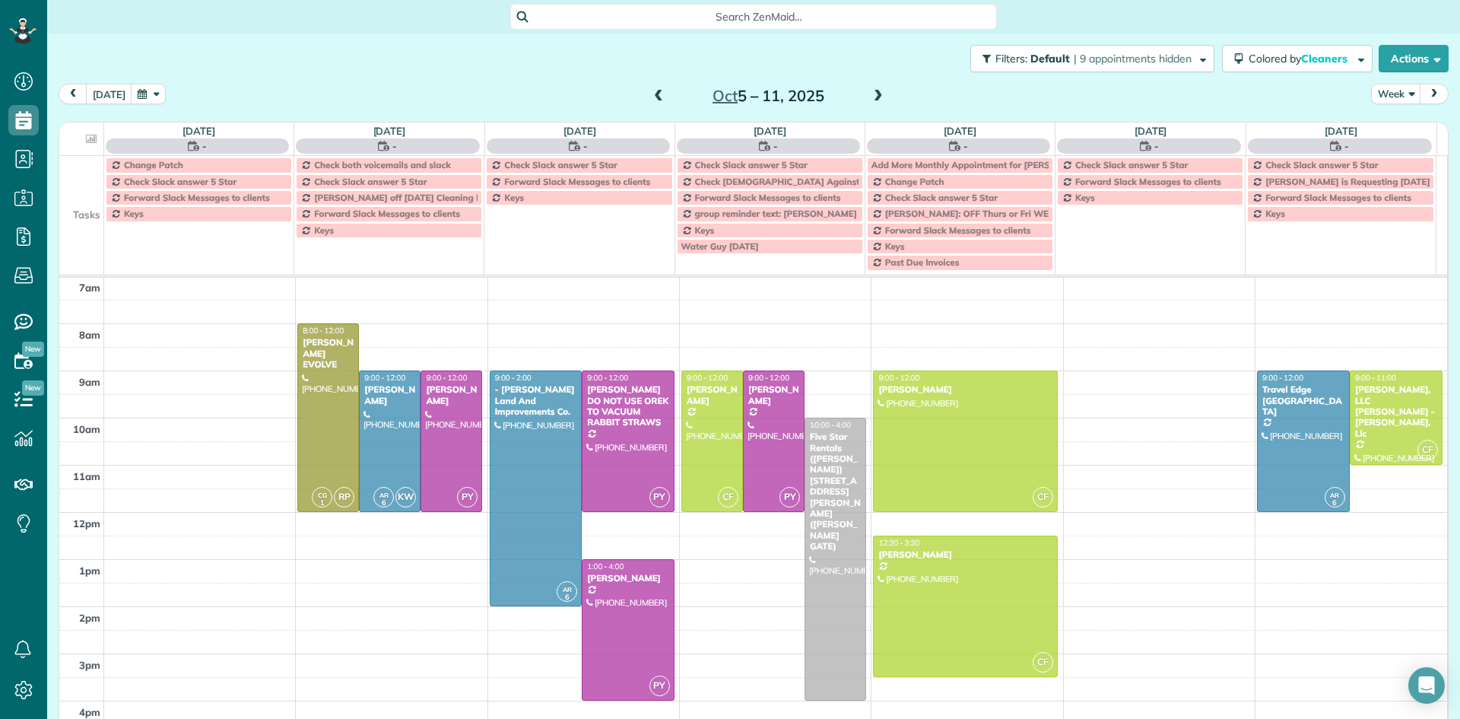
click at [873, 97] on span at bounding box center [878, 97] width 17 height 14
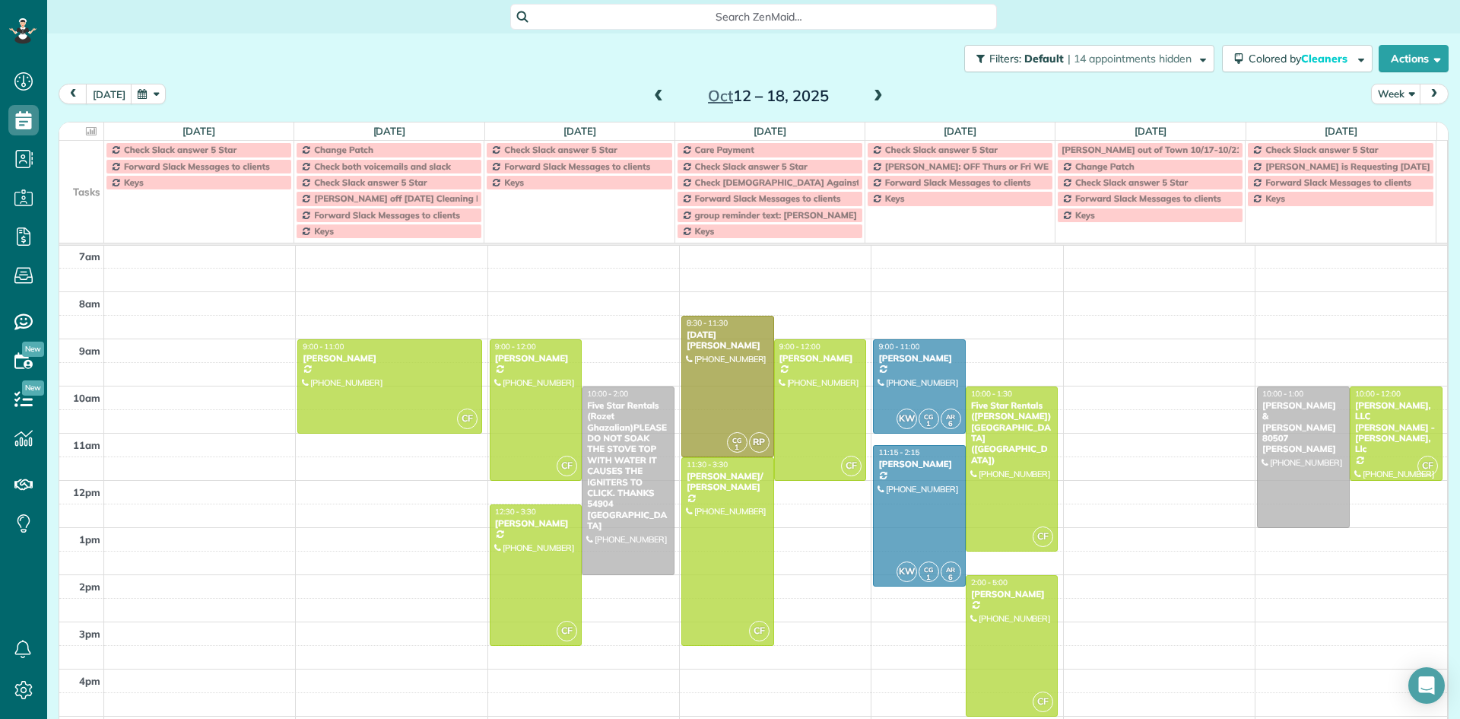
click at [873, 97] on span at bounding box center [878, 97] width 17 height 14
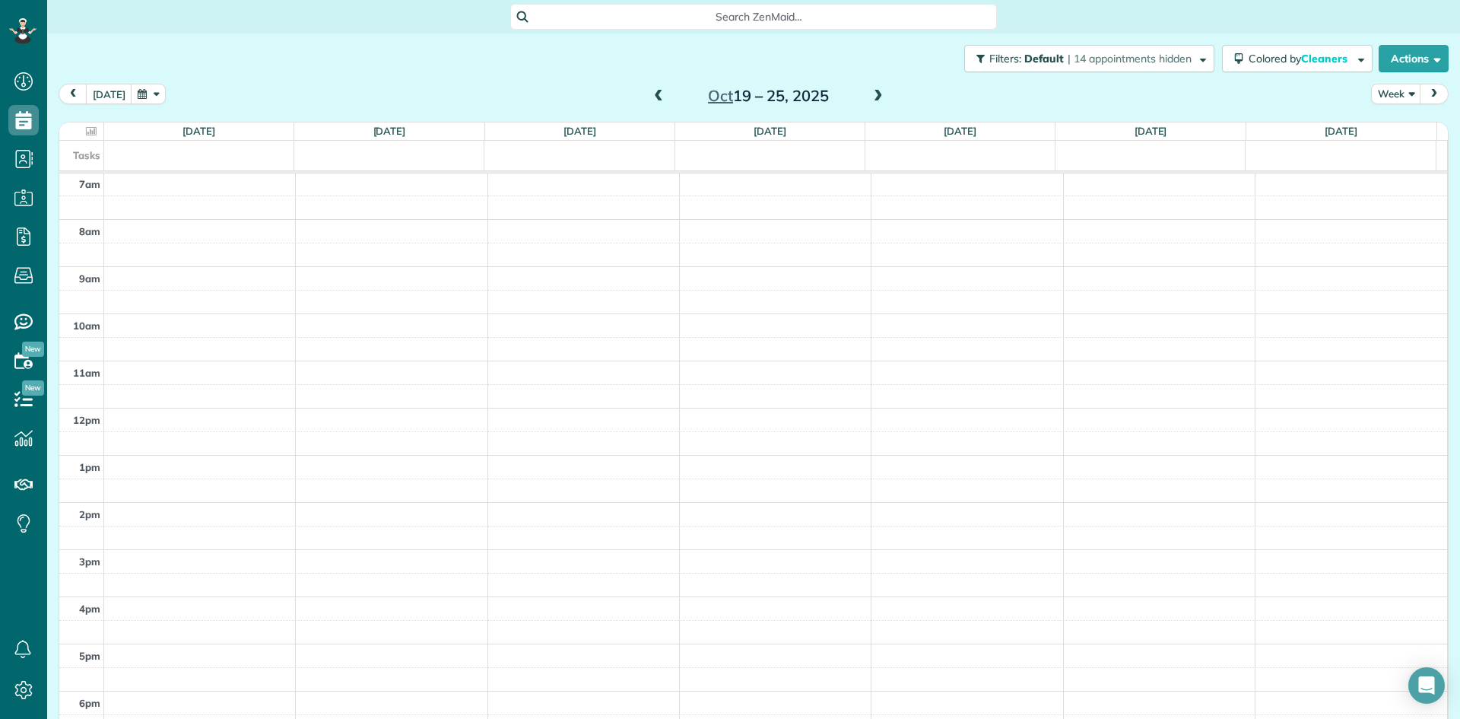
click at [873, 97] on span at bounding box center [878, 97] width 17 height 14
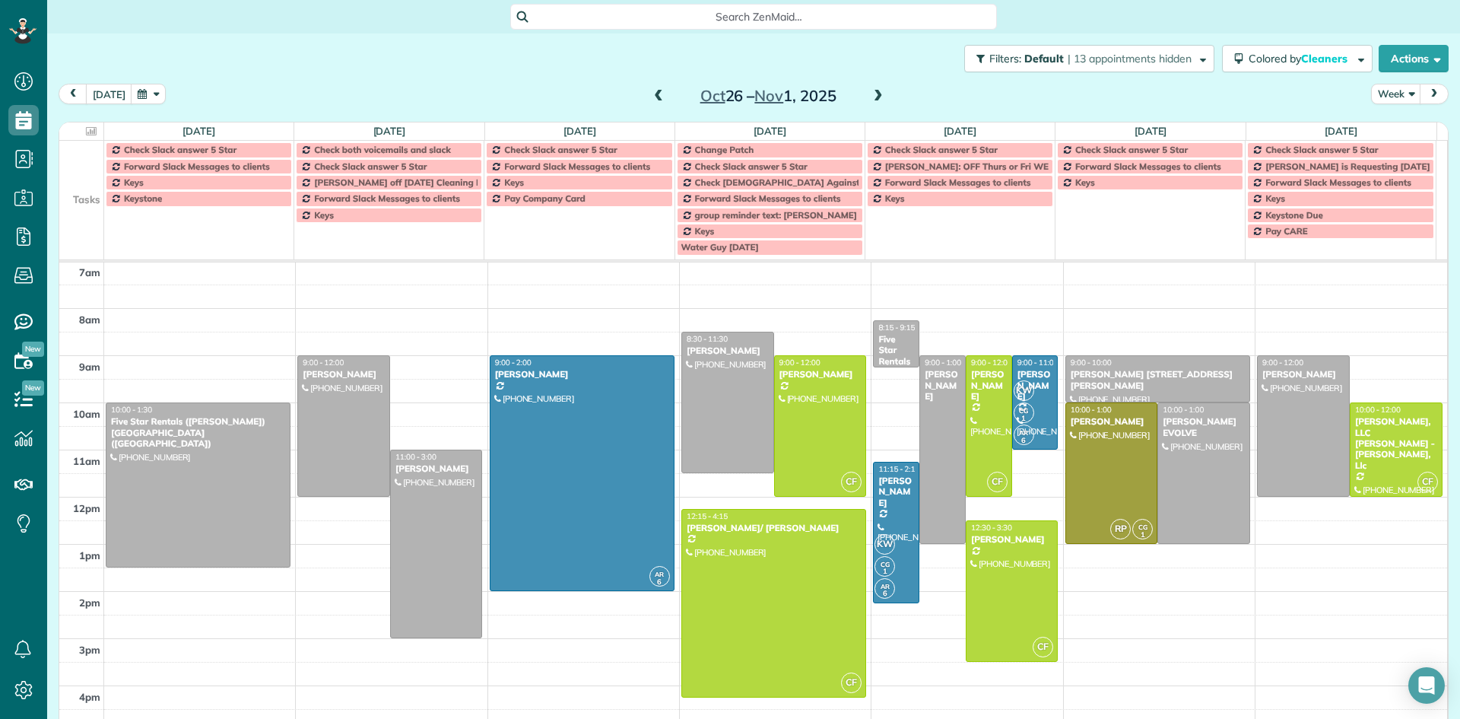
click at [651, 101] on span at bounding box center [658, 97] width 17 height 14
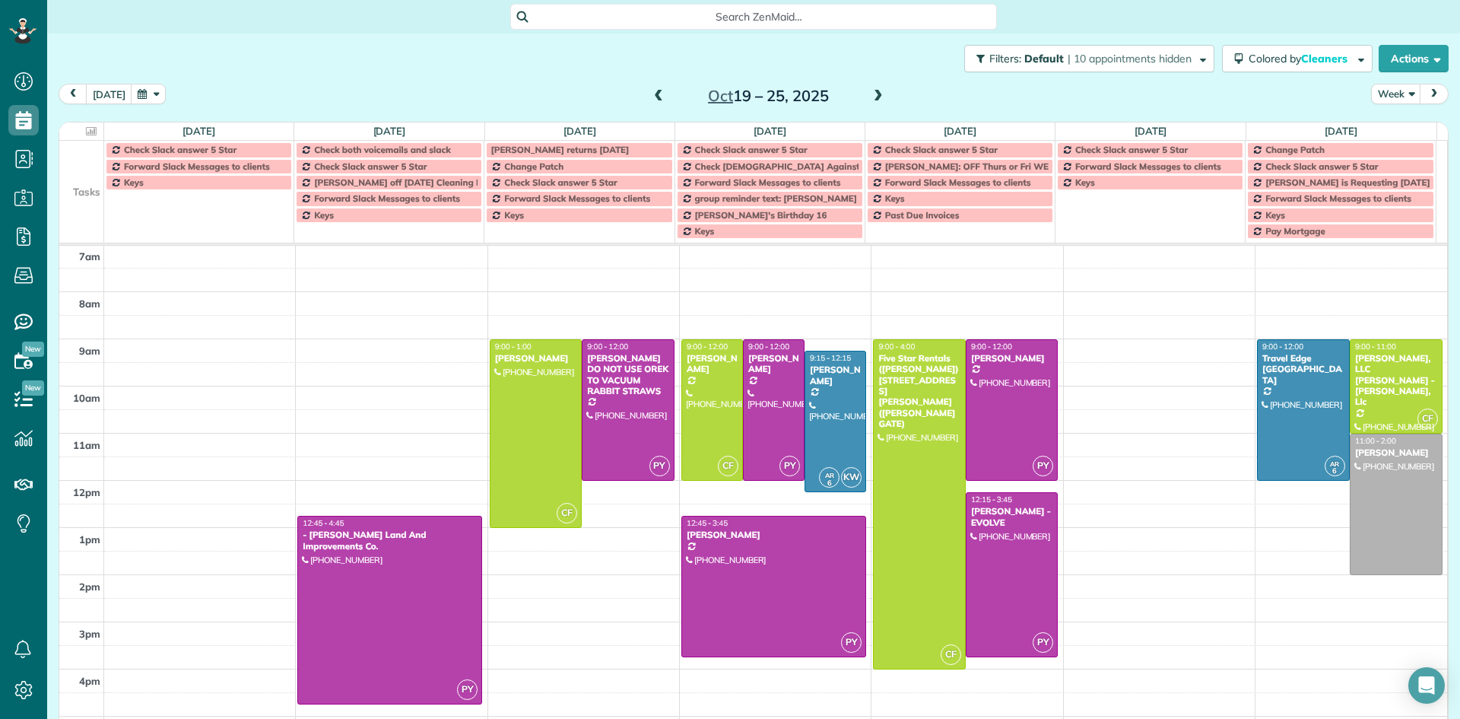
click at [870, 97] on span at bounding box center [878, 97] width 17 height 14
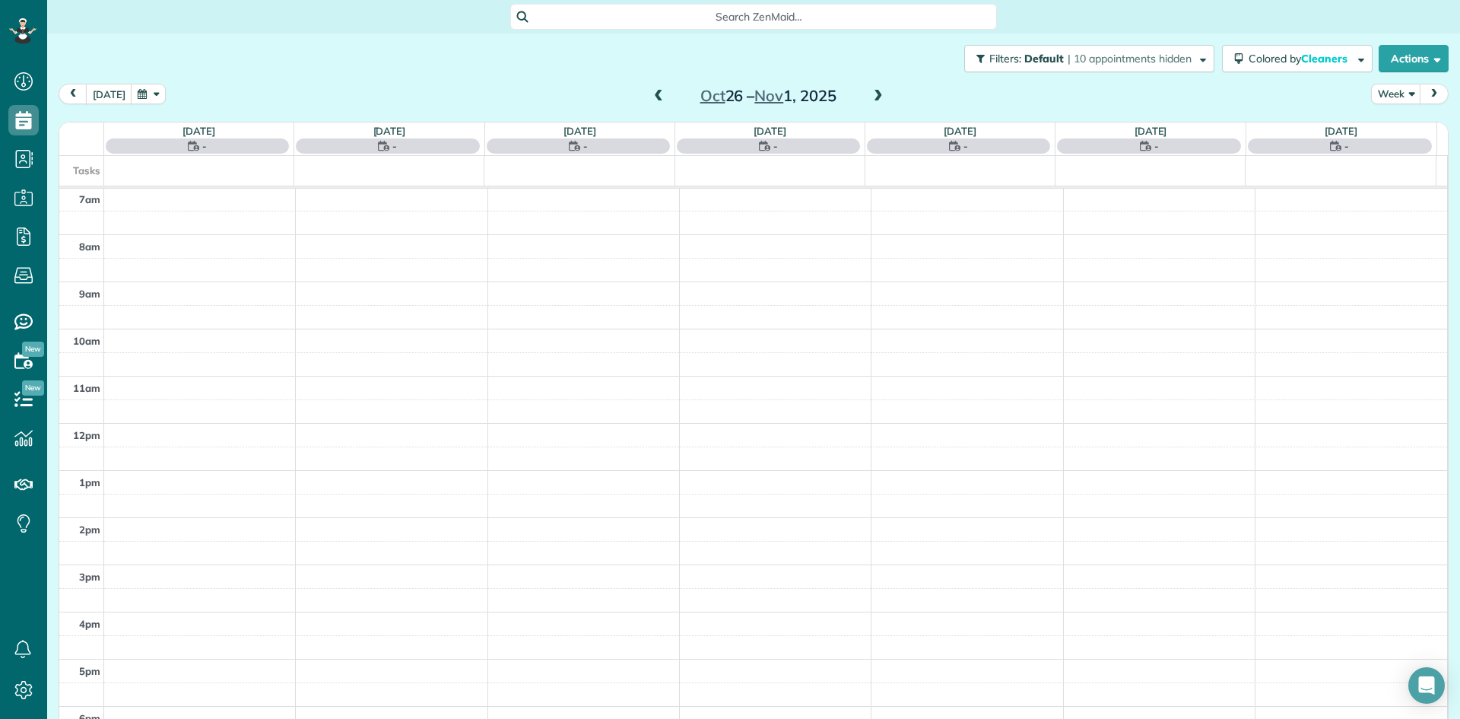
click at [870, 97] on span at bounding box center [878, 97] width 17 height 14
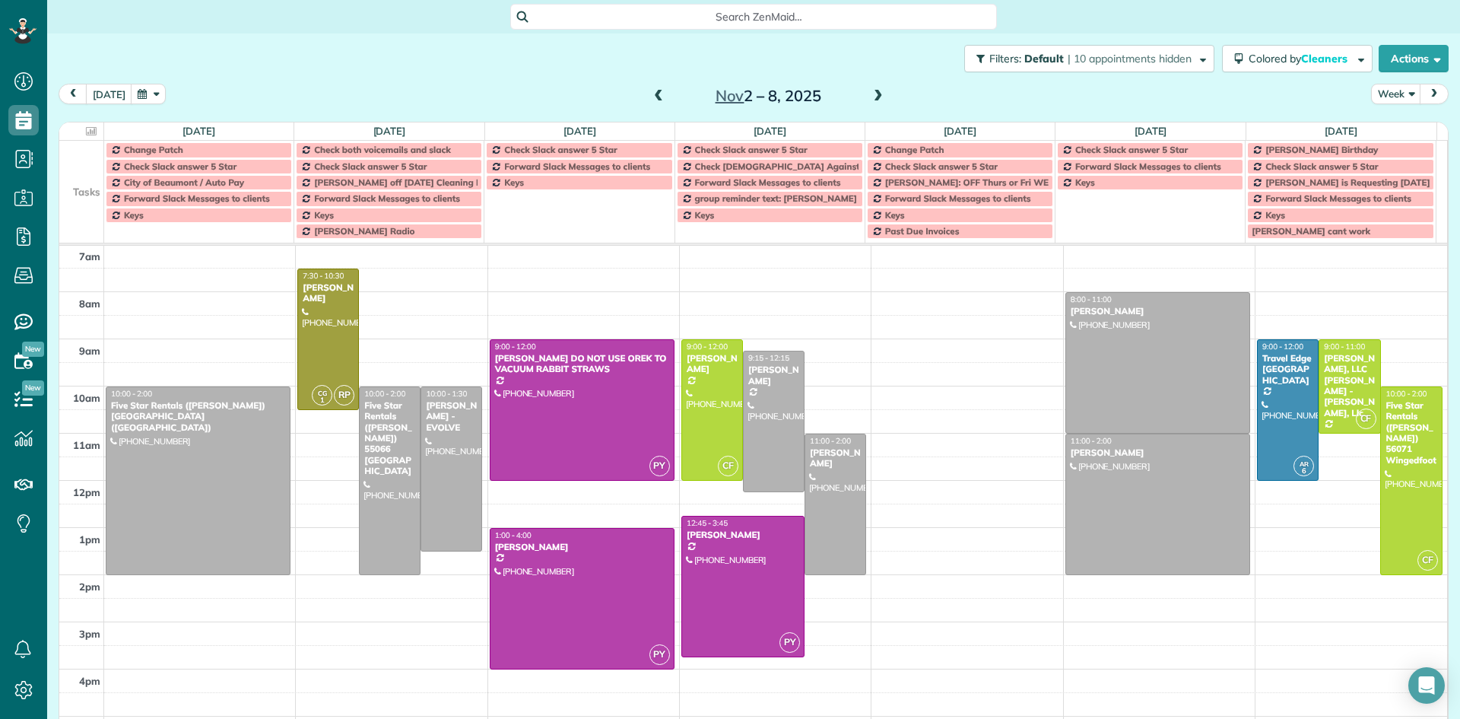
click at [870, 100] on span at bounding box center [878, 97] width 17 height 14
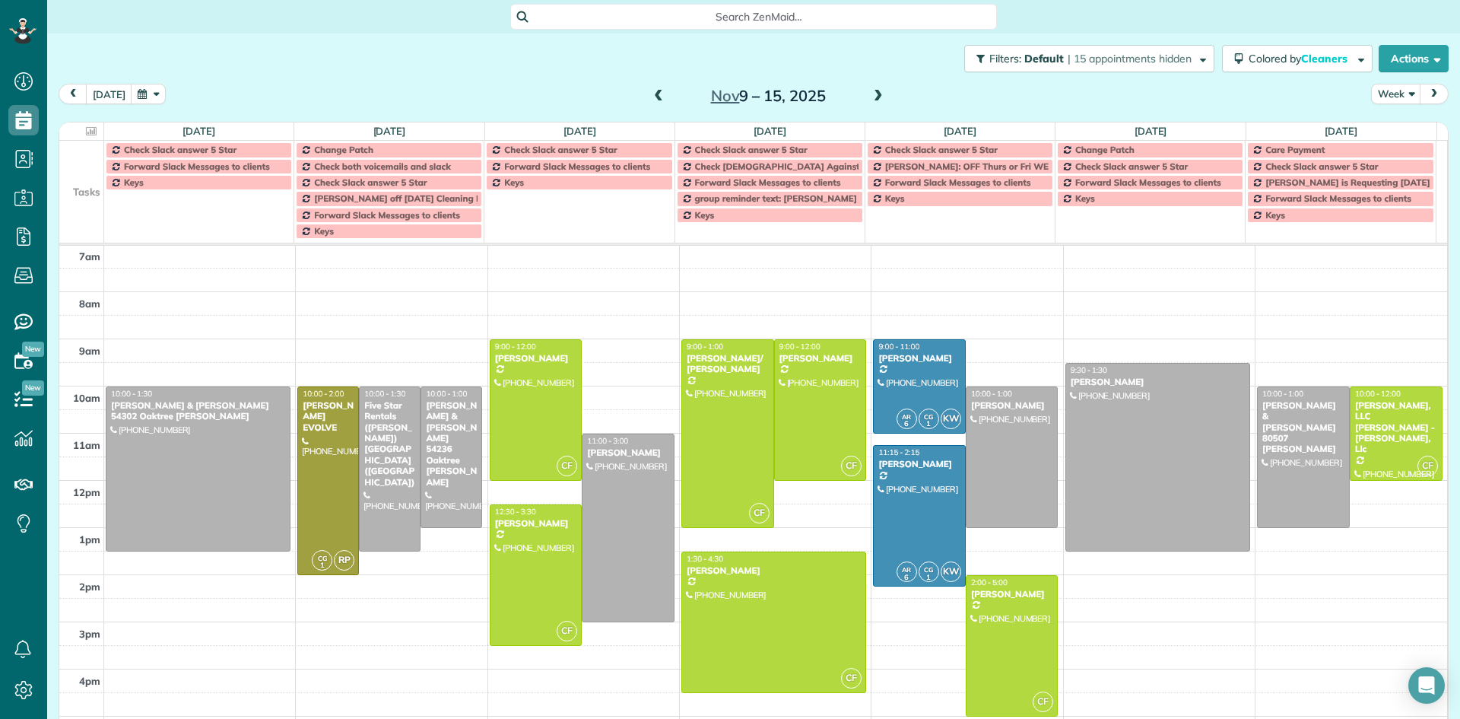
click at [870, 102] on span at bounding box center [878, 97] width 17 height 14
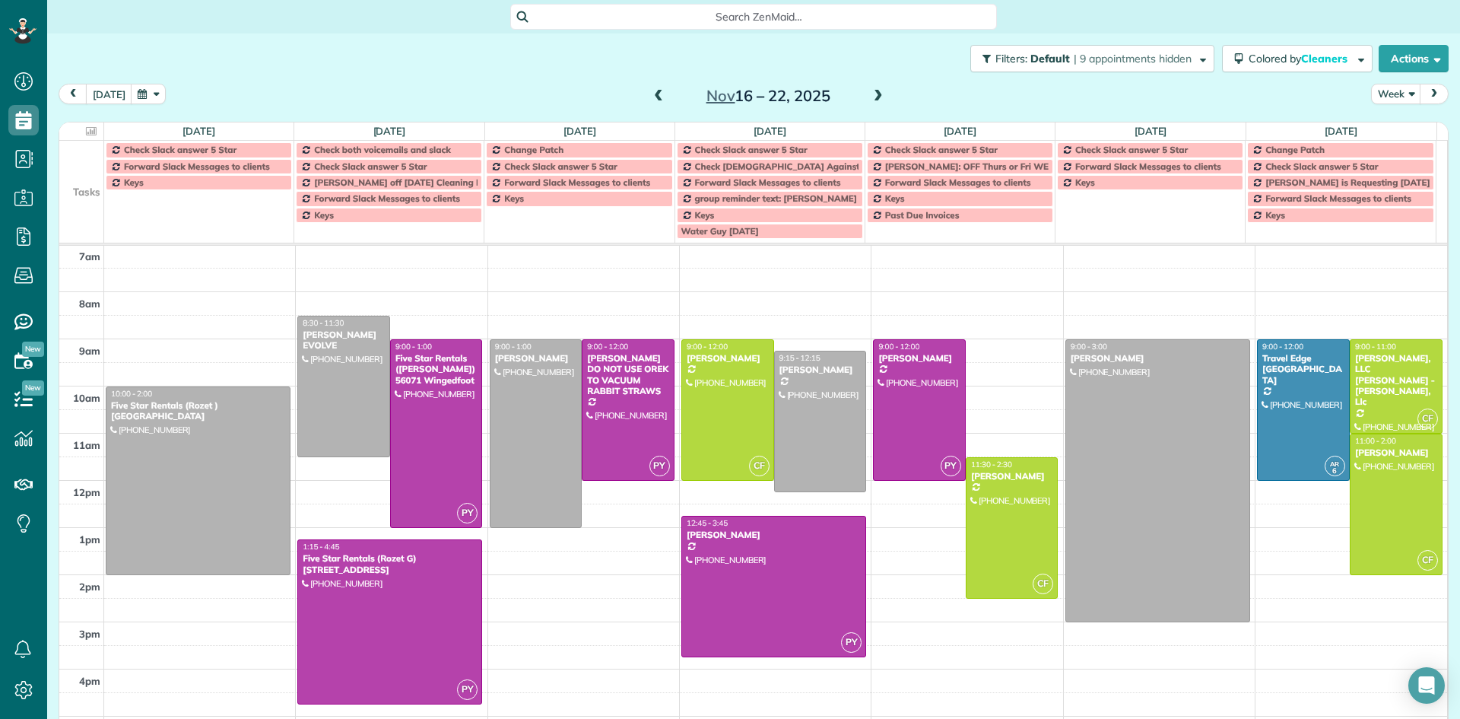
click at [870, 102] on span at bounding box center [878, 97] width 17 height 14
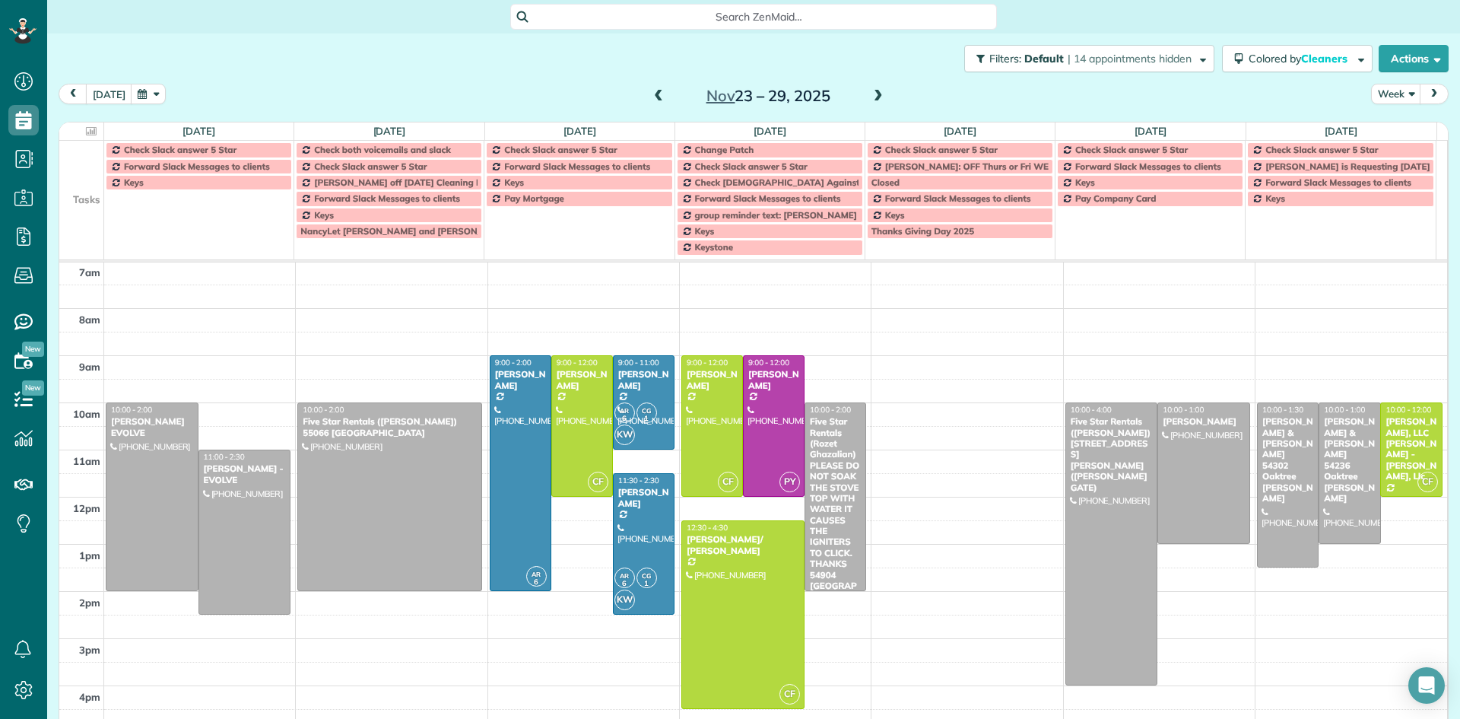
click at [870, 102] on span at bounding box center [878, 97] width 17 height 14
